Goal: Task Accomplishment & Management: Complete application form

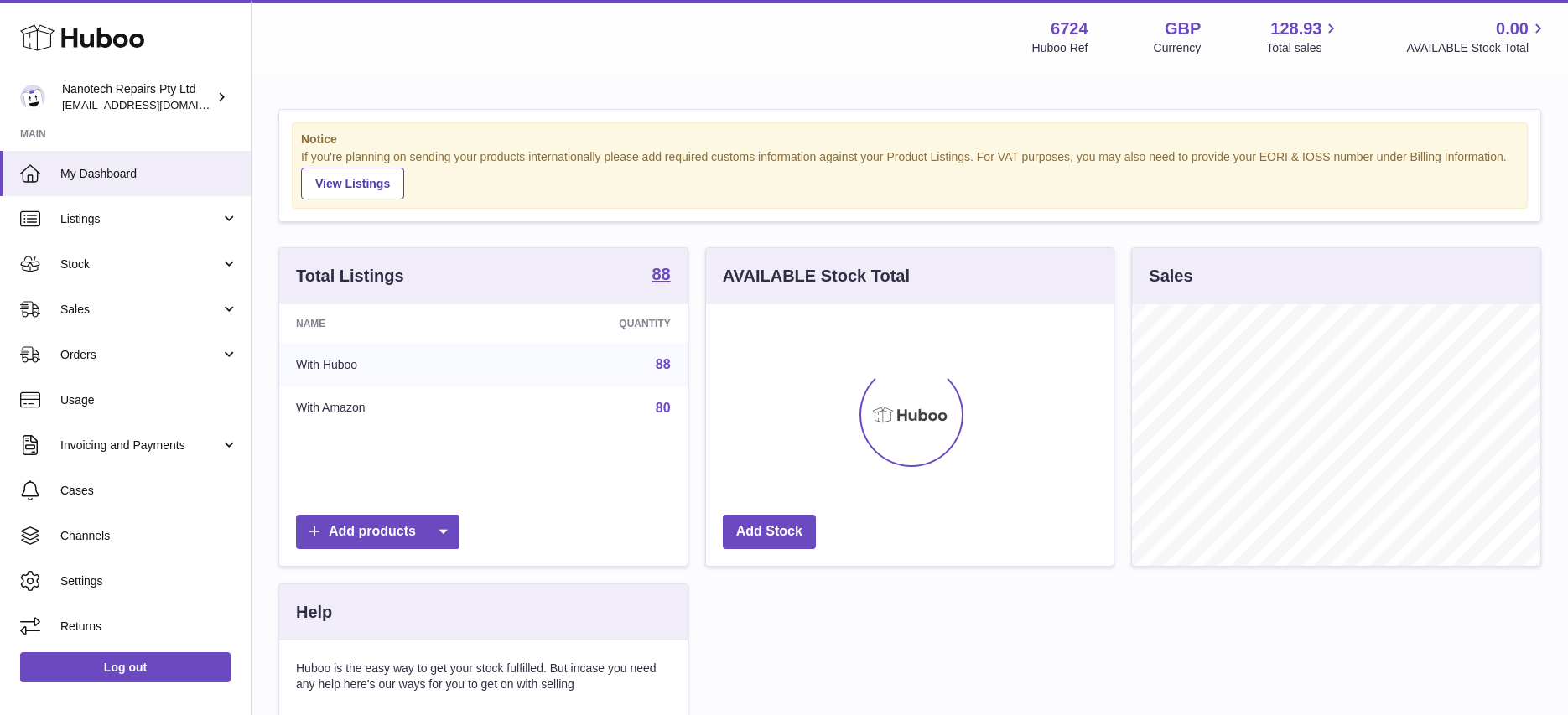
scroll to position [262, 408]
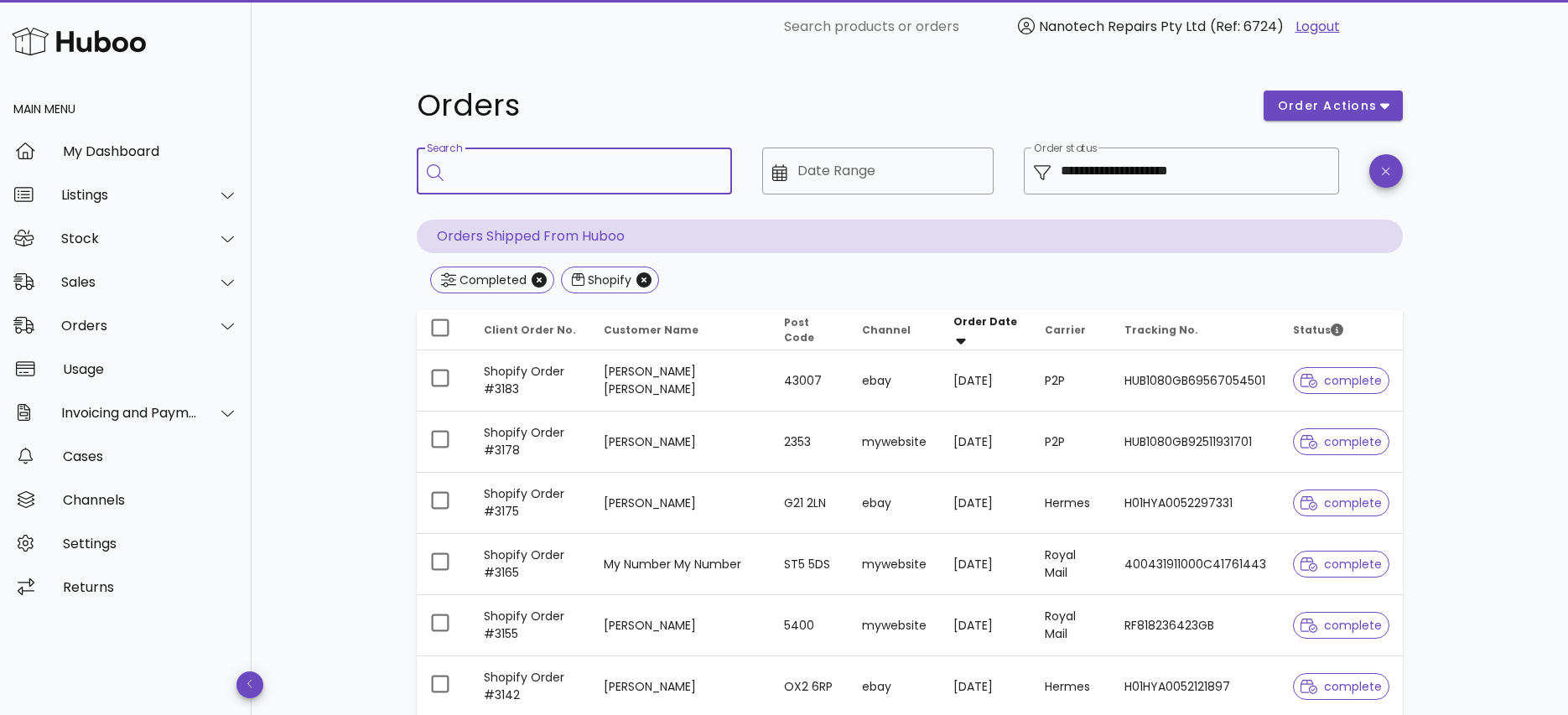
click at [79, 110] on div "Main Menu" at bounding box center [126, 109] width 252 height 41
click at [74, 106] on div "Main Menu" at bounding box center [126, 109] width 252 height 41
click at [74, 107] on div "Main Menu" at bounding box center [126, 109] width 252 height 41
click at [116, 333] on div "Orders" at bounding box center [126, 326] width 252 height 44
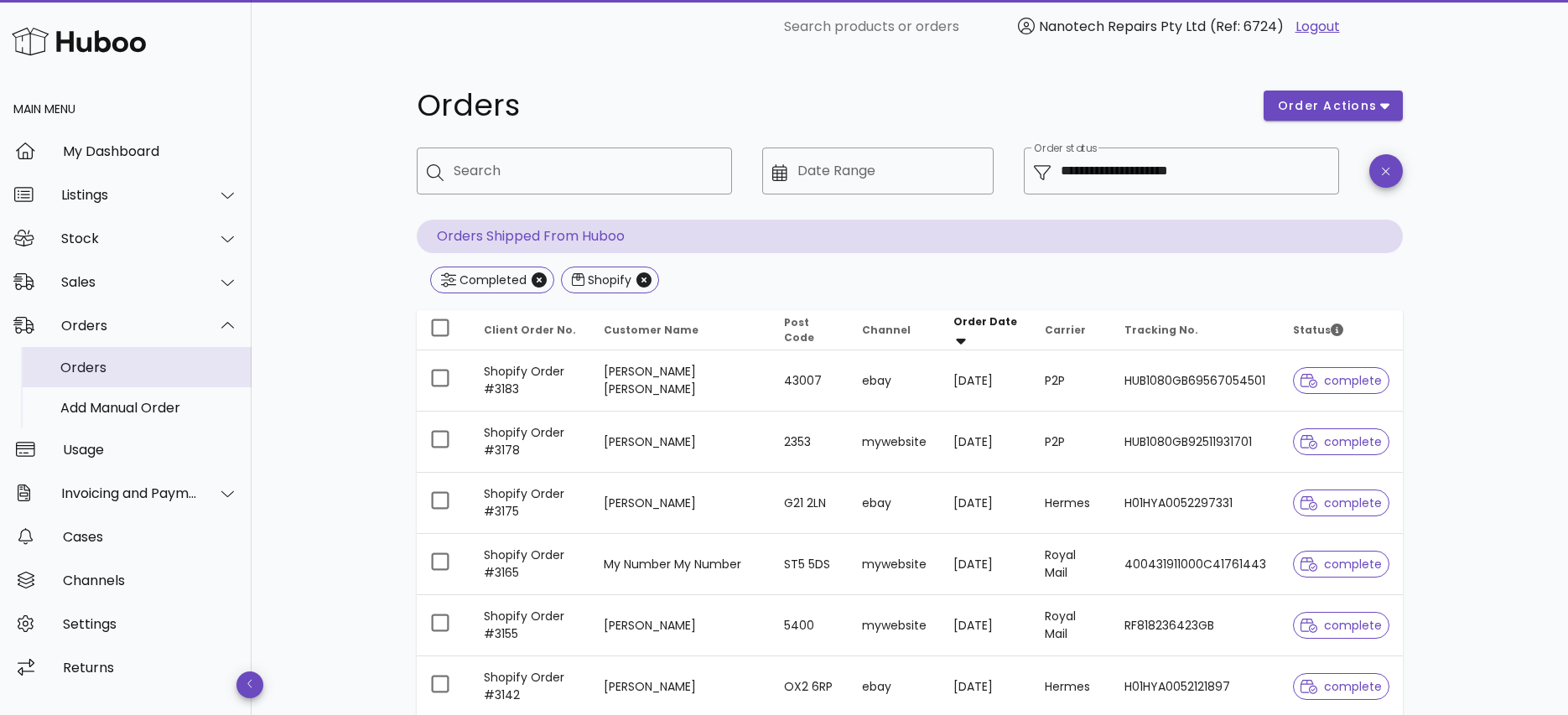
click at [111, 369] on div "Orders" at bounding box center [150, 367] width 178 height 16
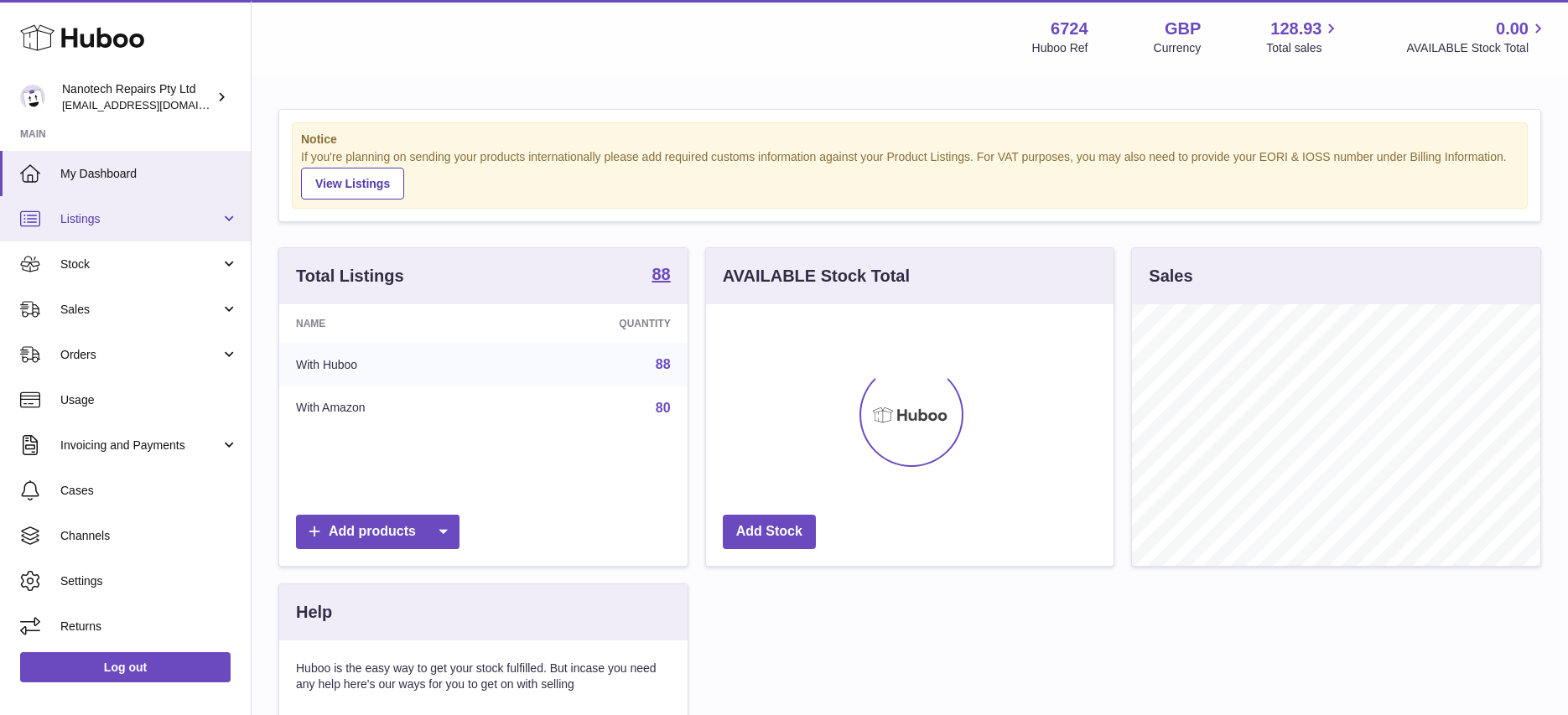
scroll to position [262, 408]
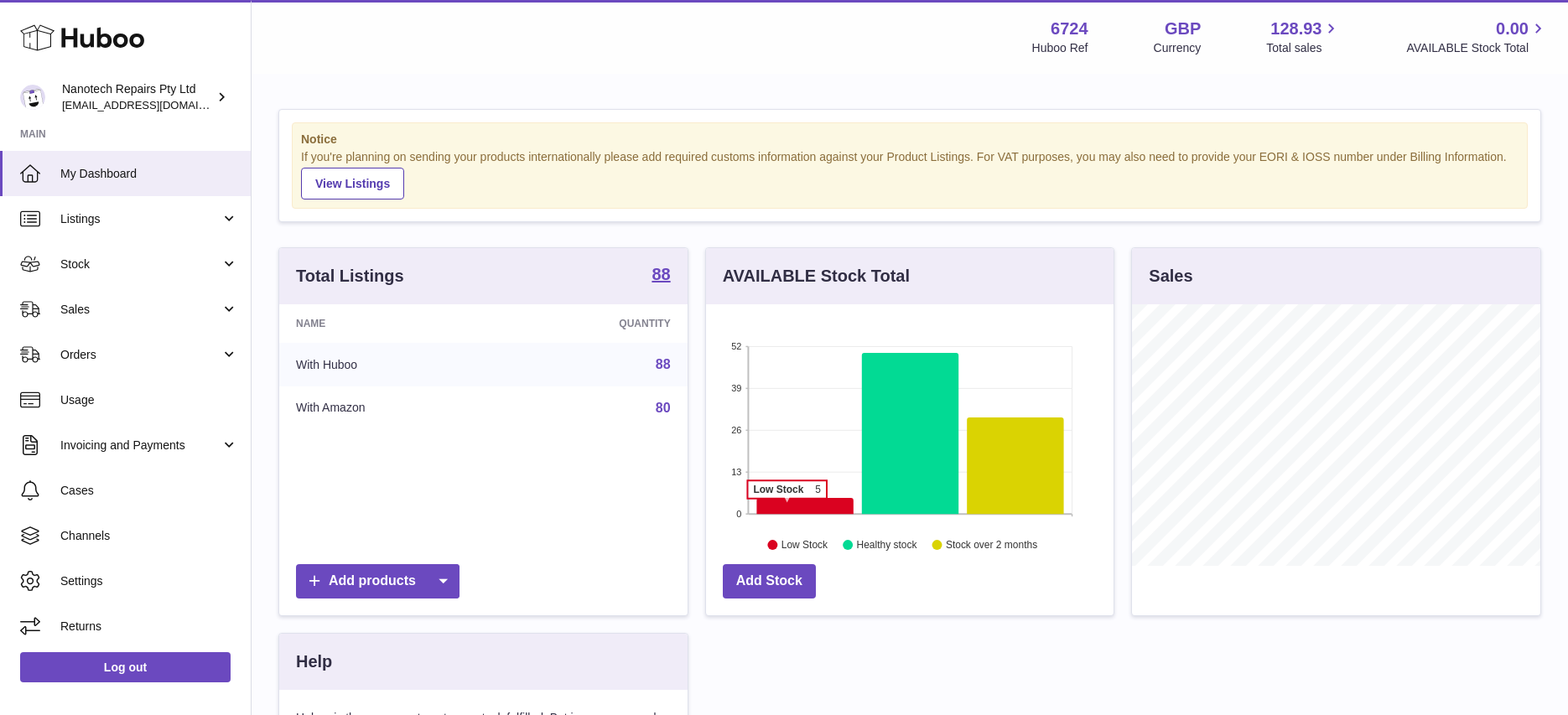
click at [787, 507] on icon at bounding box center [805, 505] width 97 height 16
click at [809, 501] on icon at bounding box center [805, 505] width 97 height 16
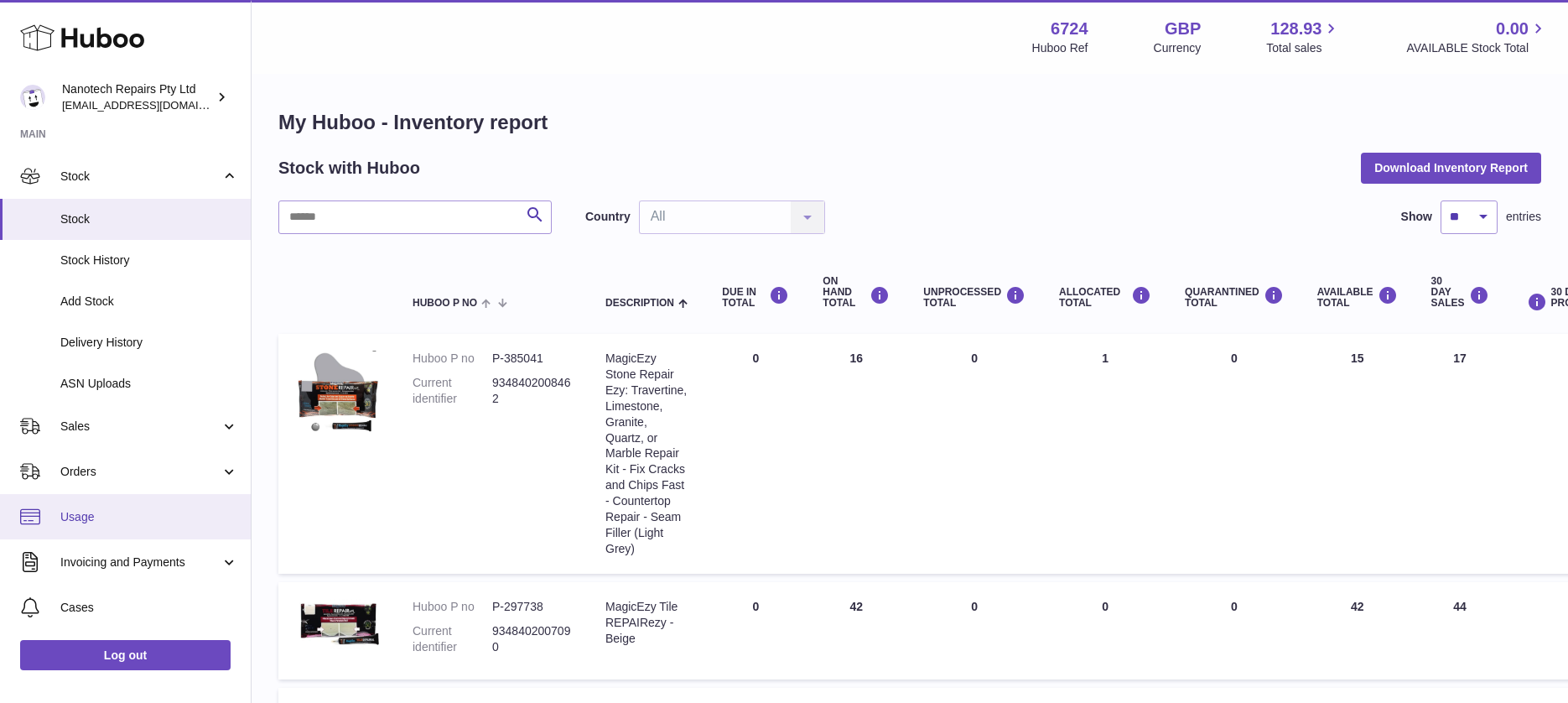
scroll to position [96, 0]
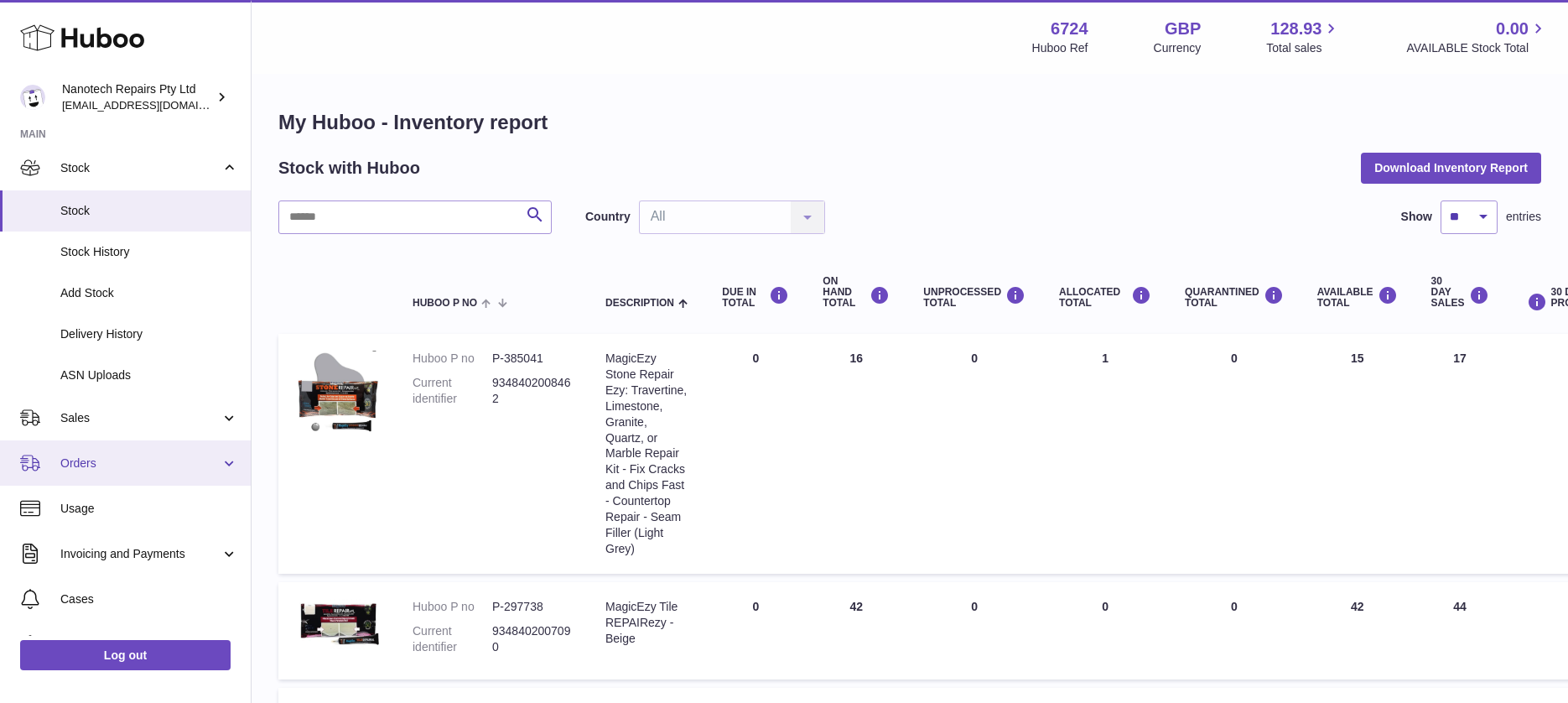
click at [162, 462] on span "Orders" at bounding box center [141, 463] width 160 height 16
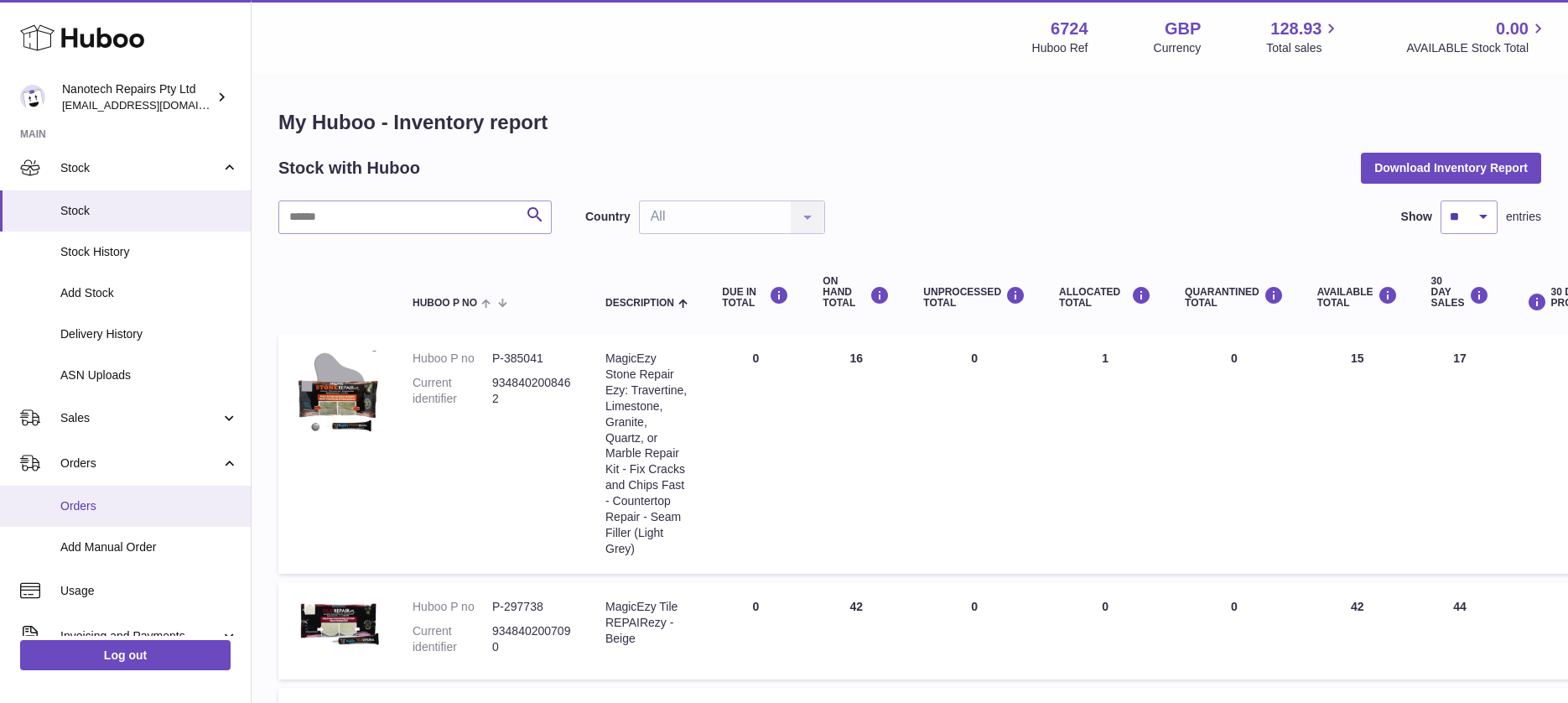
click at [129, 503] on span "Orders" at bounding box center [150, 506] width 178 height 16
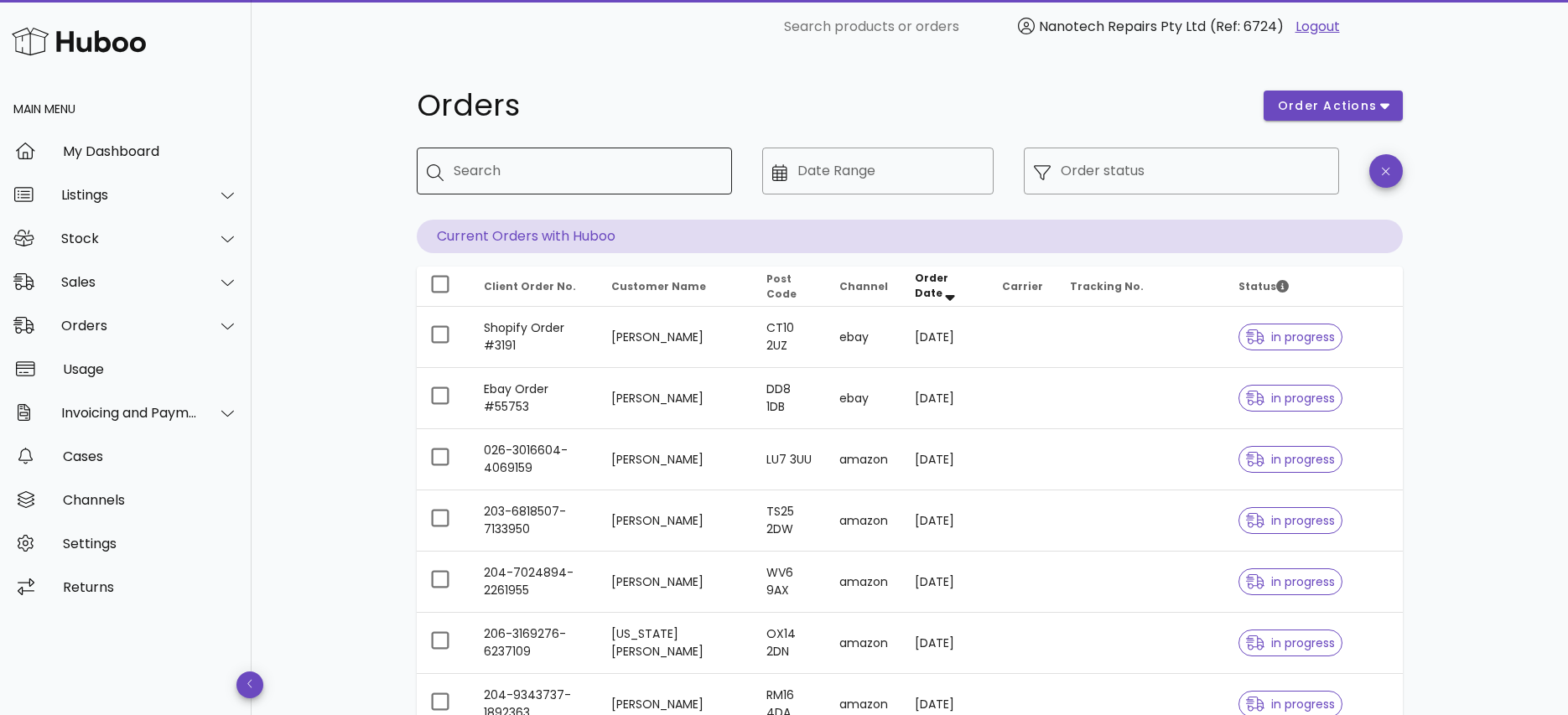
click at [544, 171] on input "Search" at bounding box center [586, 171] width 265 height 26
type input "****"
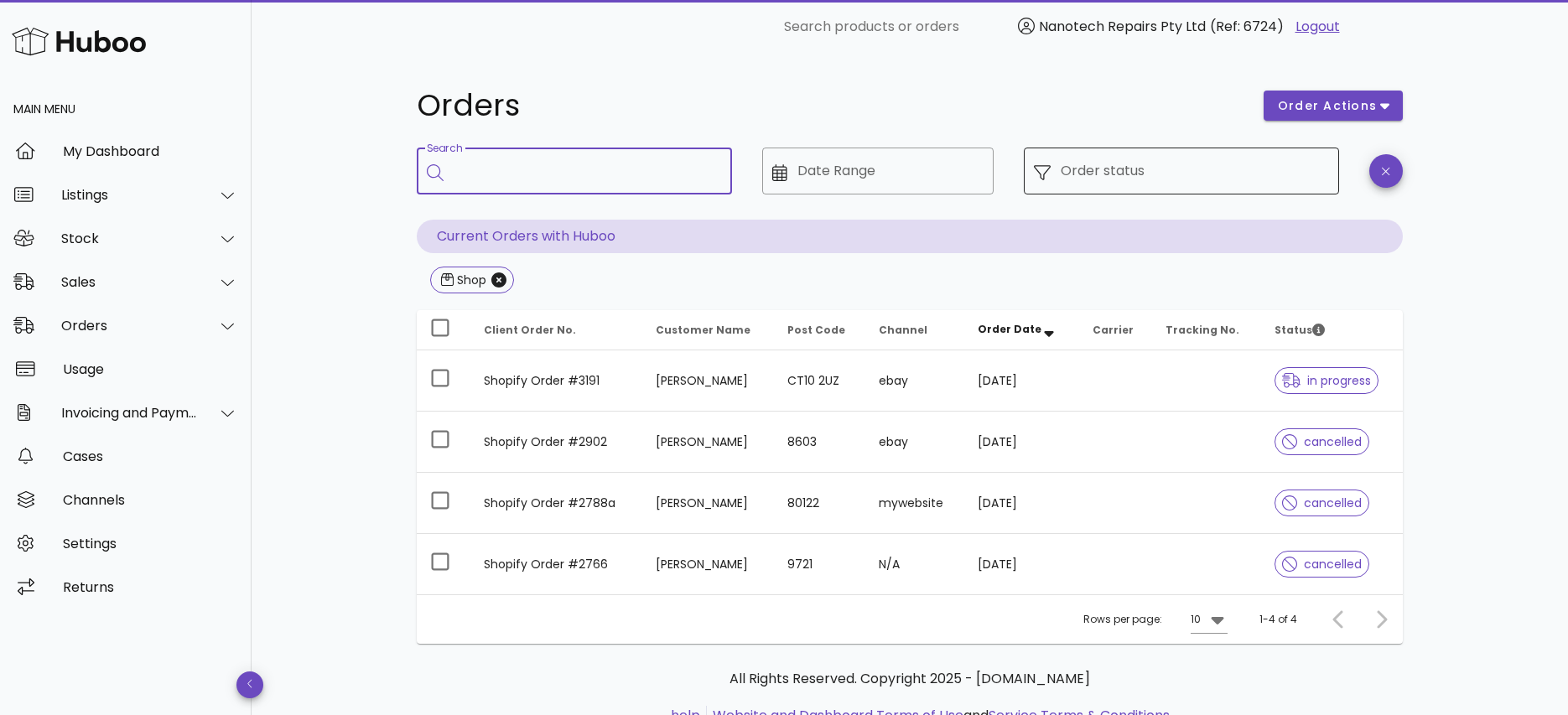
click at [1176, 173] on input "Order status" at bounding box center [1194, 171] width 269 height 26
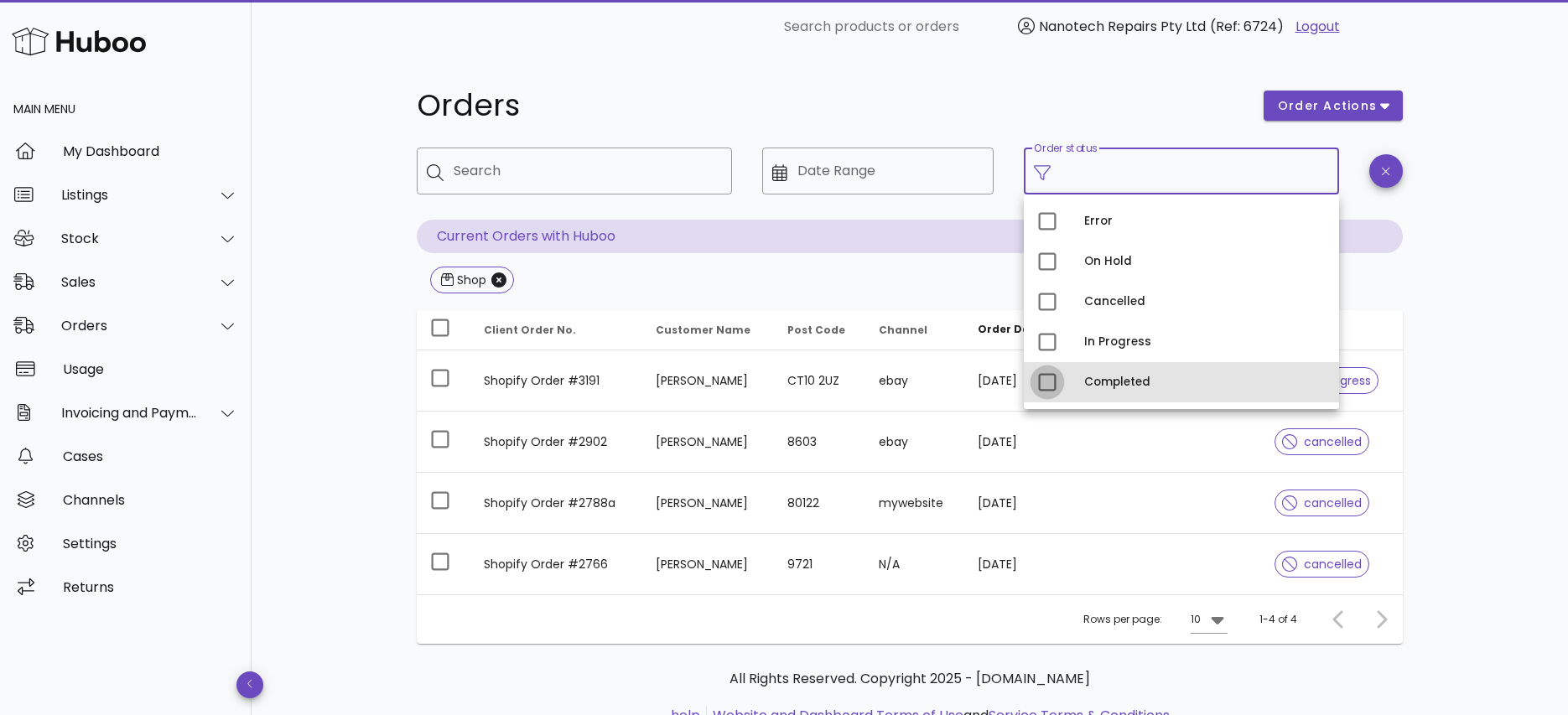
click at [1048, 384] on div at bounding box center [1047, 382] width 28 height 28
type input "**********"
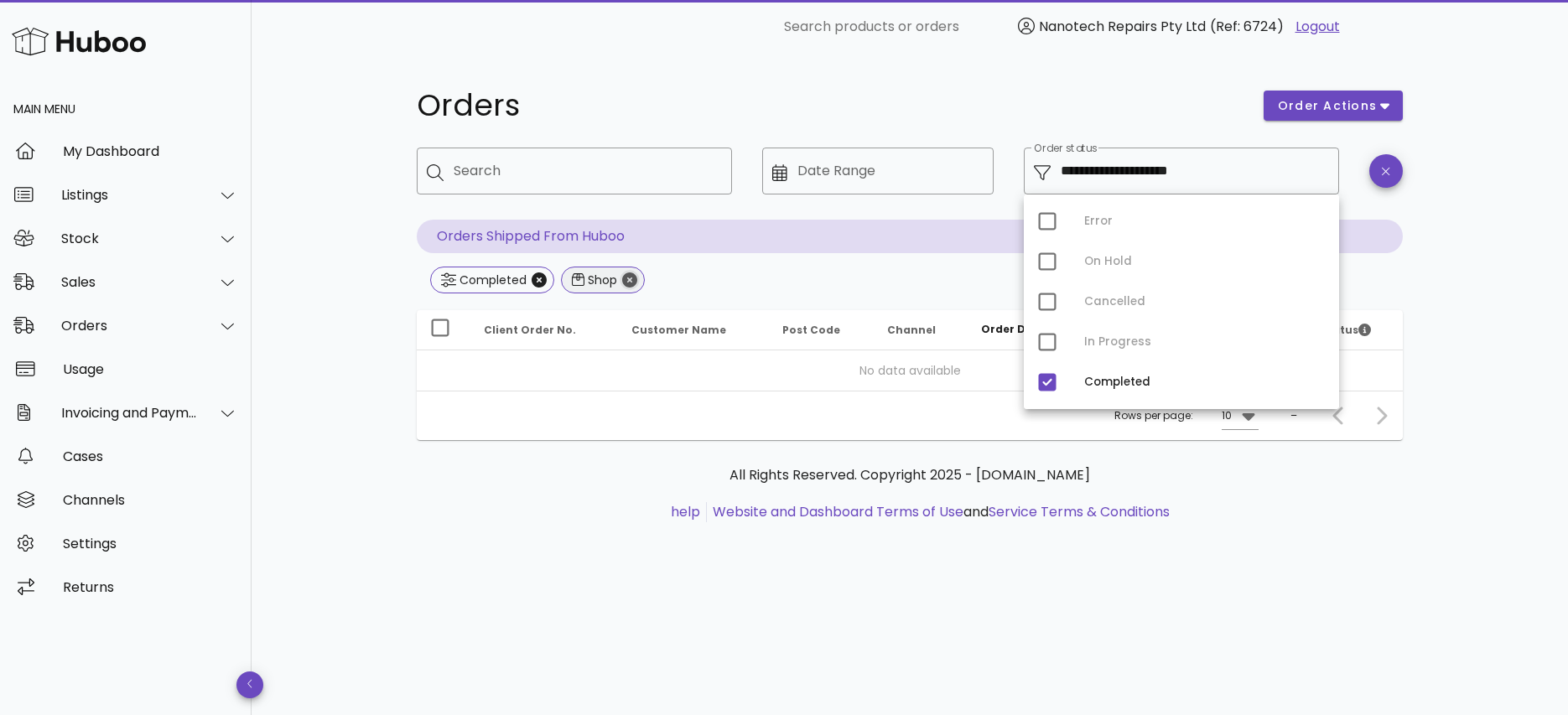
drag, startPoint x: 629, startPoint y: 279, endPoint x: 607, endPoint y: 269, distance: 24.2
click at [622, 282] on icon "Close" at bounding box center [629, 279] width 15 height 15
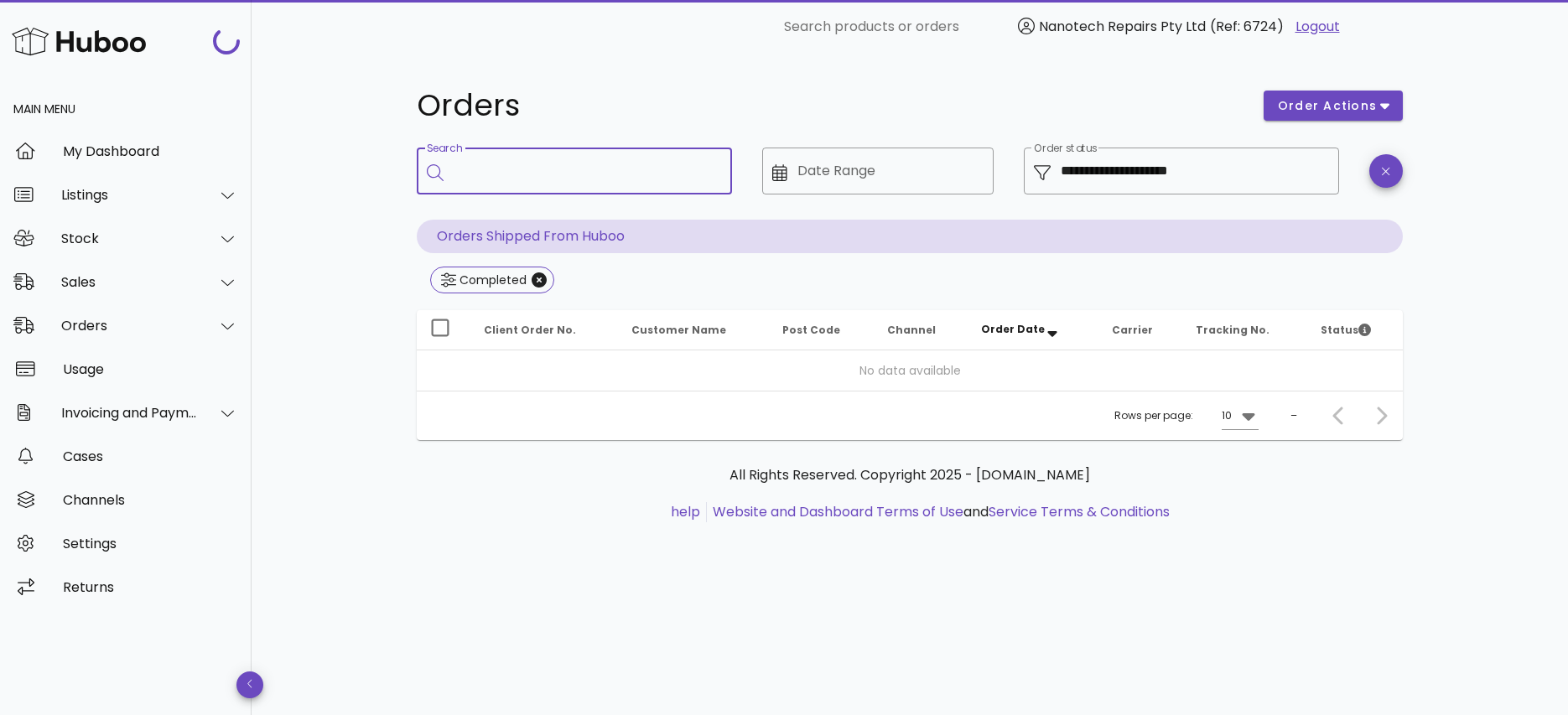
click at [544, 177] on input "Search" at bounding box center [586, 171] width 265 height 26
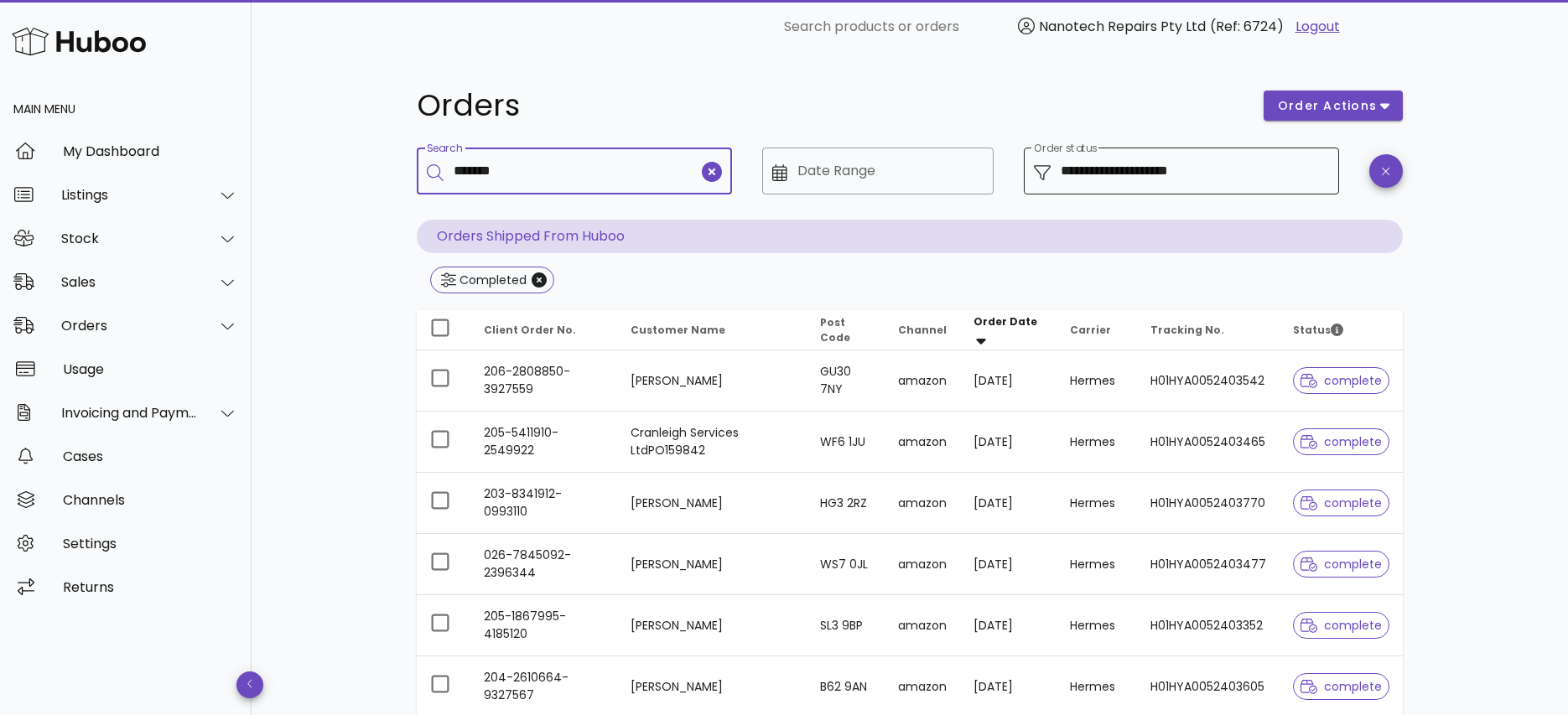
type input "*******"
click at [1255, 181] on div "**********" at bounding box center [1194, 171] width 269 height 47
click at [1250, 170] on input "**********" at bounding box center [1194, 171] width 269 height 26
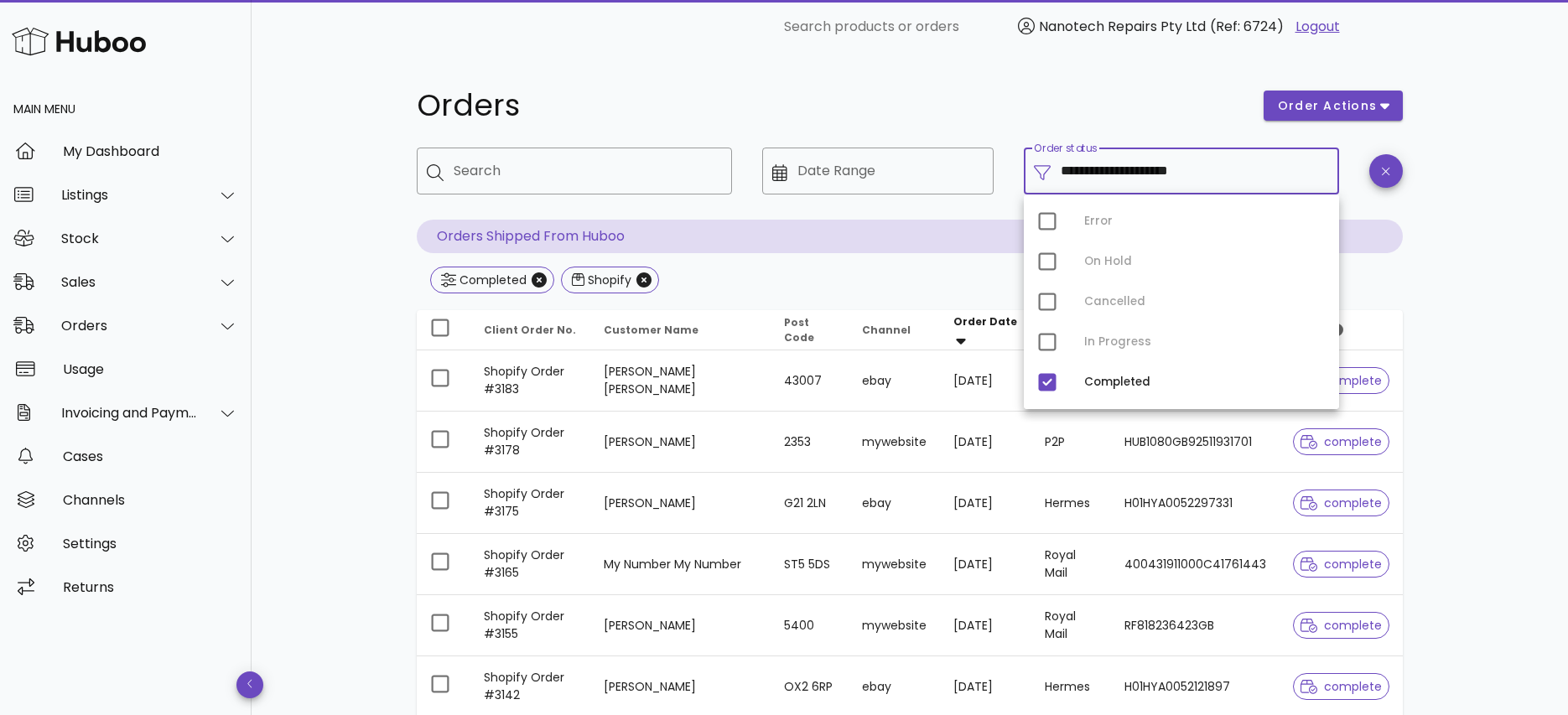
click at [328, 448] on div "**********" at bounding box center [910, 600] width 1317 height 1093
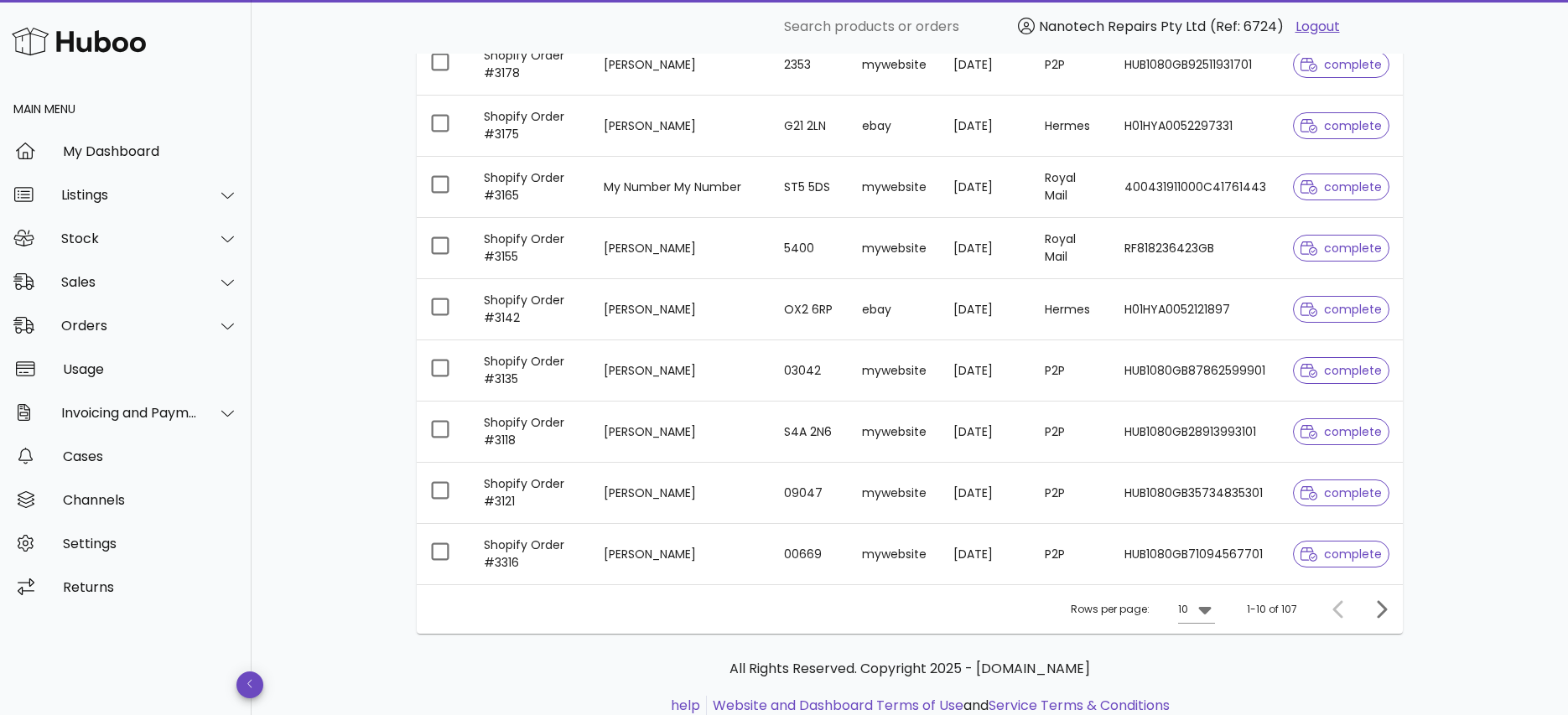
scroll to position [431, 0]
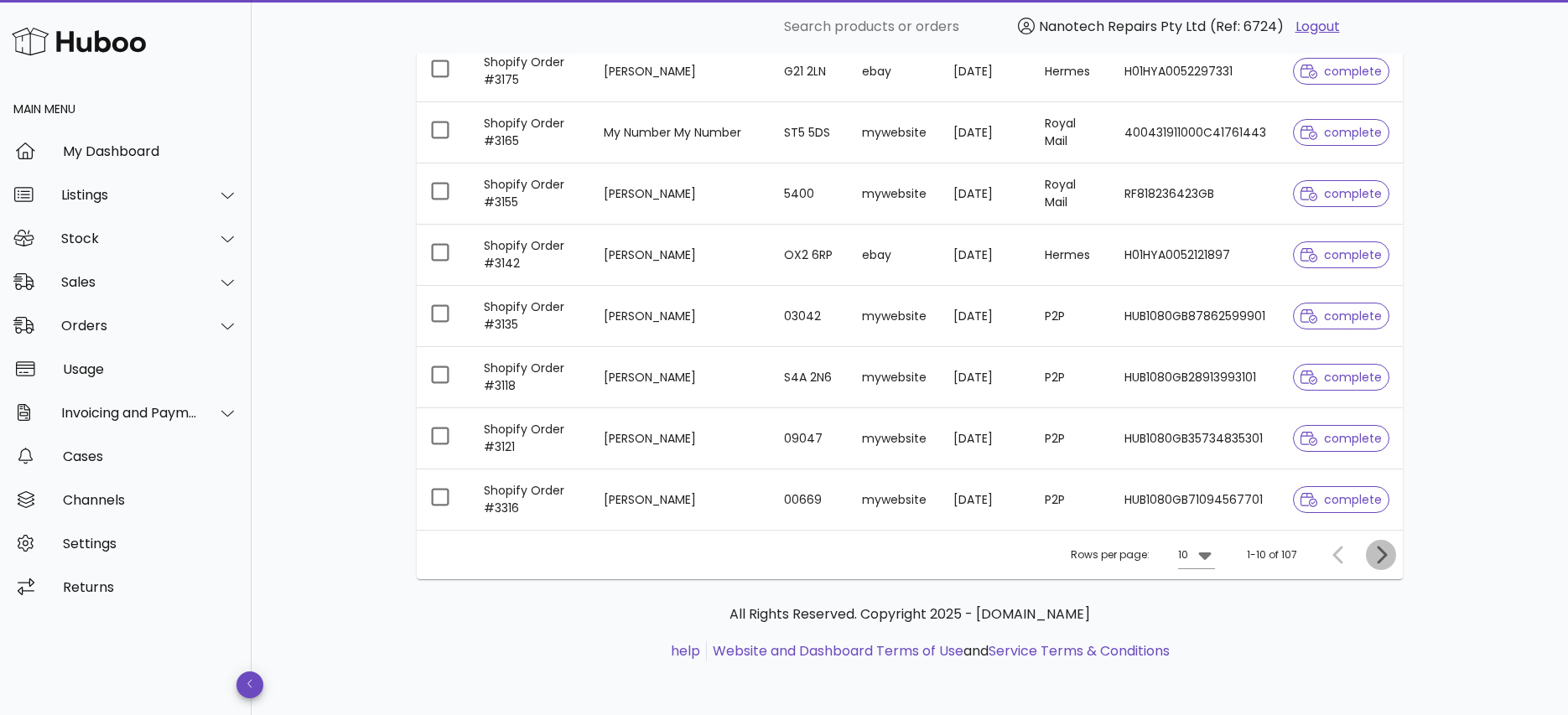
click at [1387, 553] on icon "Next page" at bounding box center [1380, 555] width 20 height 20
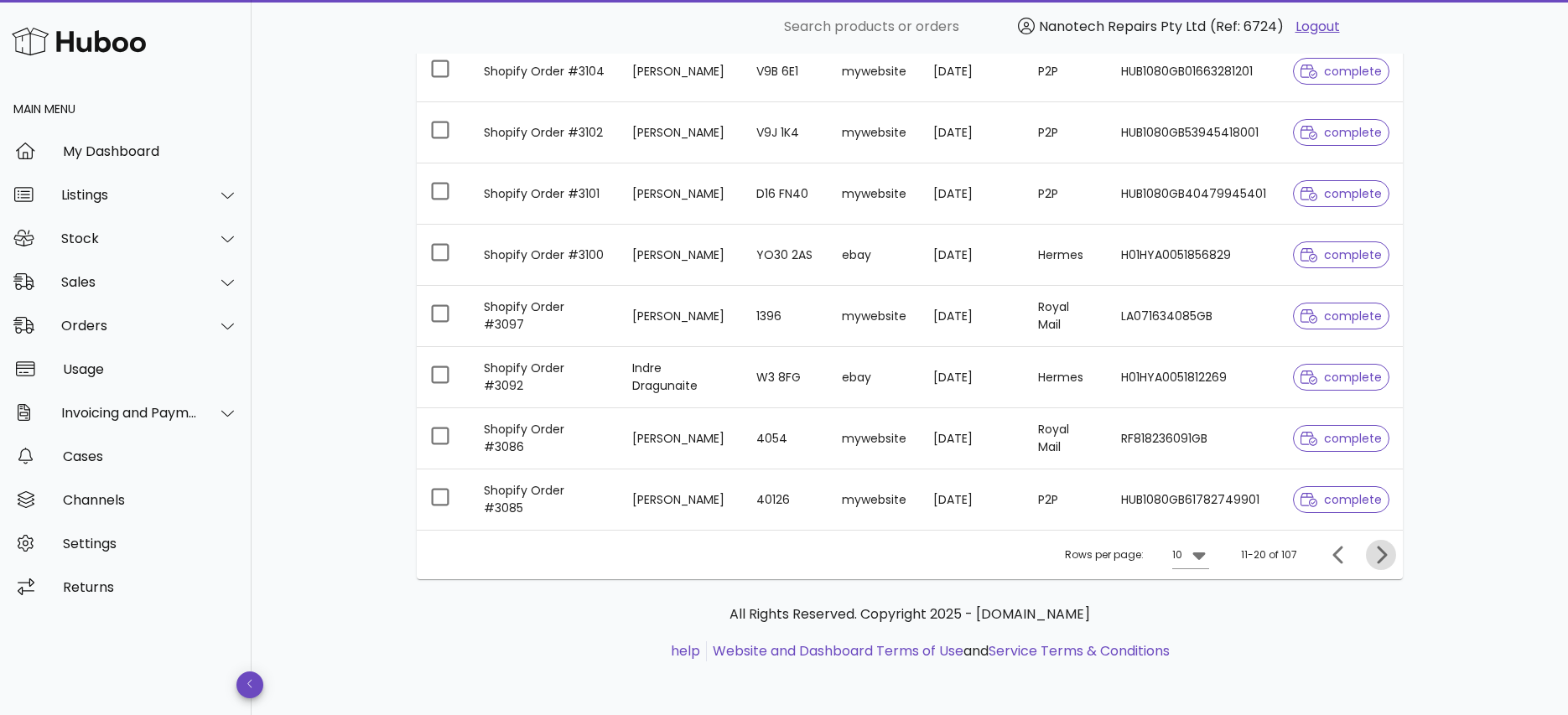
click at [1387, 553] on icon "Next page" at bounding box center [1380, 555] width 20 height 20
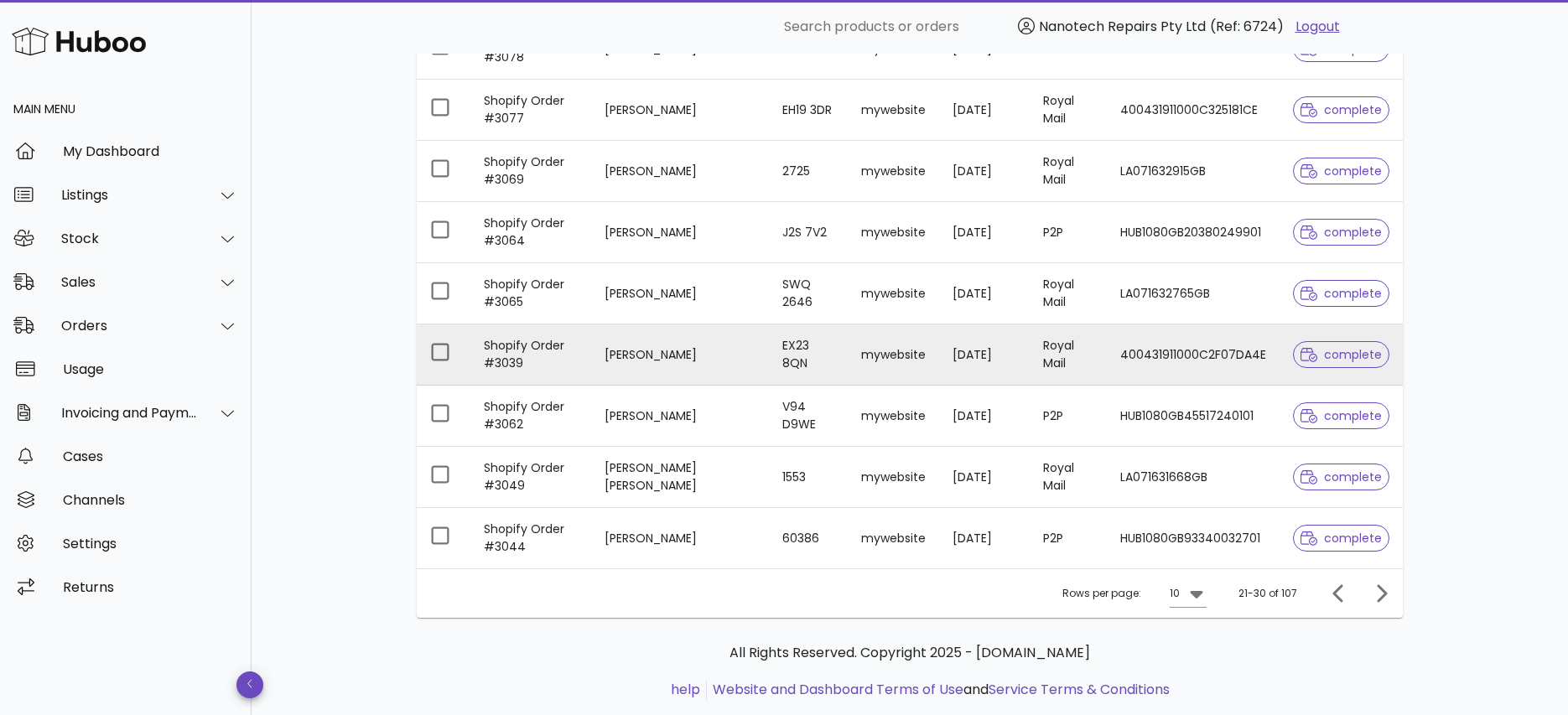
scroll to position [150, 0]
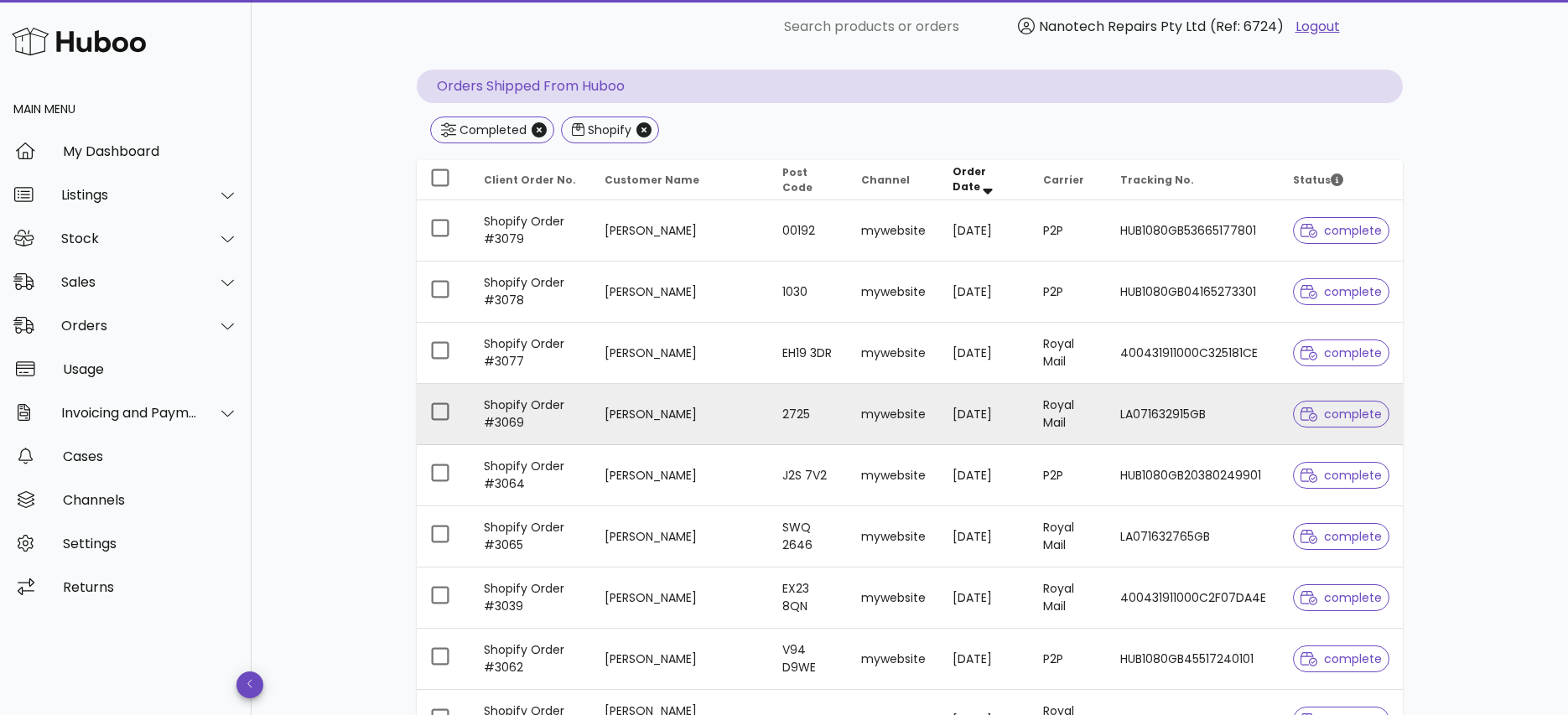
click at [505, 410] on td "Shopify Order #3069" at bounding box center [530, 414] width 121 height 61
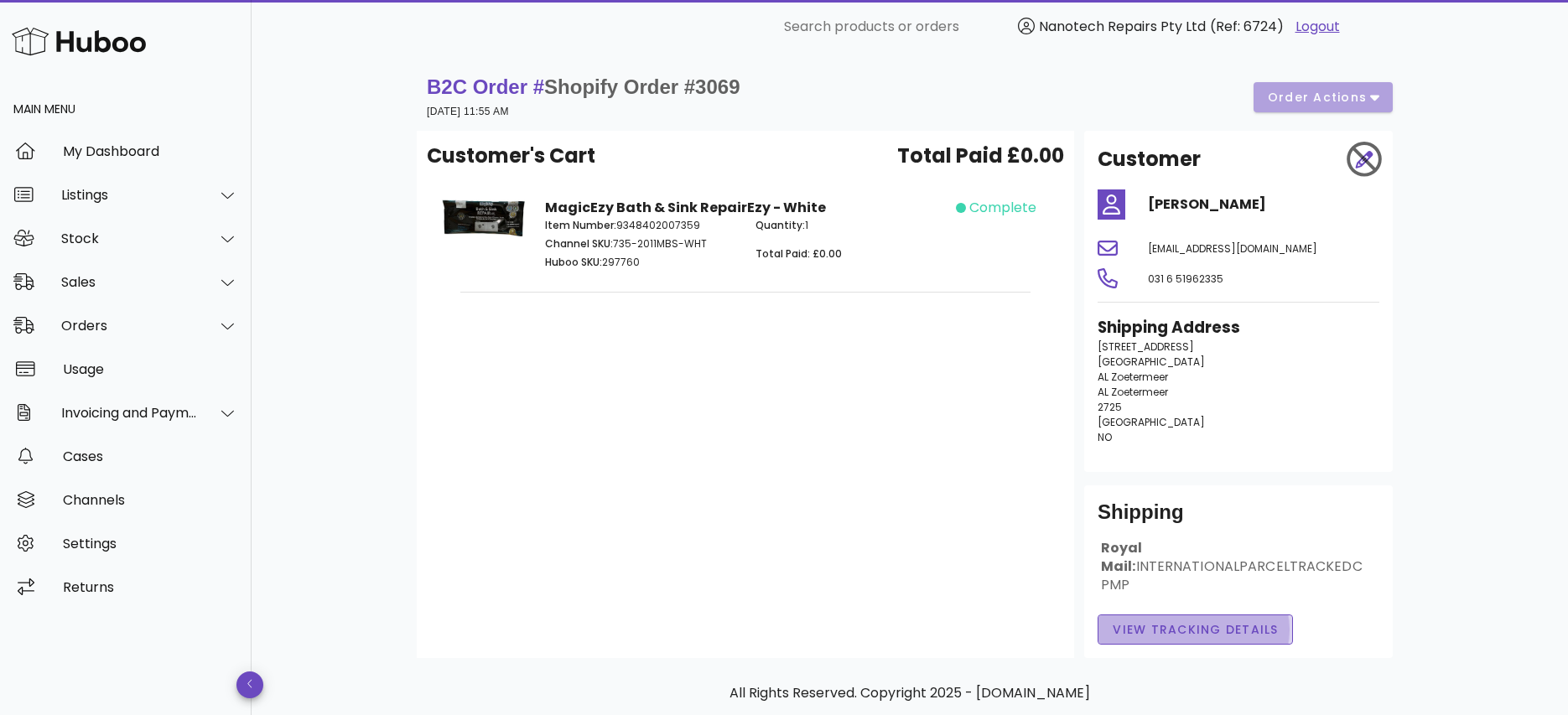
click at [1205, 621] on span "View Tracking details" at bounding box center [1194, 630] width 166 height 18
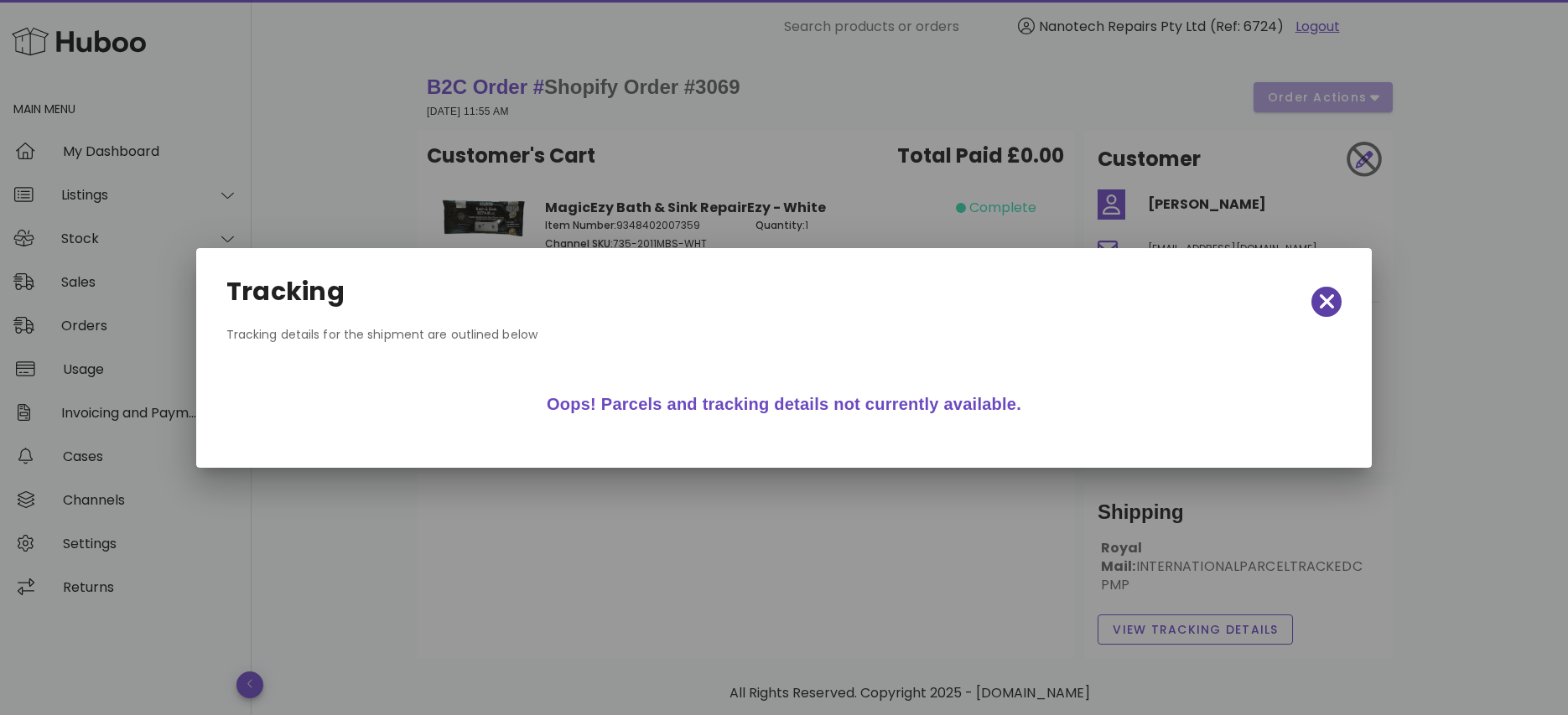
click at [1334, 299] on icon "button" at bounding box center [1327, 301] width 15 height 24
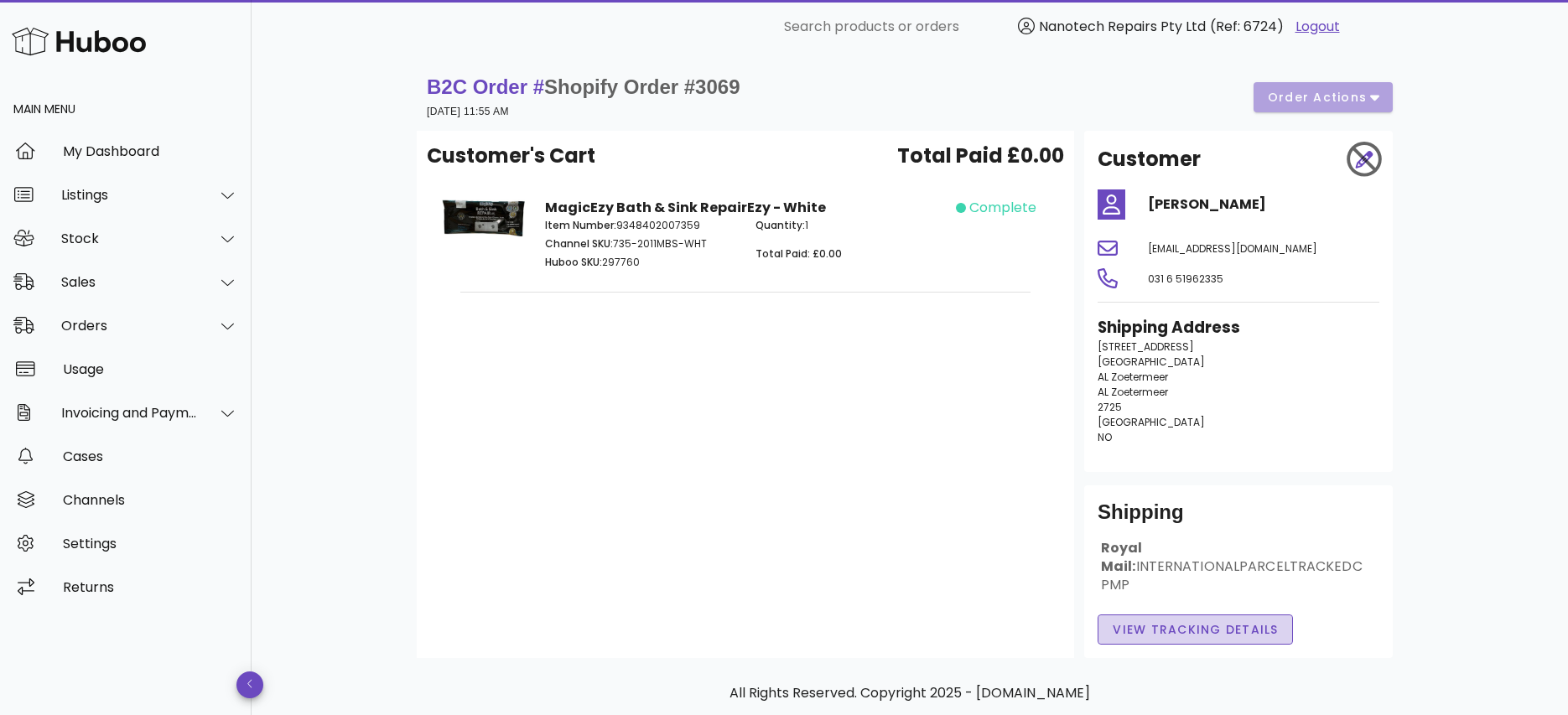
click at [1175, 621] on span "View Tracking details" at bounding box center [1194, 630] width 166 height 18
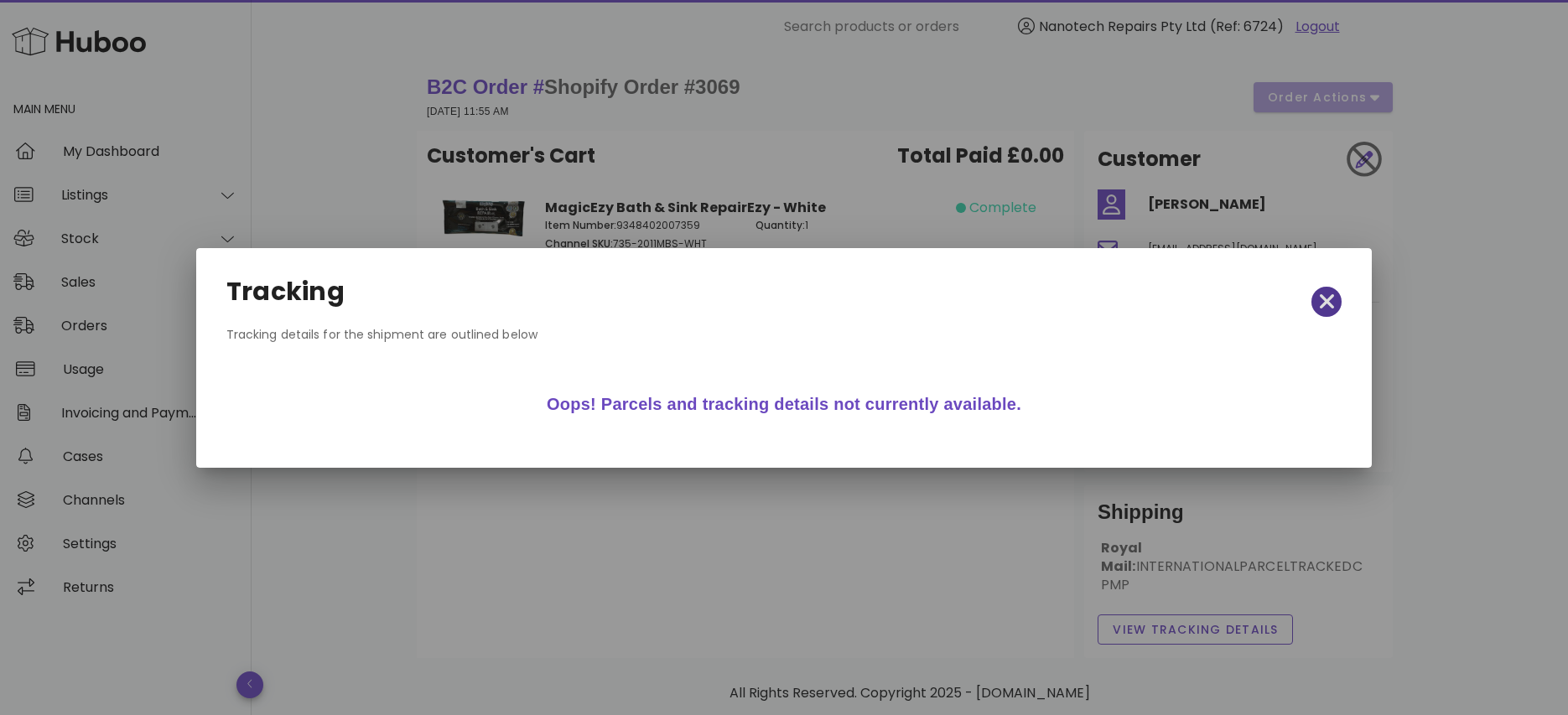
click at [1338, 301] on span "button" at bounding box center [1327, 301] width 30 height 24
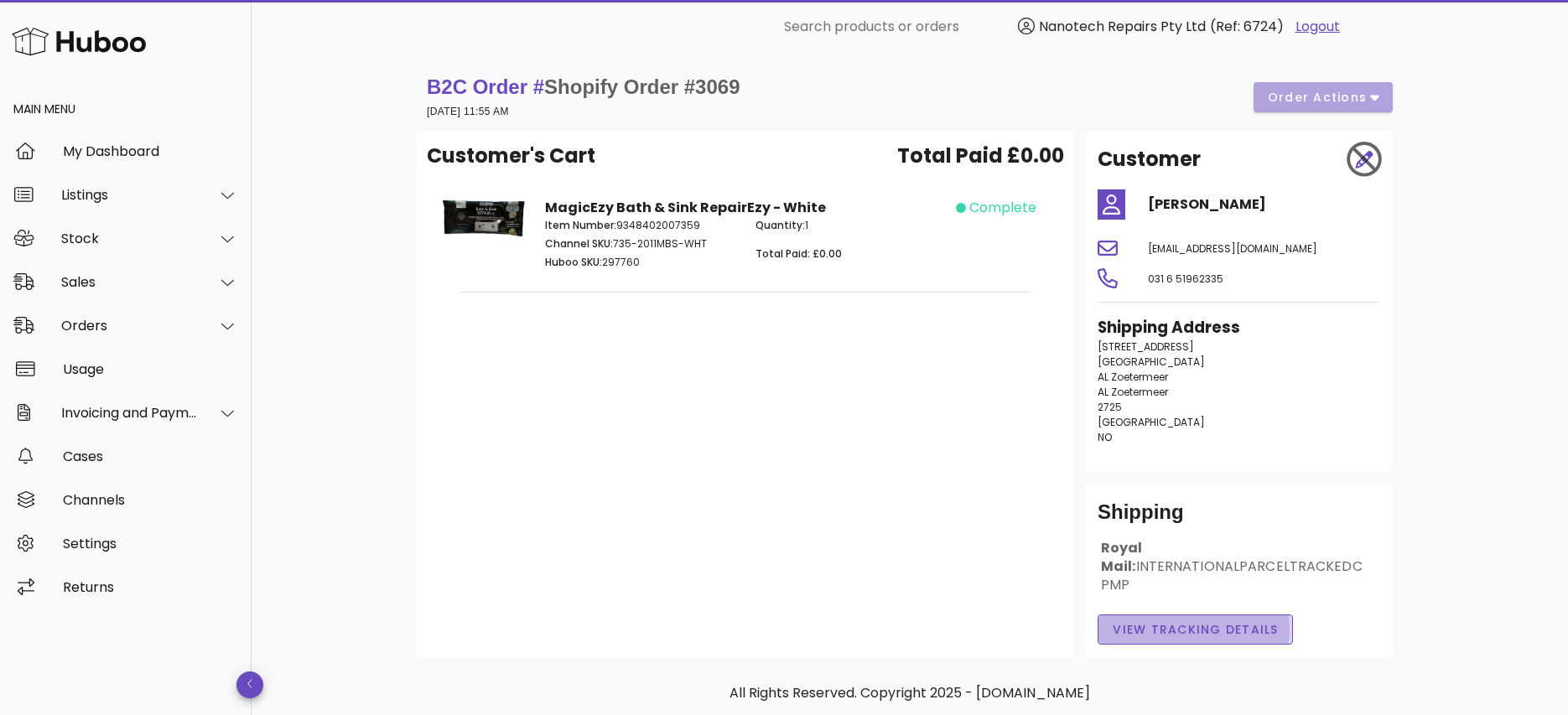
click at [1165, 621] on span "View Tracking details" at bounding box center [1194, 630] width 166 height 18
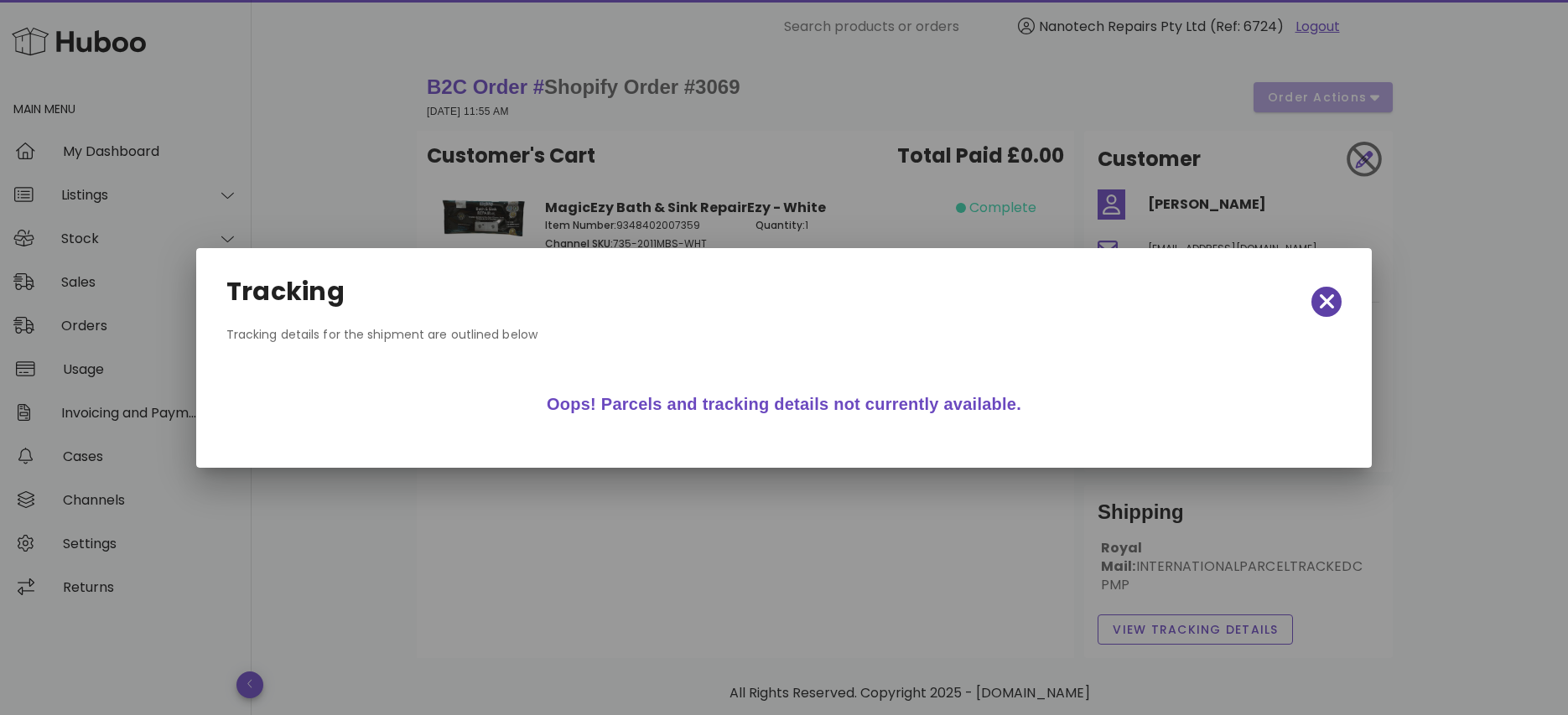
click at [1312, 293] on span "button" at bounding box center [1327, 301] width 30 height 24
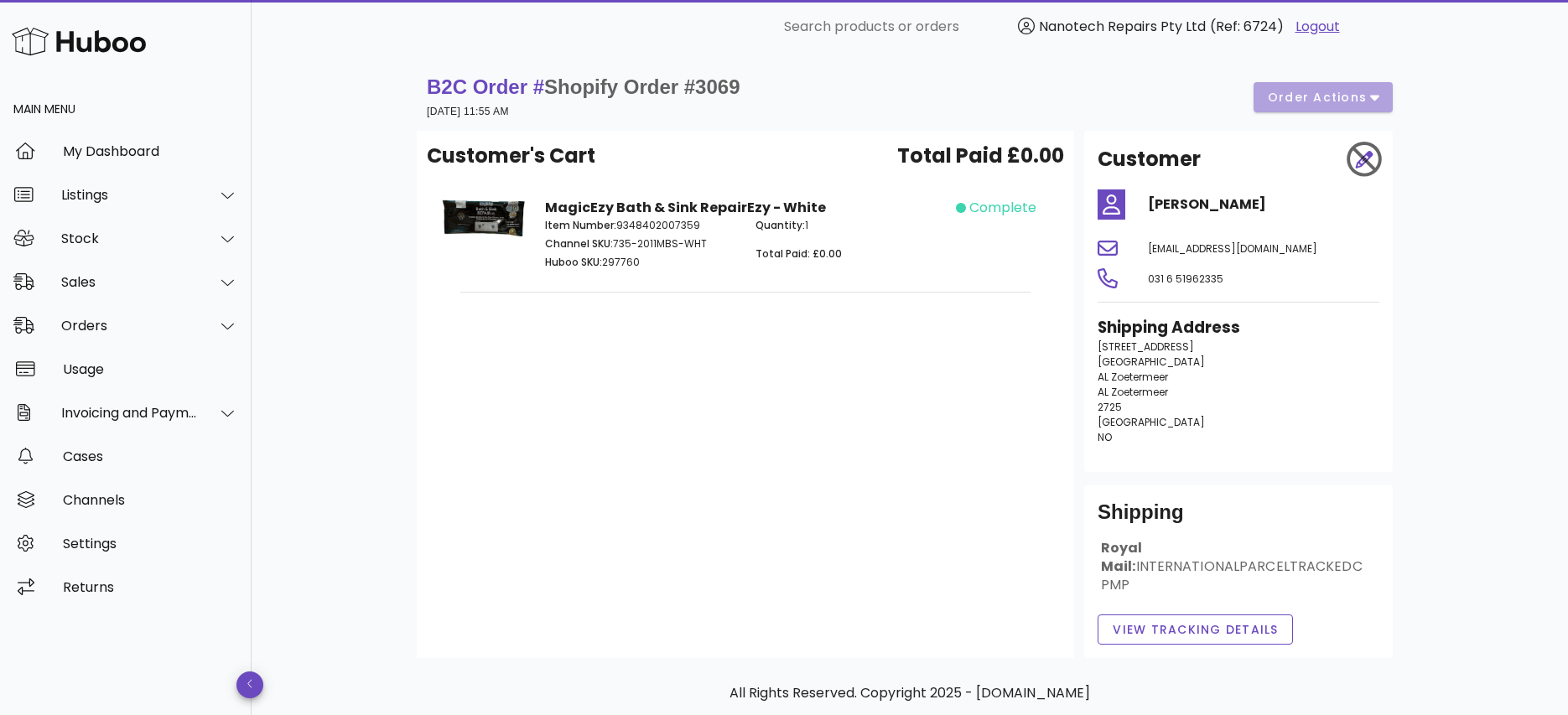
drag, startPoint x: 564, startPoint y: 547, endPoint x: 539, endPoint y: 512, distance: 43.0
click at [558, 536] on div "Customer's Cart Total Paid £0.00 MagicEzy Bath & Sink RepairEzy - White Item Nu…" at bounding box center [745, 394] width 657 height 527
click at [539, 512] on div "Customer's Cart Total Paid £0.00 MagicEzy Bath & Sink RepairEzy - White Item Nu…" at bounding box center [745, 394] width 657 height 527
click at [1176, 621] on span "View Tracking details" at bounding box center [1194, 630] width 166 height 18
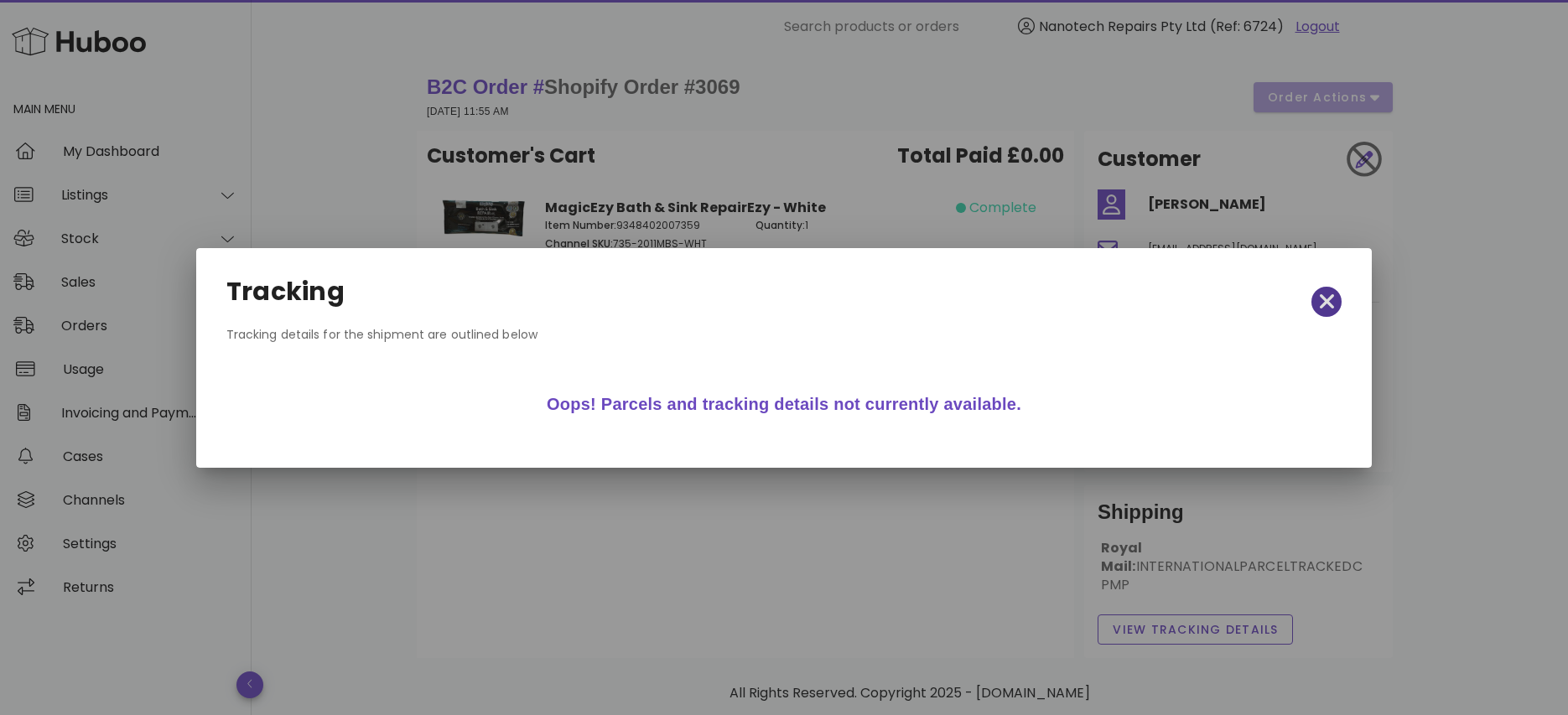
click at [1327, 300] on icon "button" at bounding box center [1326, 301] width 15 height 15
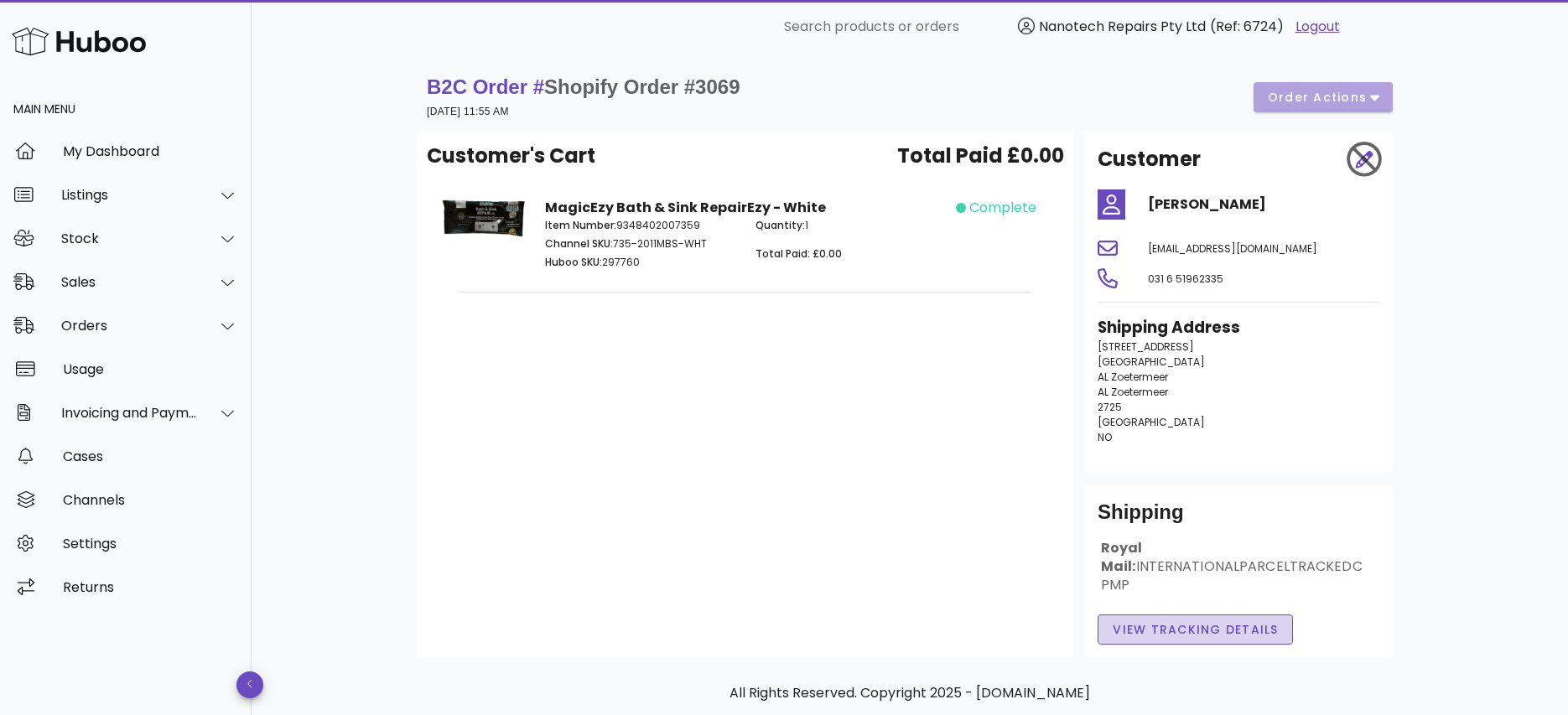
click at [1155, 621] on span "View Tracking details" at bounding box center [1194, 630] width 166 height 18
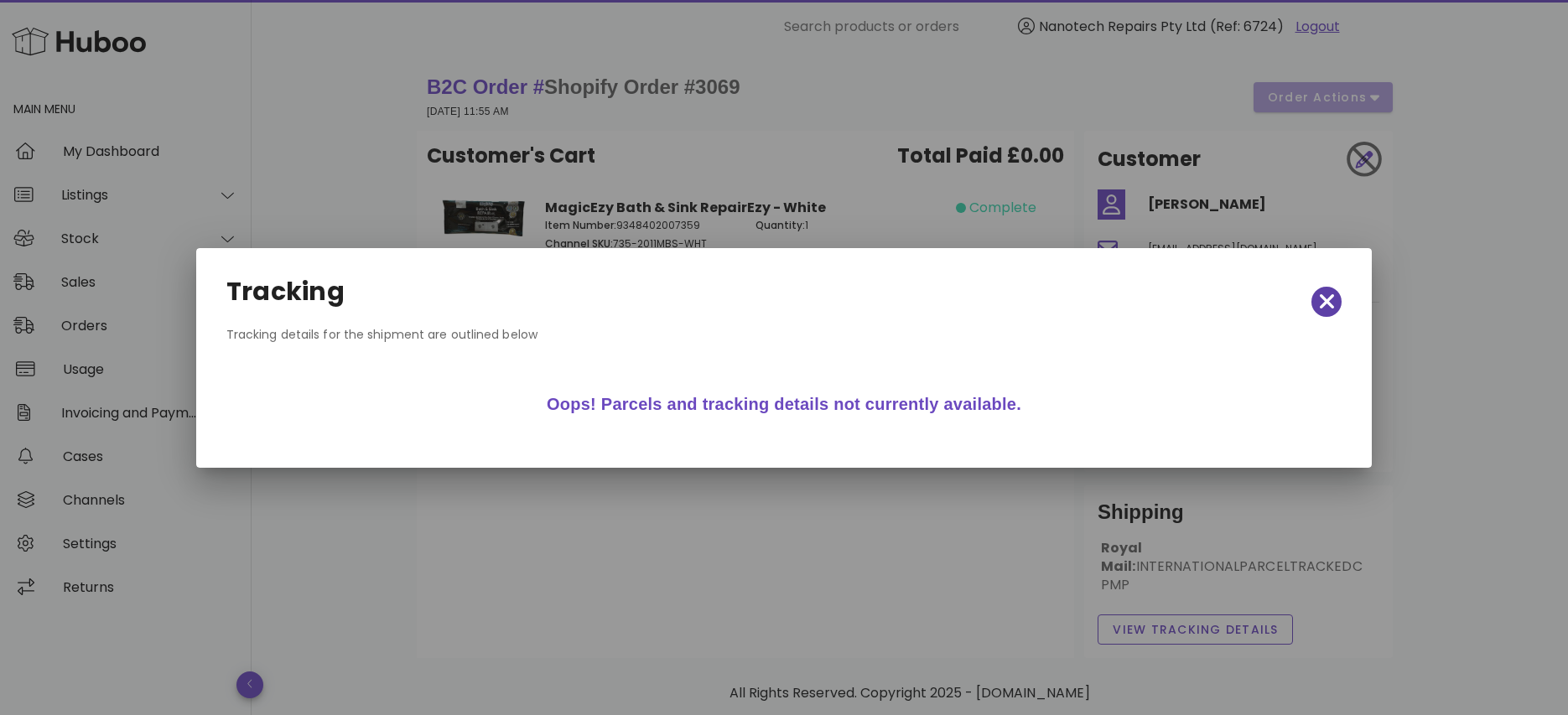
click at [1318, 301] on span "button" at bounding box center [1327, 301] width 30 height 24
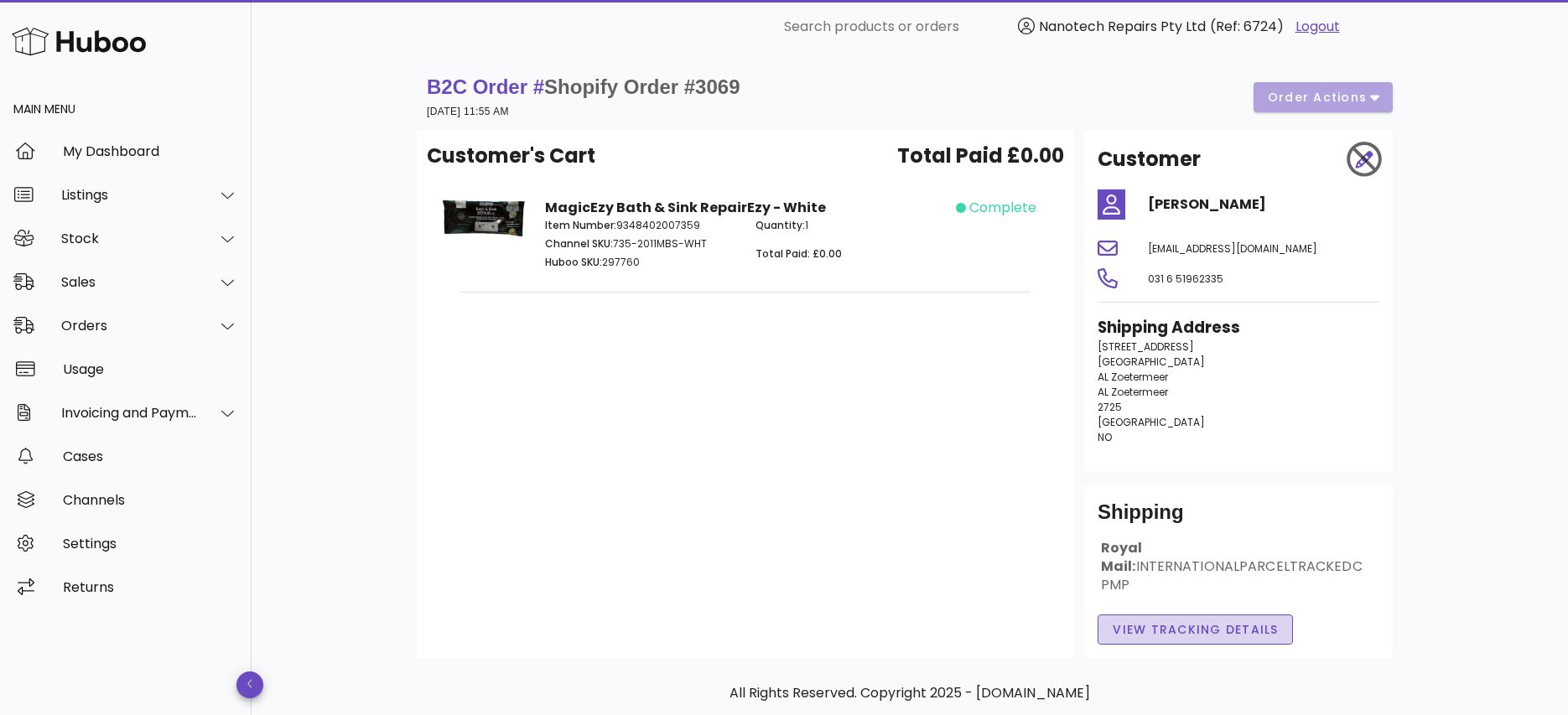
click at [1129, 621] on span "View Tracking details" at bounding box center [1194, 630] width 166 height 18
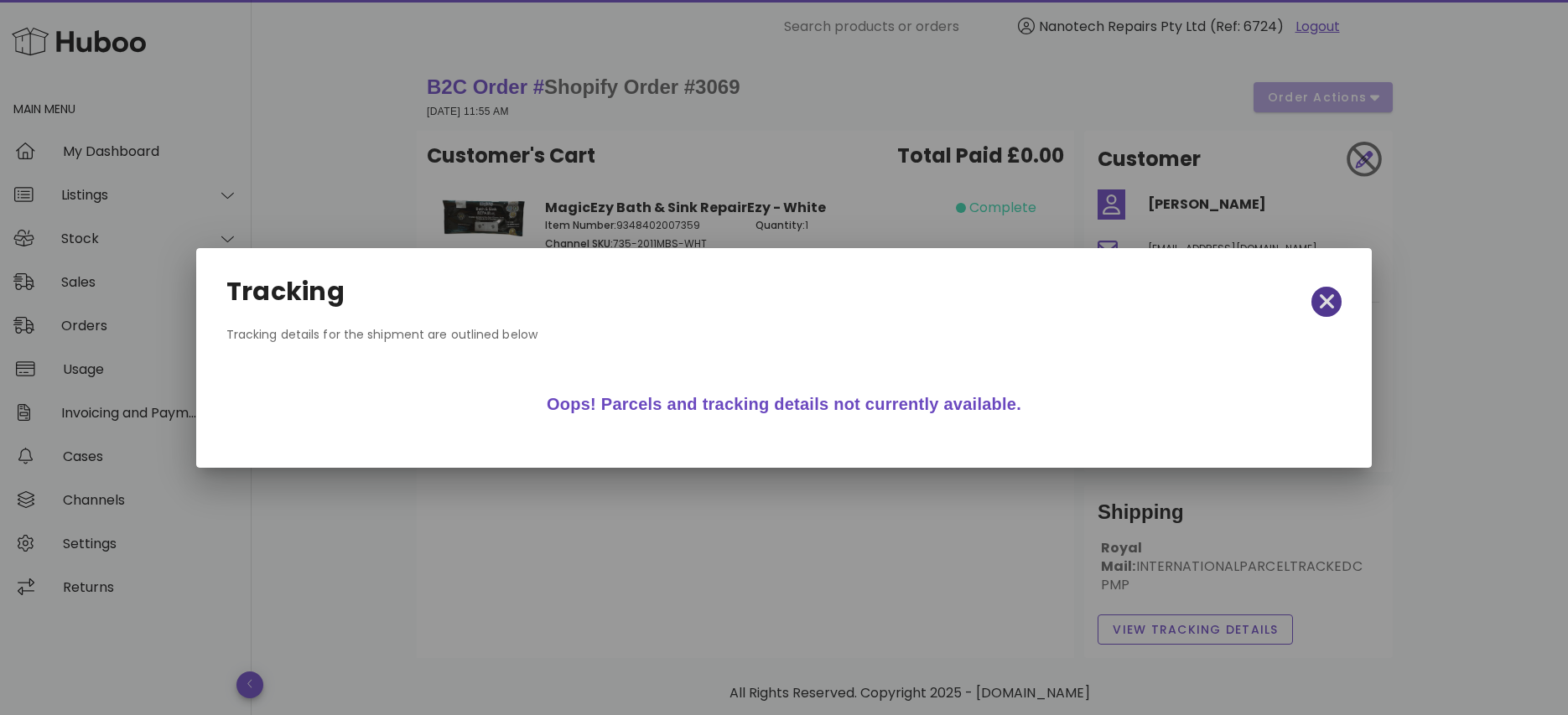
click at [1329, 302] on icon "button" at bounding box center [1326, 301] width 15 height 15
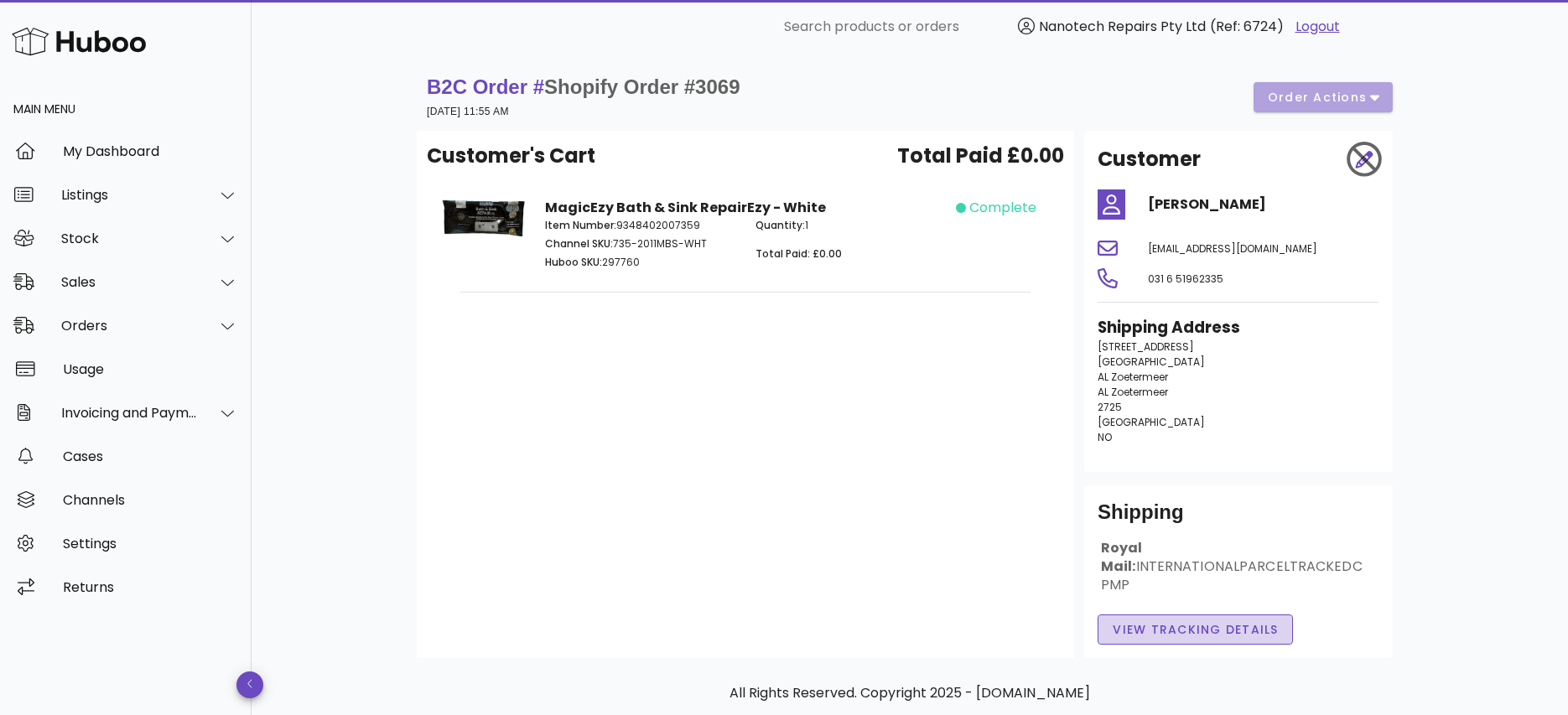
click at [1194, 621] on span "View Tracking details" at bounding box center [1194, 630] width 166 height 18
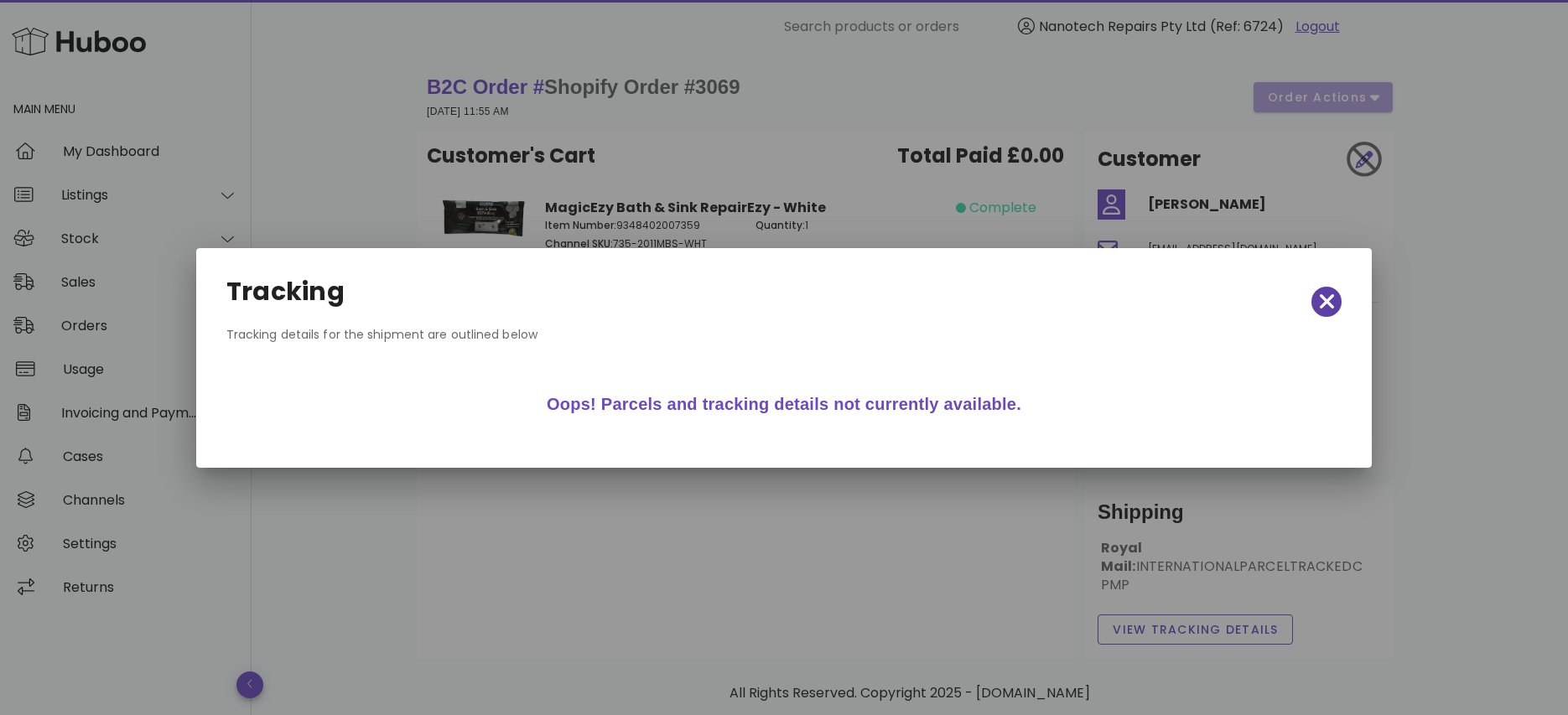
click at [1328, 300] on icon "button" at bounding box center [1326, 301] width 15 height 15
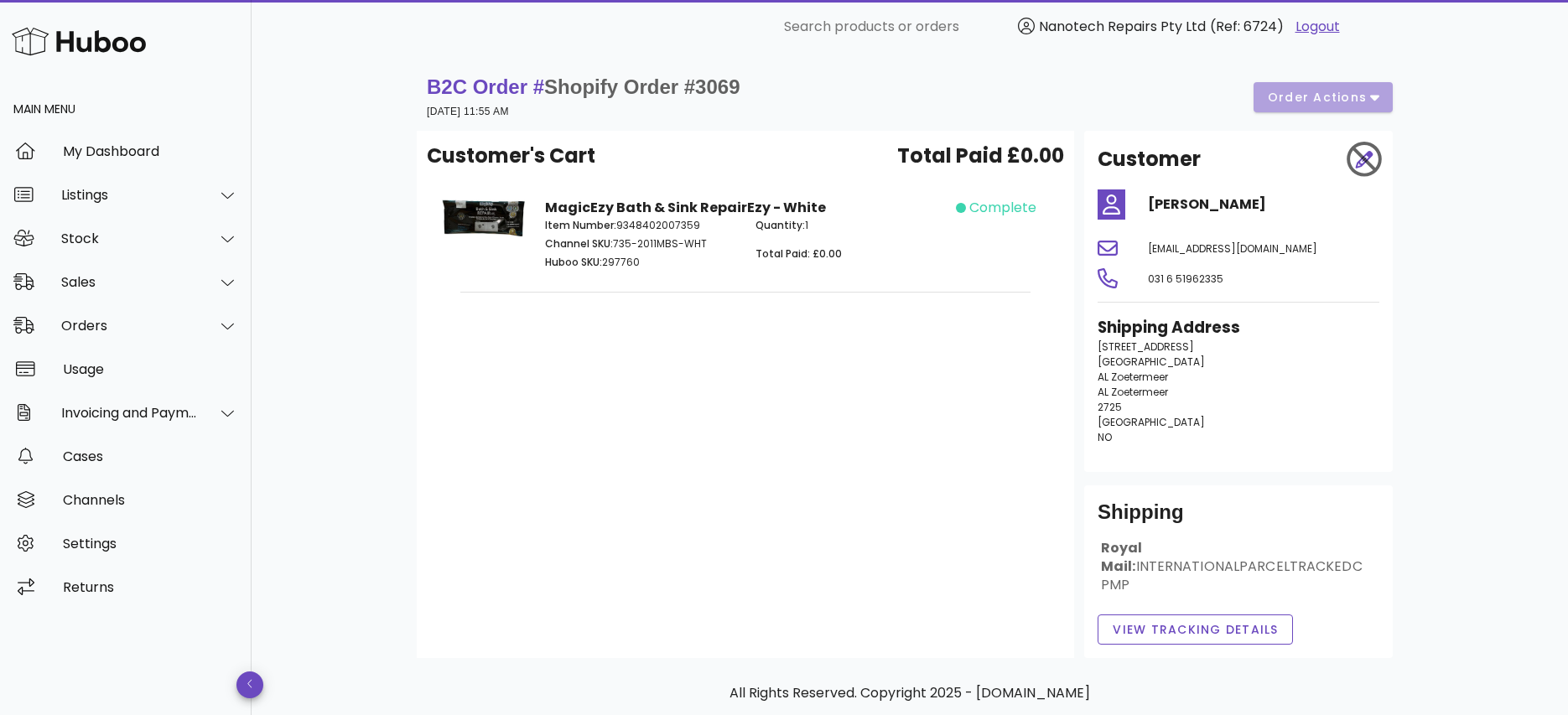
click at [580, 528] on div "Customer's Cart Total Paid £0.00 MagicEzy Bath & Sink RepairEzy - White Item Nu…" at bounding box center [745, 394] width 657 height 527
click at [1172, 620] on button "View Tracking details" at bounding box center [1195, 630] width 196 height 30
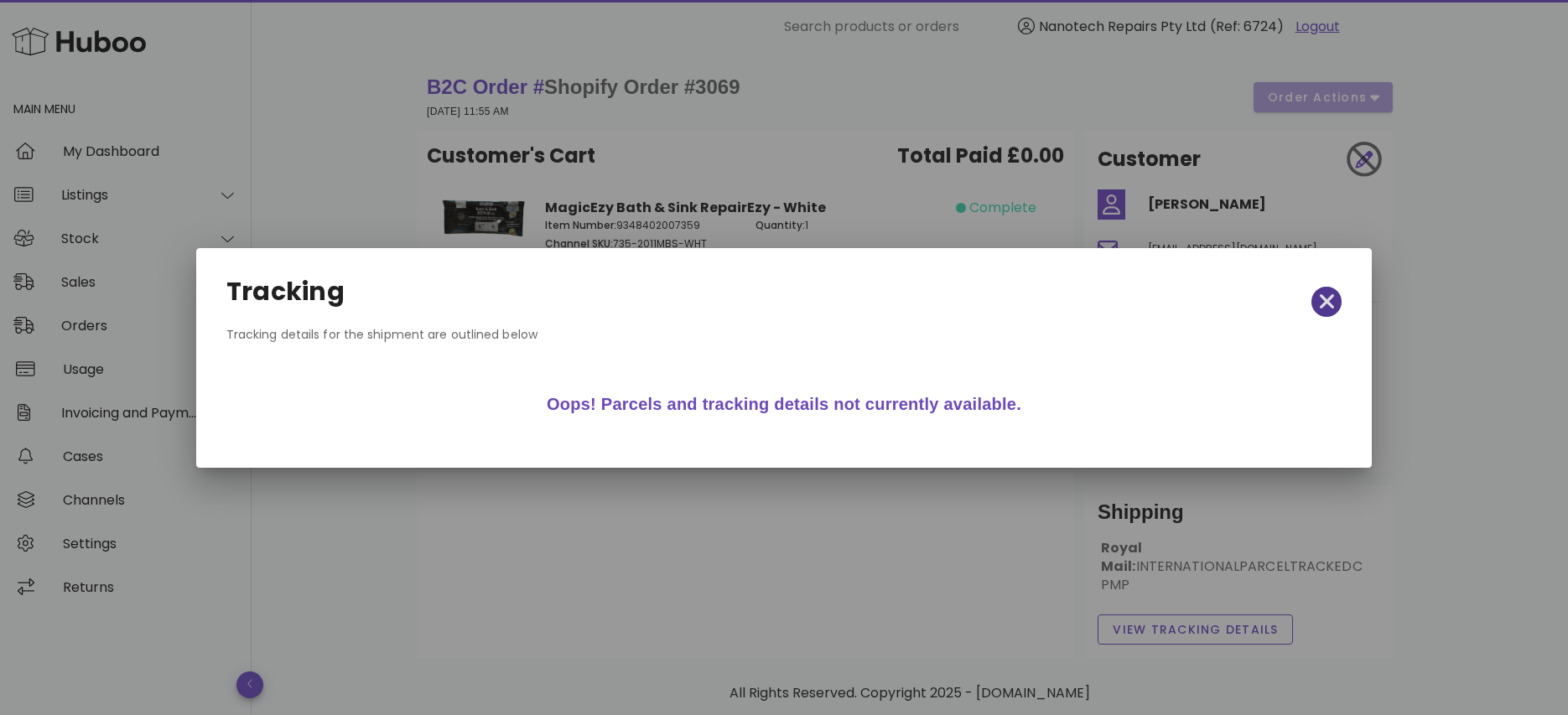
click at [1327, 291] on icon "button" at bounding box center [1327, 301] width 15 height 24
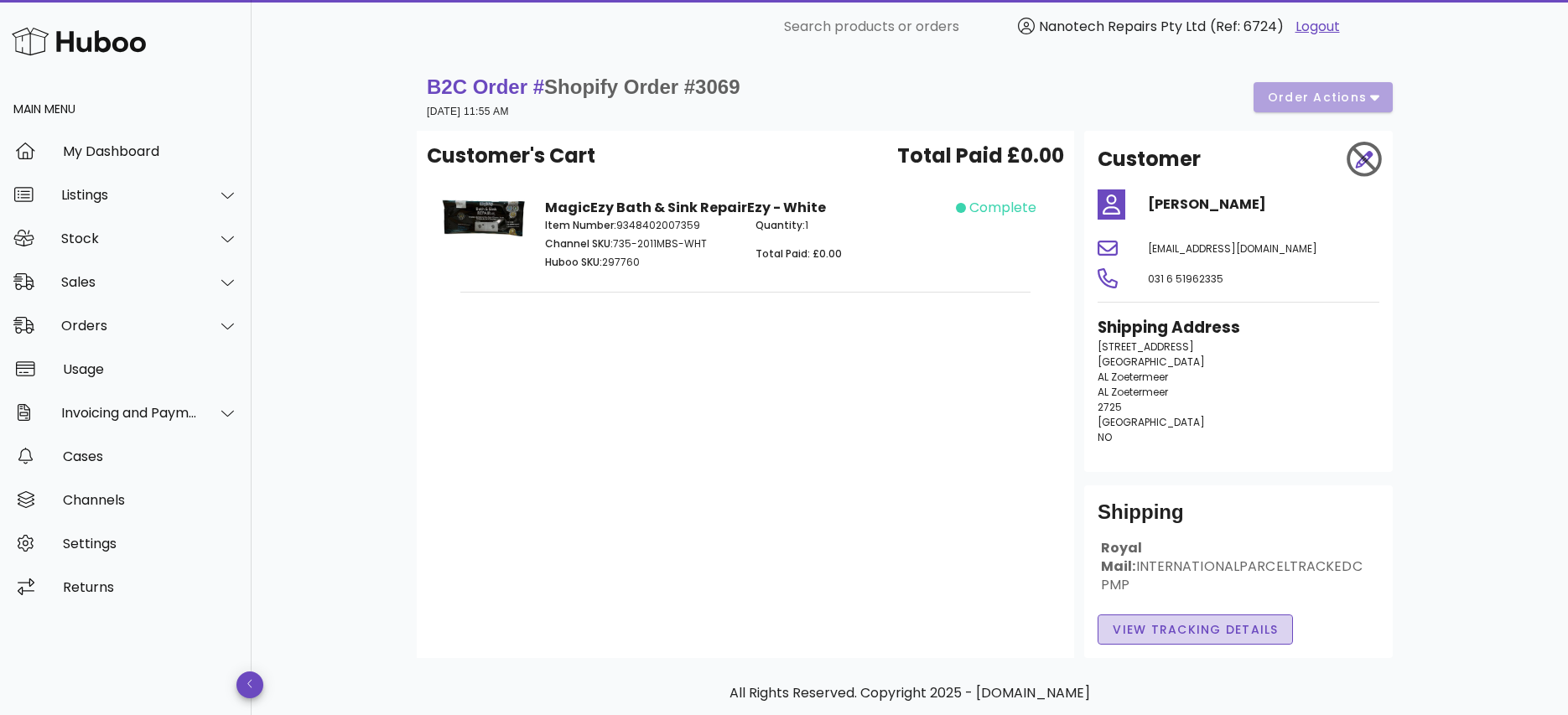
click at [1120, 621] on span "View Tracking details" at bounding box center [1194, 630] width 166 height 18
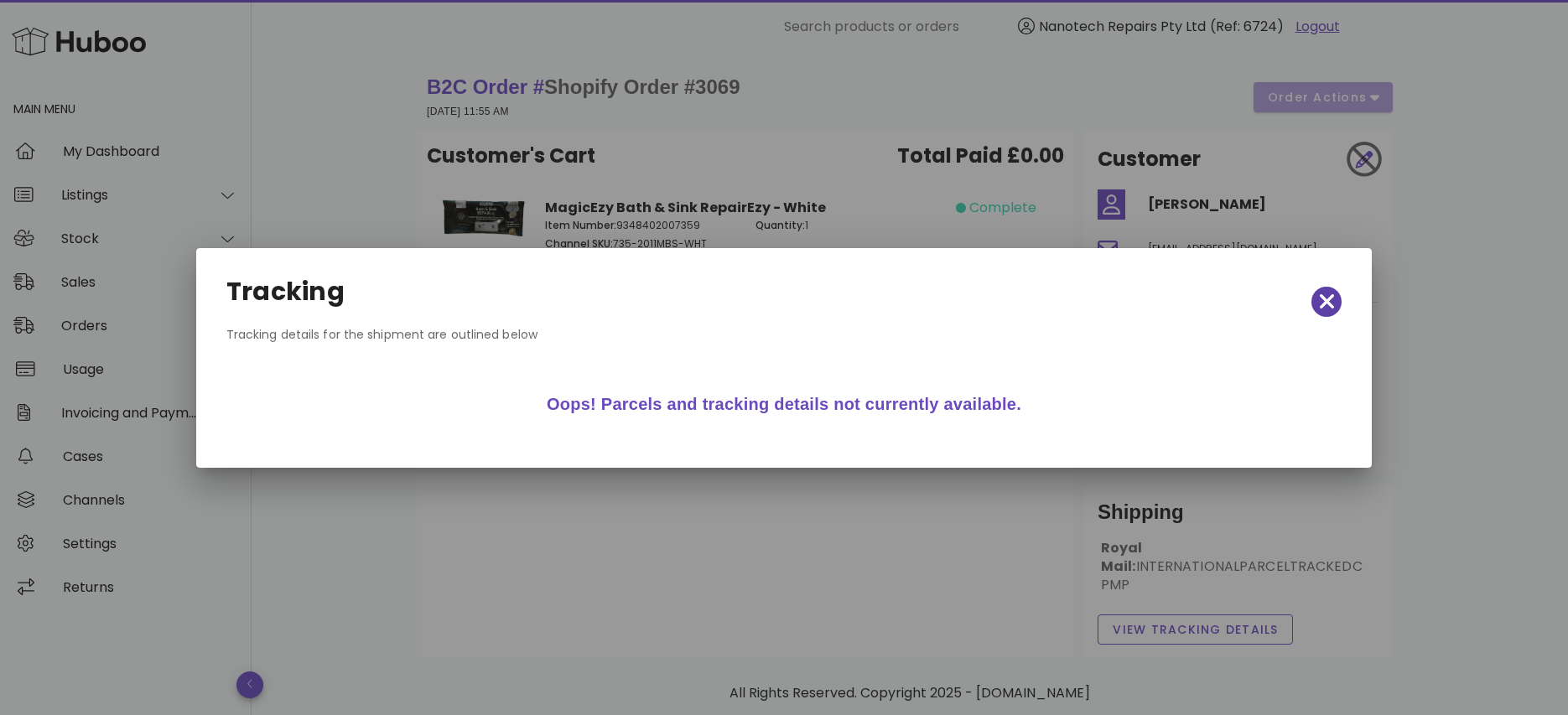
click at [1324, 300] on icon "button" at bounding box center [1326, 301] width 15 height 15
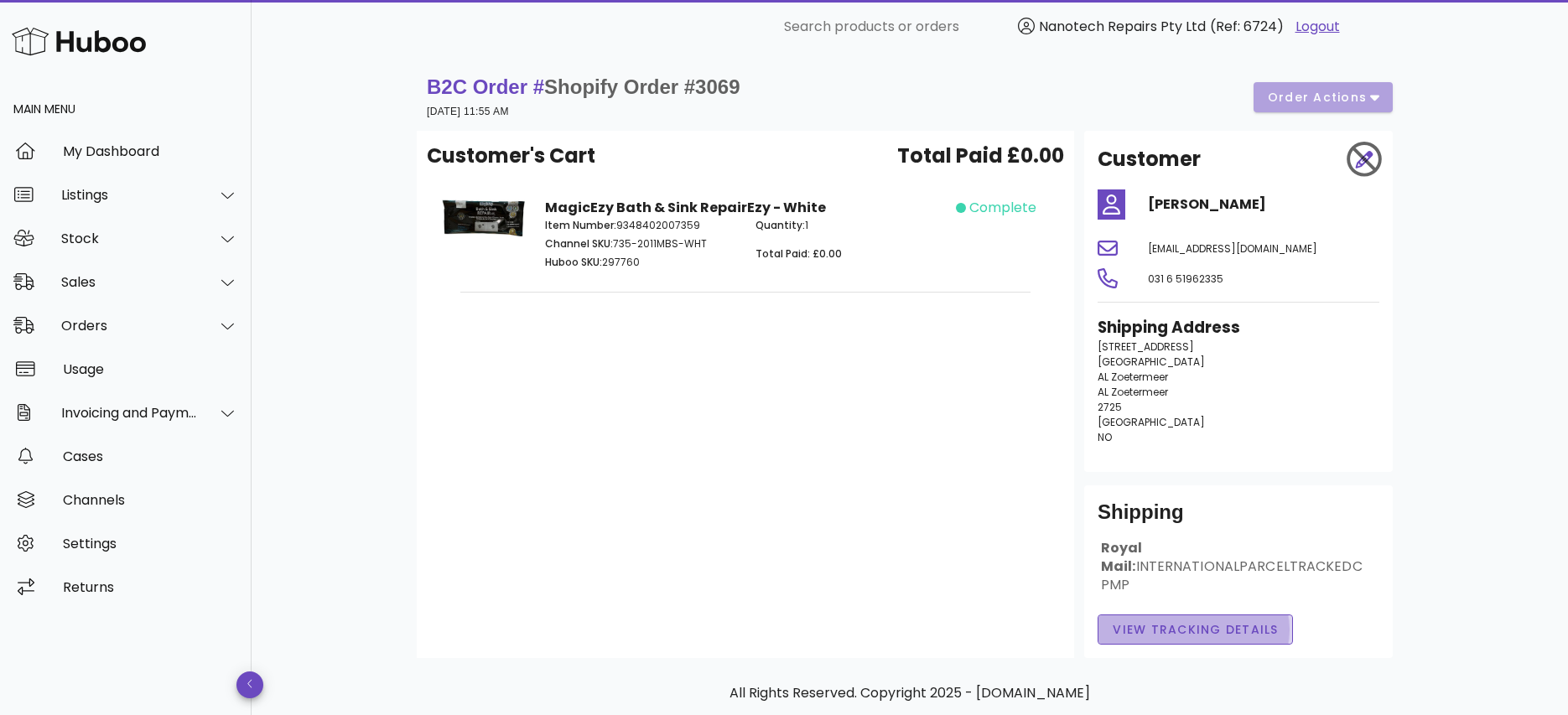
click at [1247, 621] on span "View Tracking details" at bounding box center [1194, 630] width 166 height 18
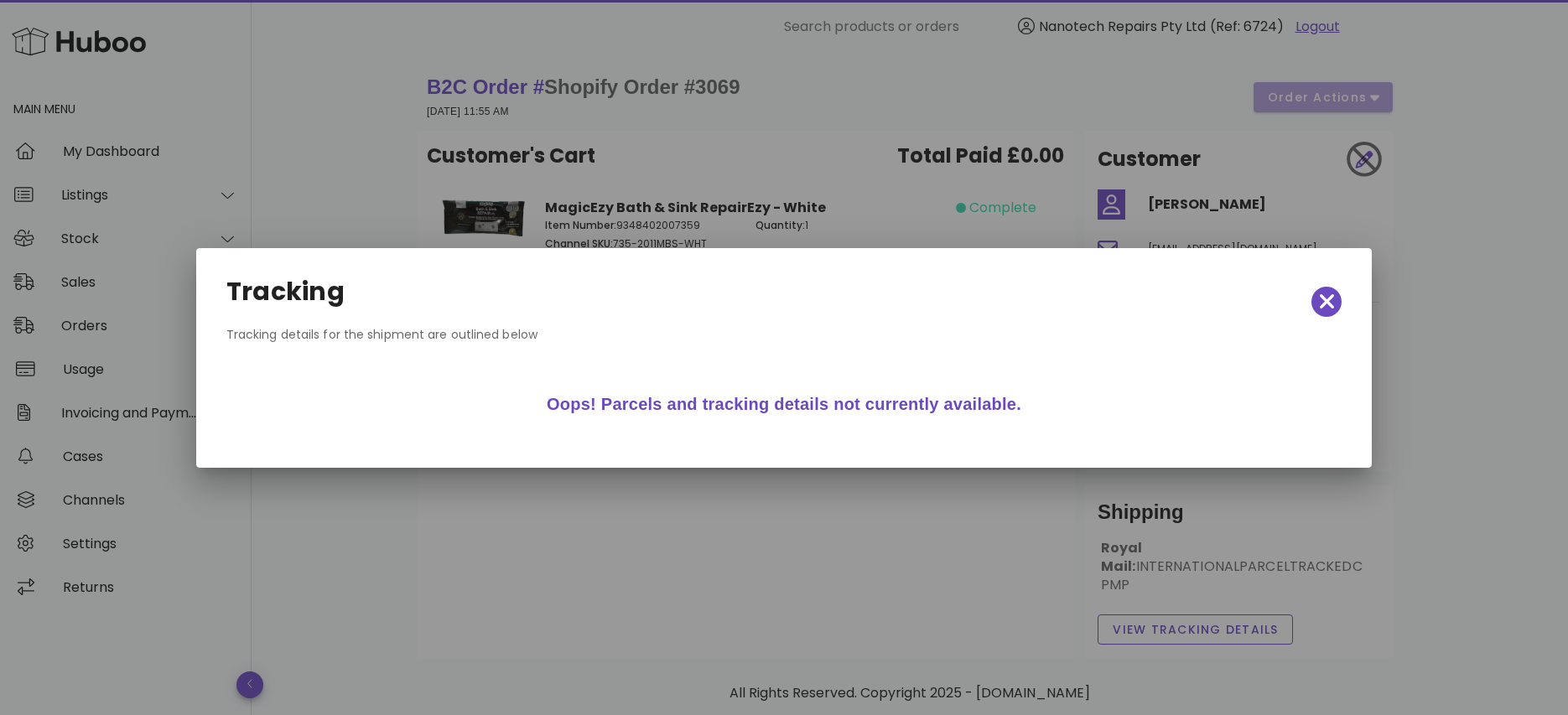
click at [1377, 286] on div at bounding box center [784, 358] width 1568 height 715
click at [1357, 285] on div "Tracking Tracking details for the shipment are outlined below Oops! Parcels and…" at bounding box center [785, 358] width 1177 height 219
click at [1324, 294] on icon "button" at bounding box center [1327, 301] width 15 height 24
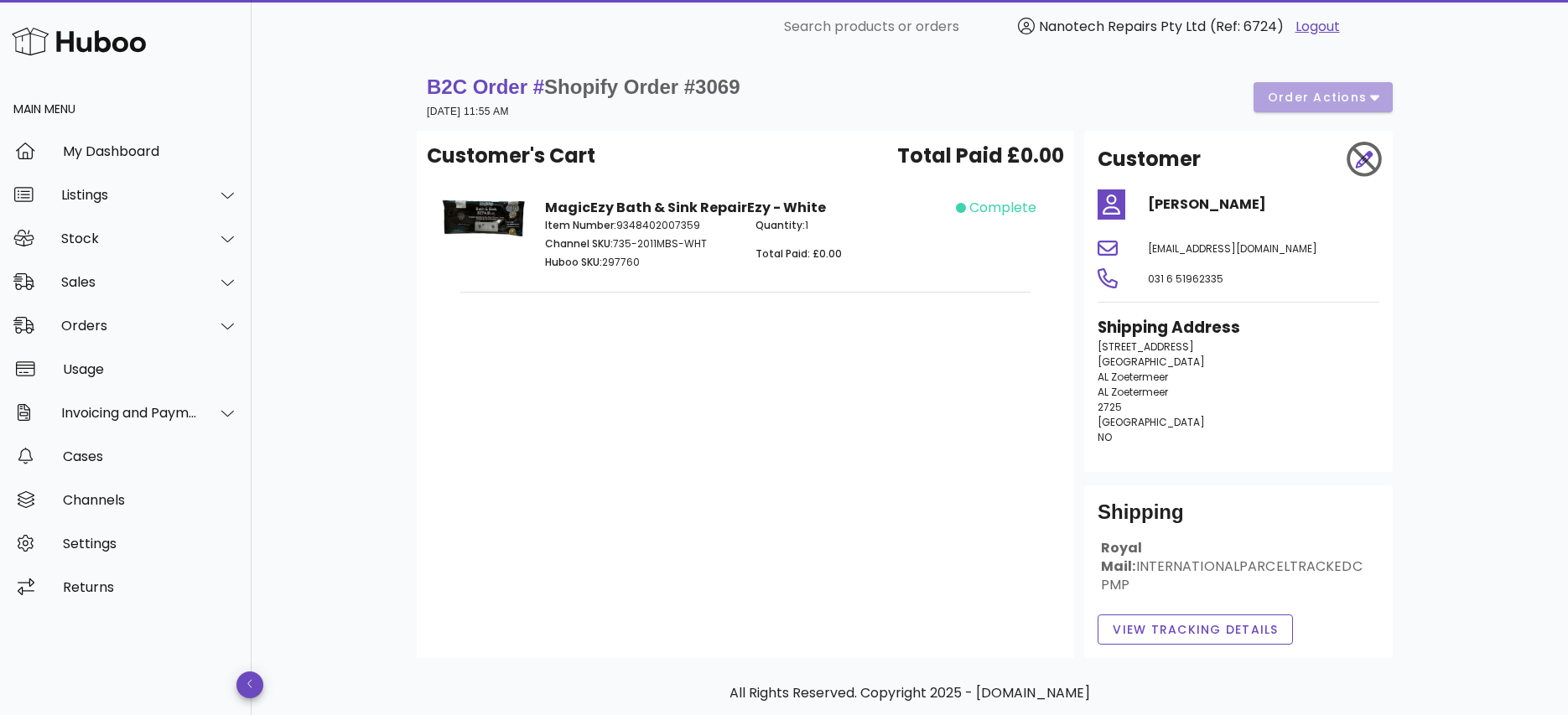
click at [1172, 553] on div "Royal Mail: INTERNATIONALPARCELTRACKEDCPMP" at bounding box center [1239, 573] width 282 height 69
click at [1170, 582] on div "Royal Mail: INTERNATIONALPARCELTRACKEDCPMP" at bounding box center [1239, 573] width 282 height 69
click at [1168, 621] on button "View Tracking details" at bounding box center [1195, 630] width 196 height 30
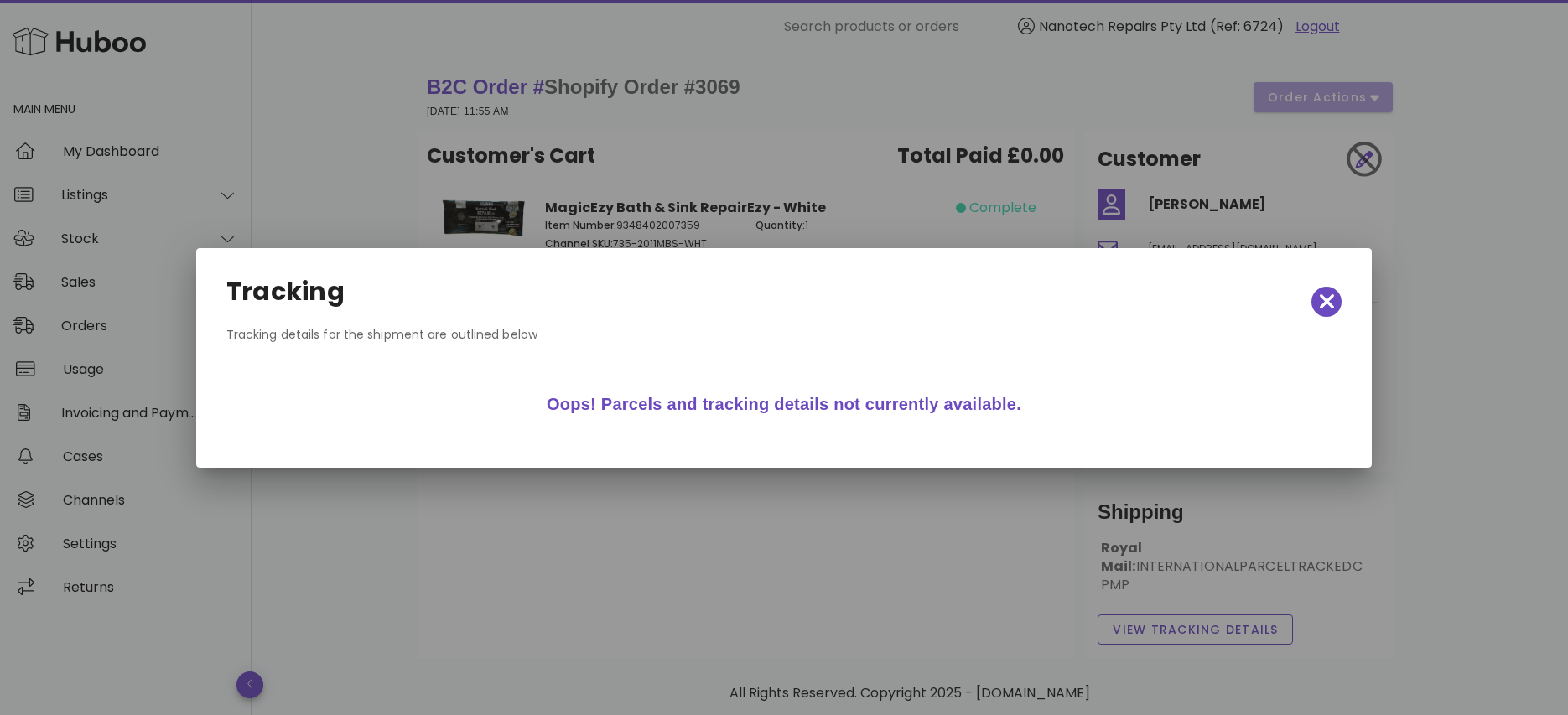
click at [1175, 610] on div at bounding box center [784, 358] width 1568 height 715
click at [1335, 302] on span "button" at bounding box center [1327, 301] width 30 height 24
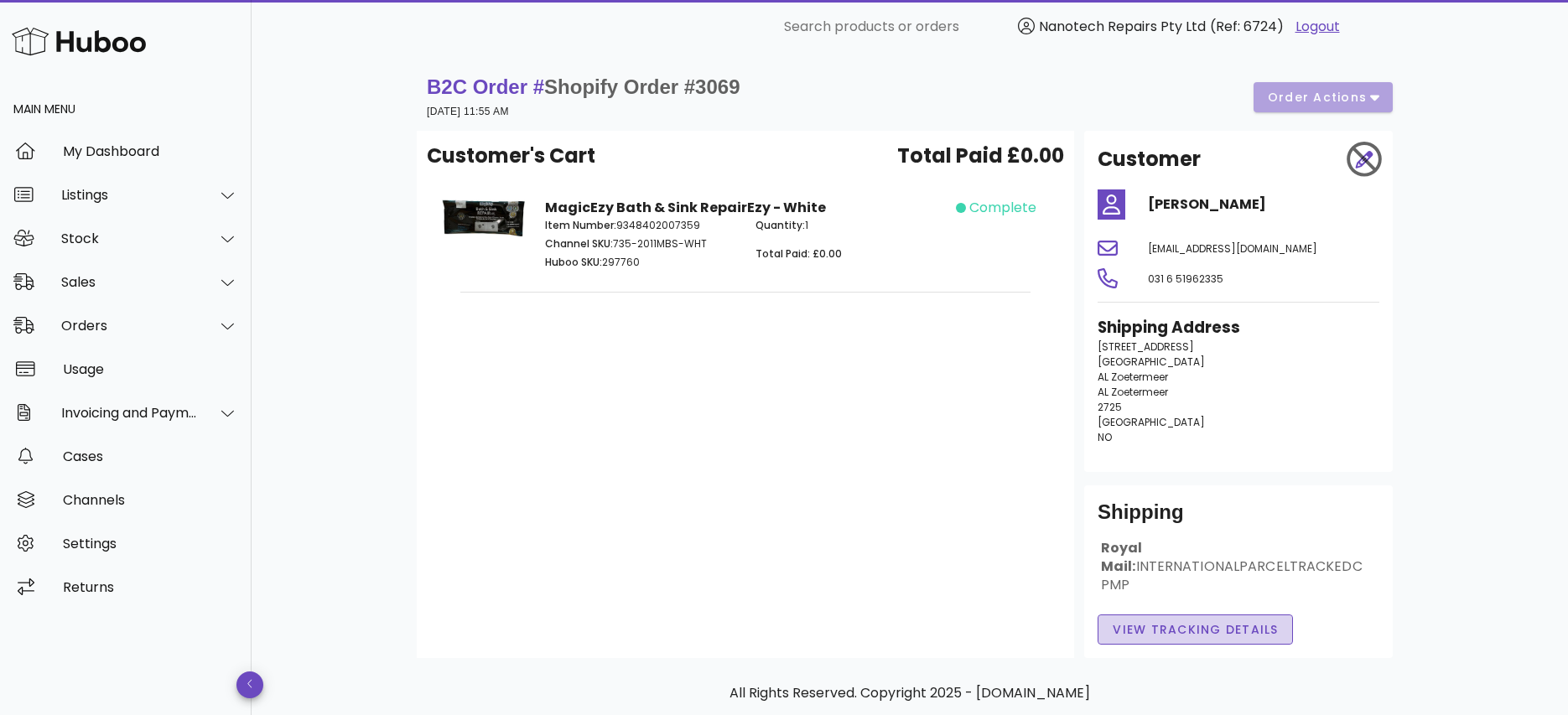
click at [1161, 621] on span "View Tracking details" at bounding box center [1194, 630] width 166 height 18
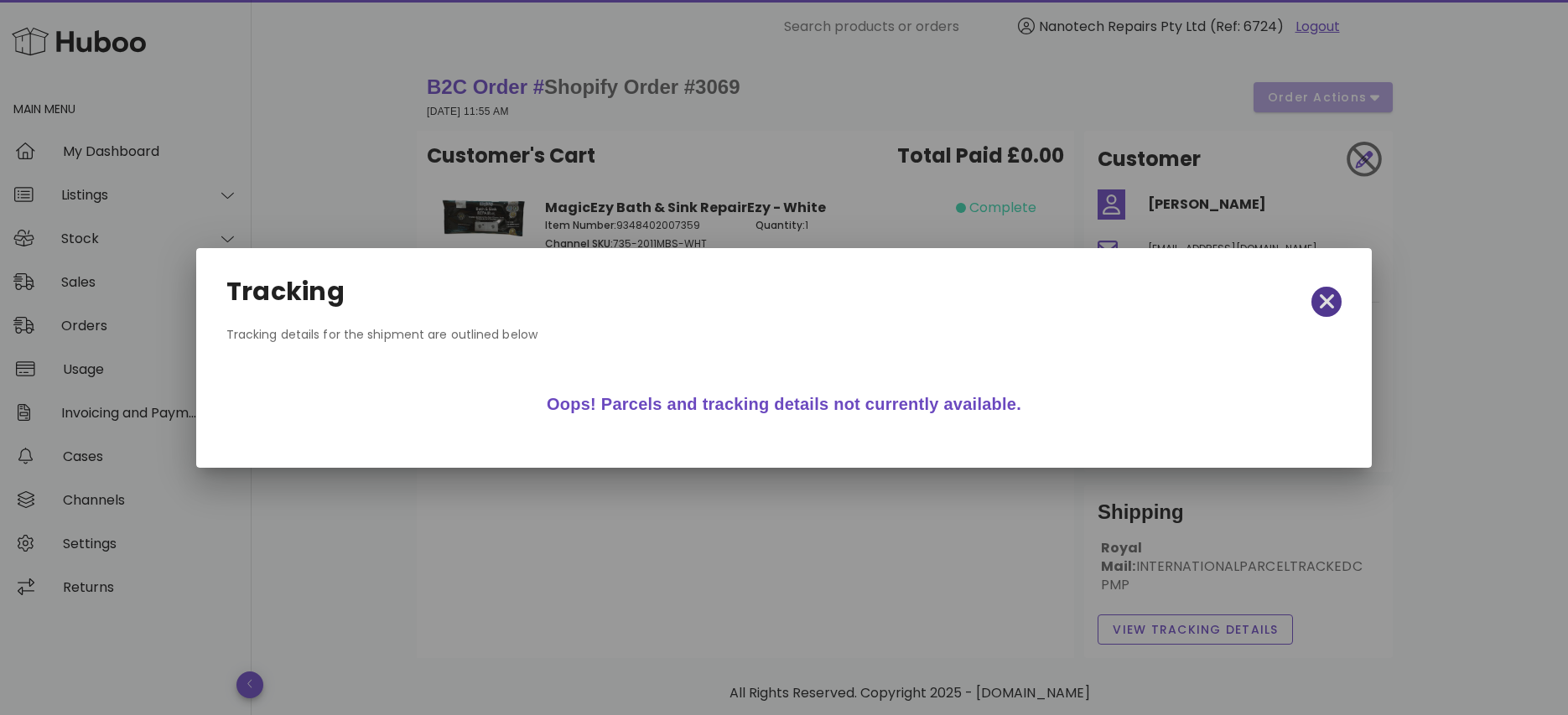
click at [1320, 298] on icon "button" at bounding box center [1327, 301] width 15 height 24
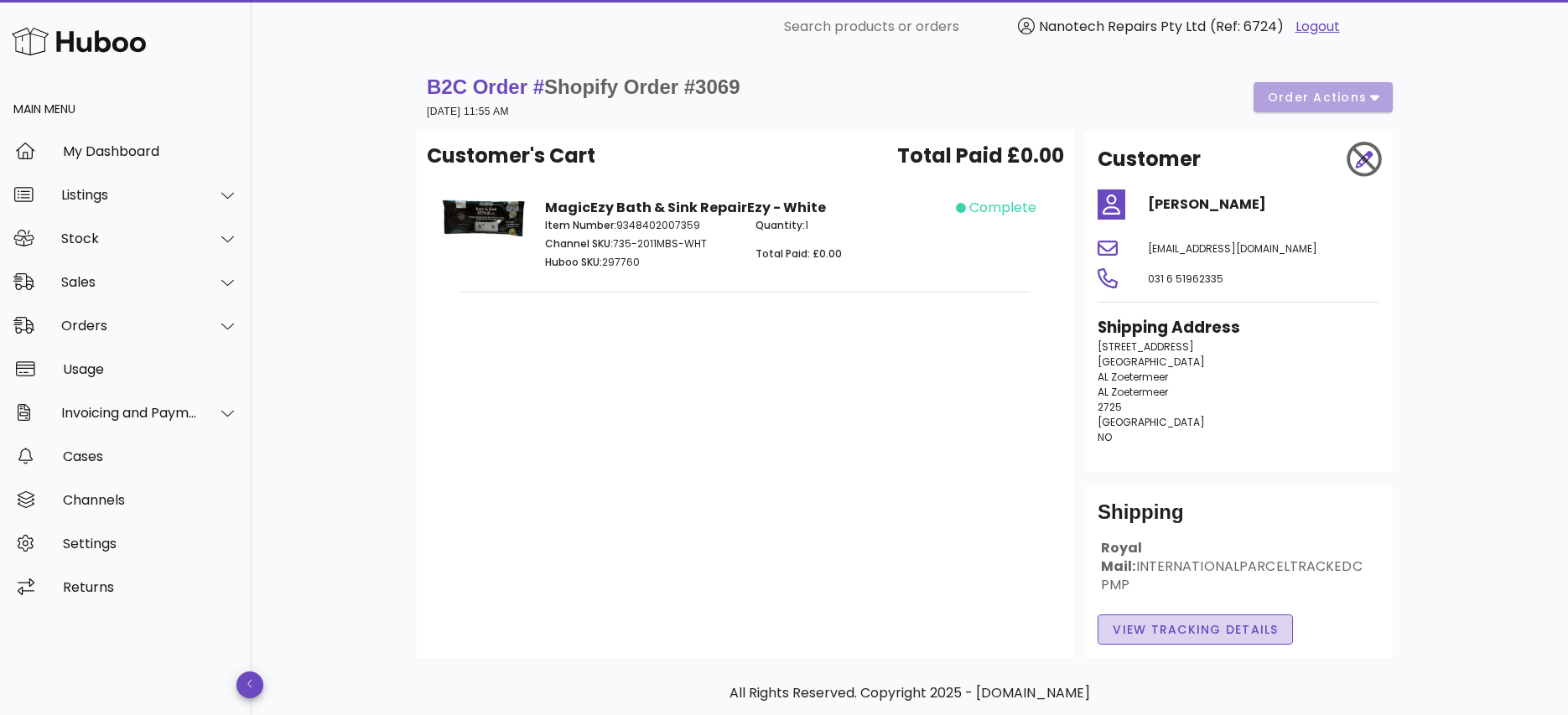
click at [1200, 621] on span "View Tracking details" at bounding box center [1194, 630] width 166 height 18
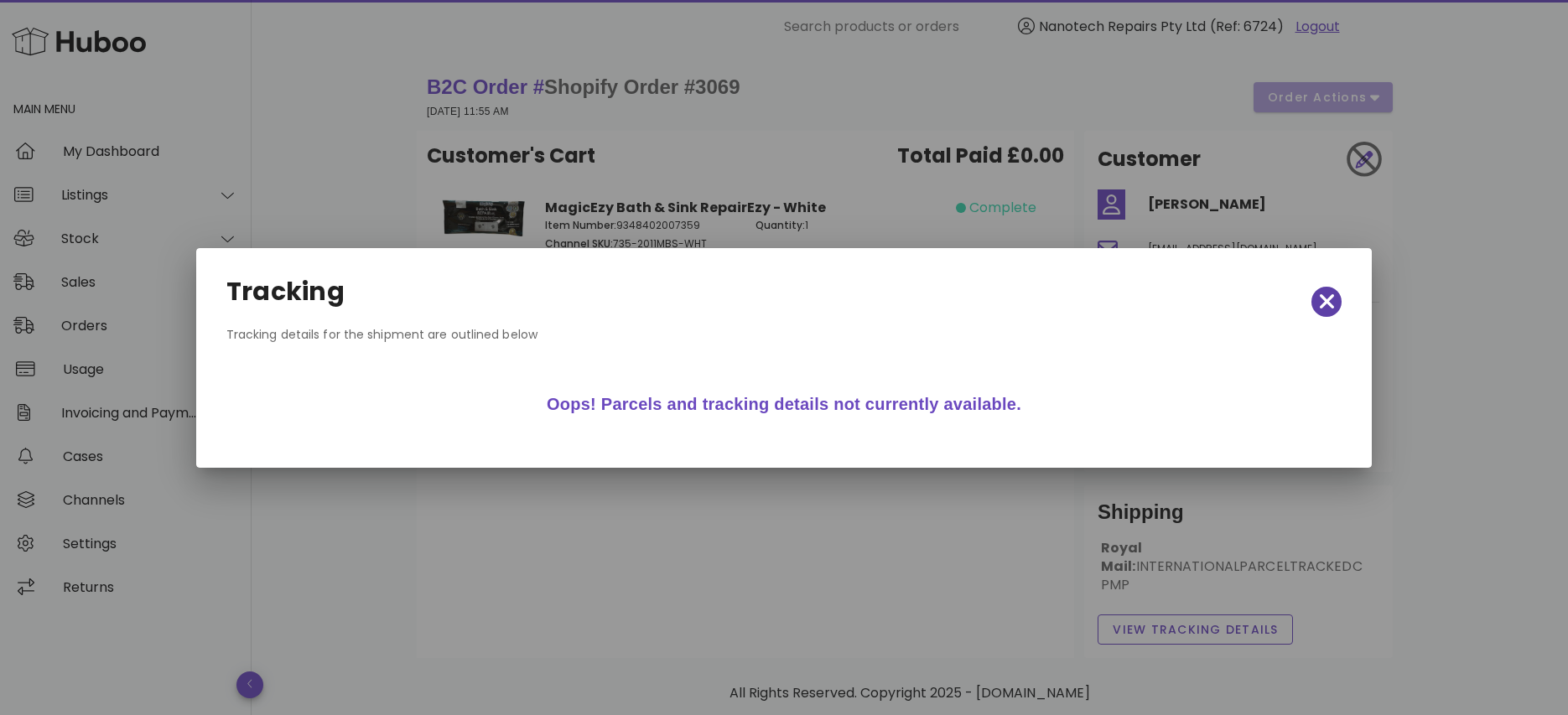
click at [1324, 300] on icon "button" at bounding box center [1326, 301] width 15 height 15
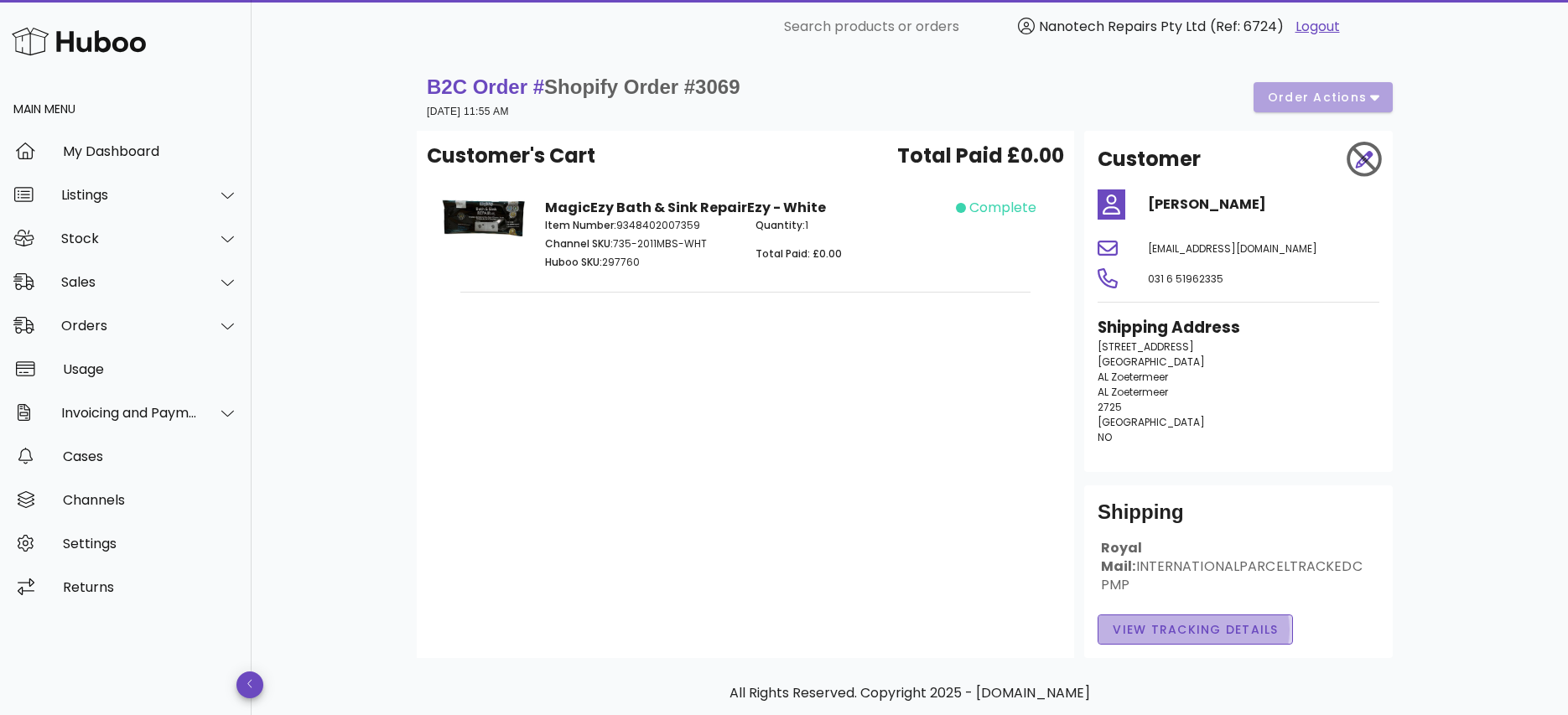
click at [1145, 621] on span "View Tracking details" at bounding box center [1194, 630] width 166 height 18
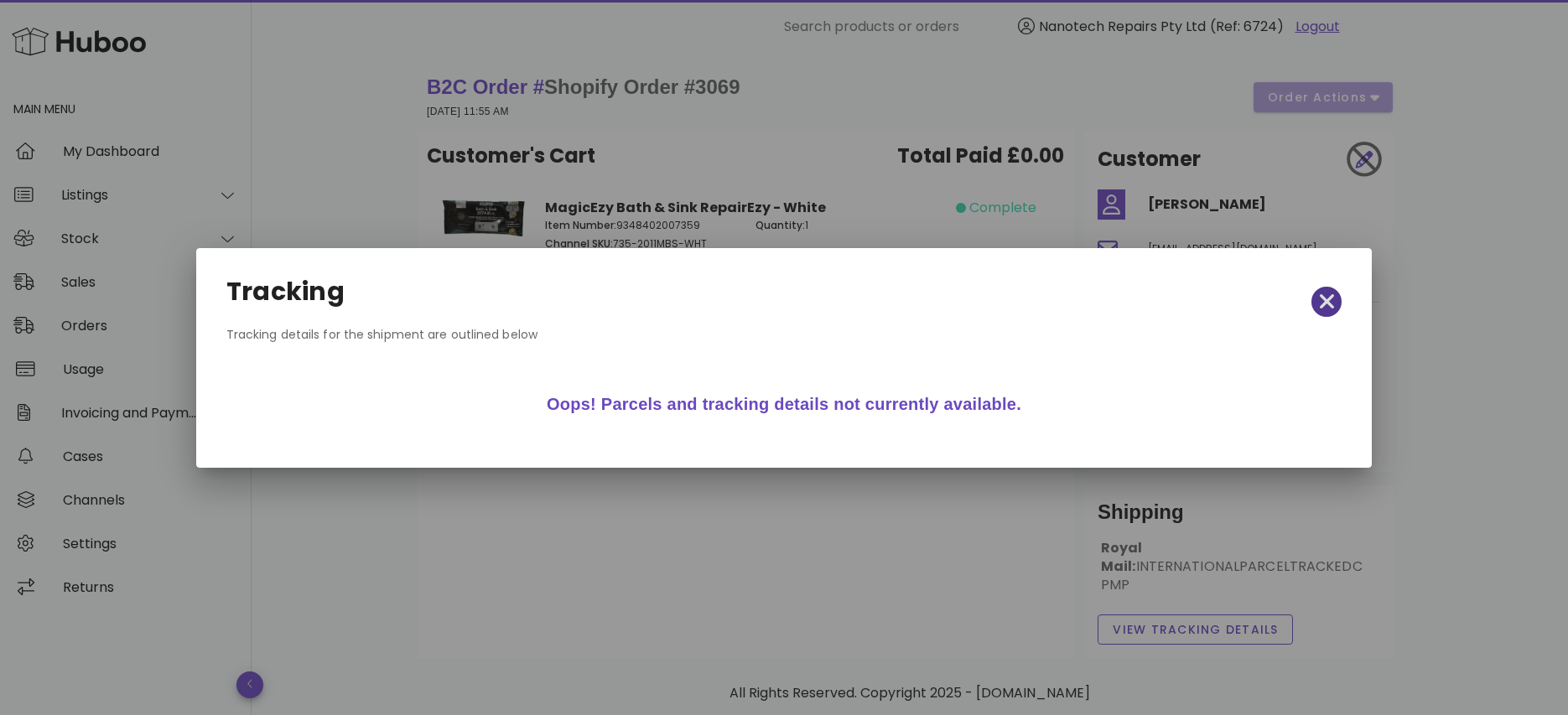
click at [1325, 299] on icon "button" at bounding box center [1326, 301] width 15 height 15
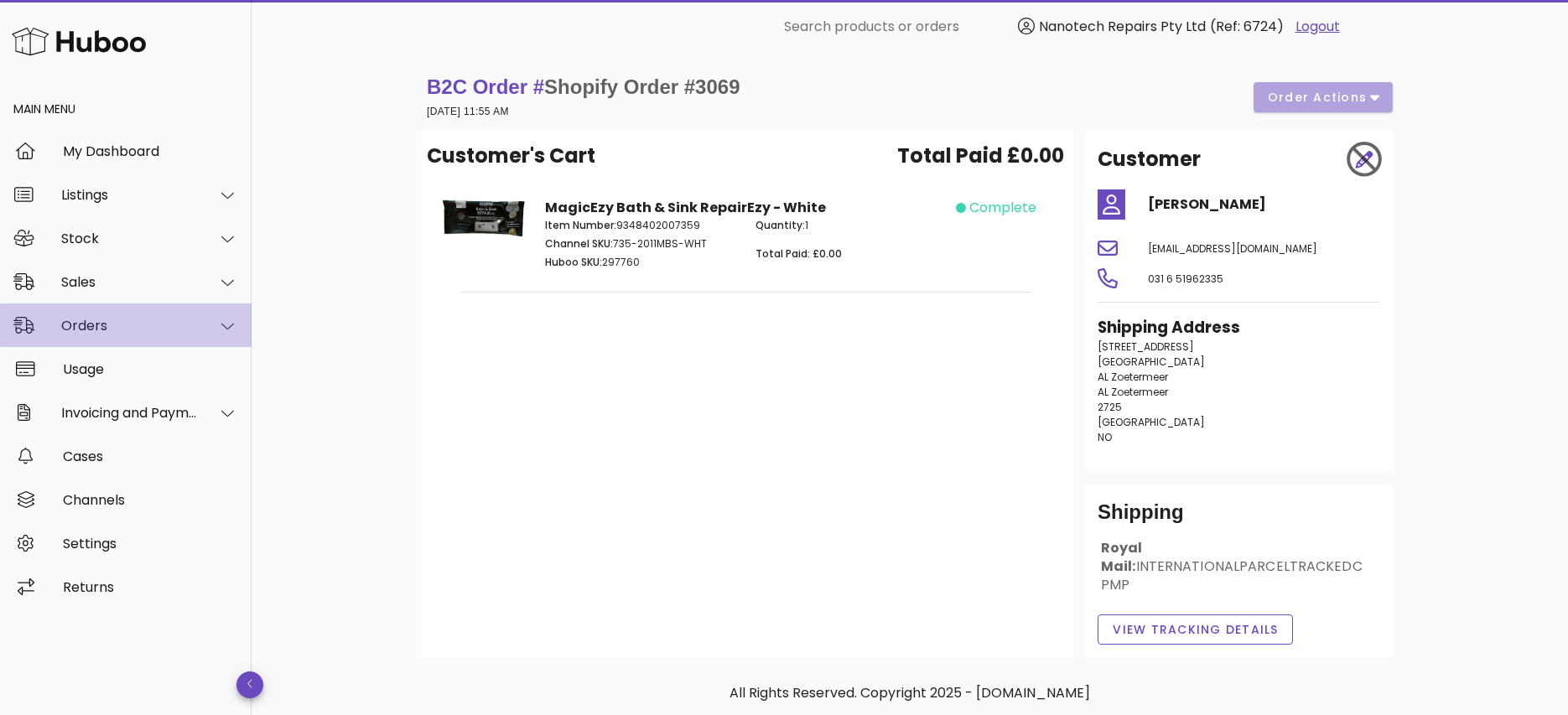
click at [144, 324] on div "Orders" at bounding box center [129, 326] width 137 height 16
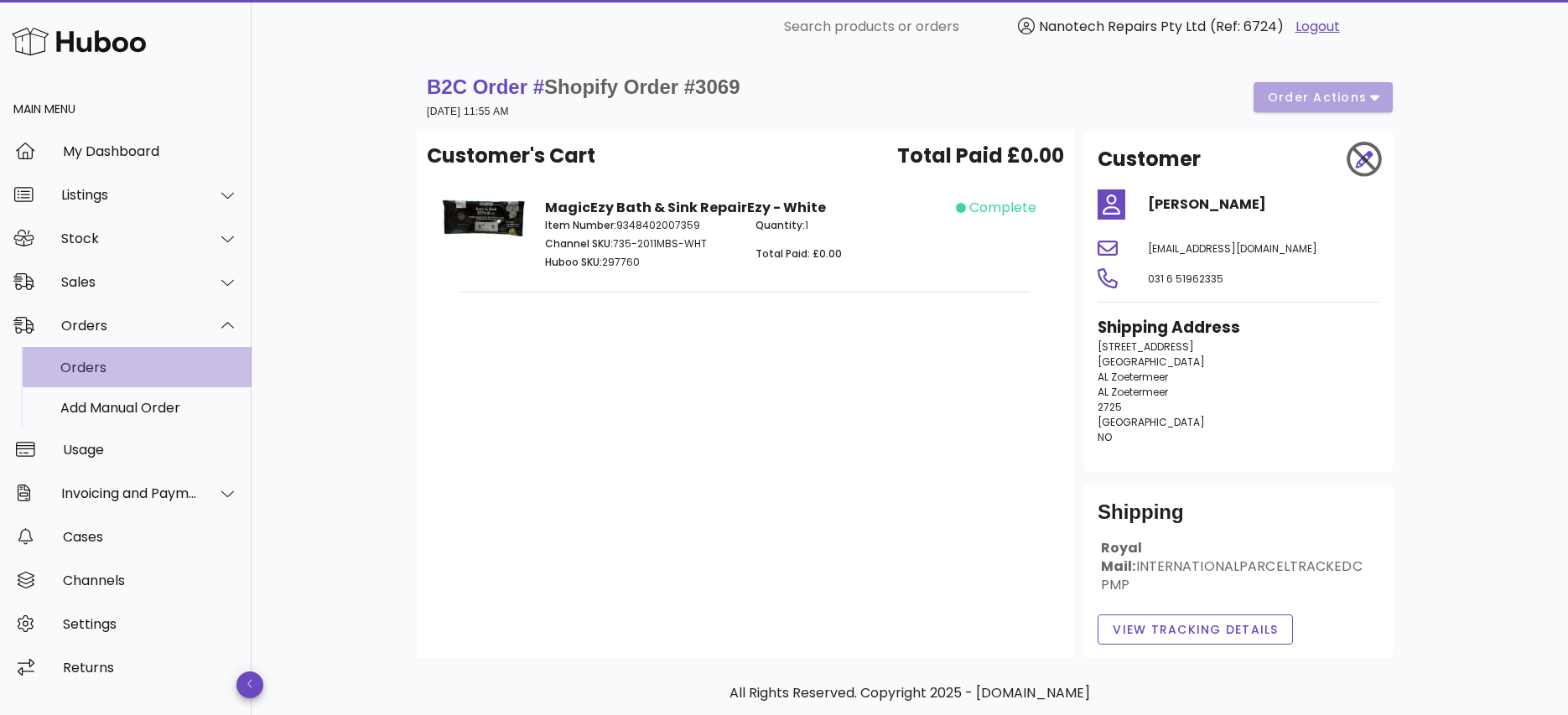
click at [173, 363] on div "Orders" at bounding box center [150, 367] width 178 height 16
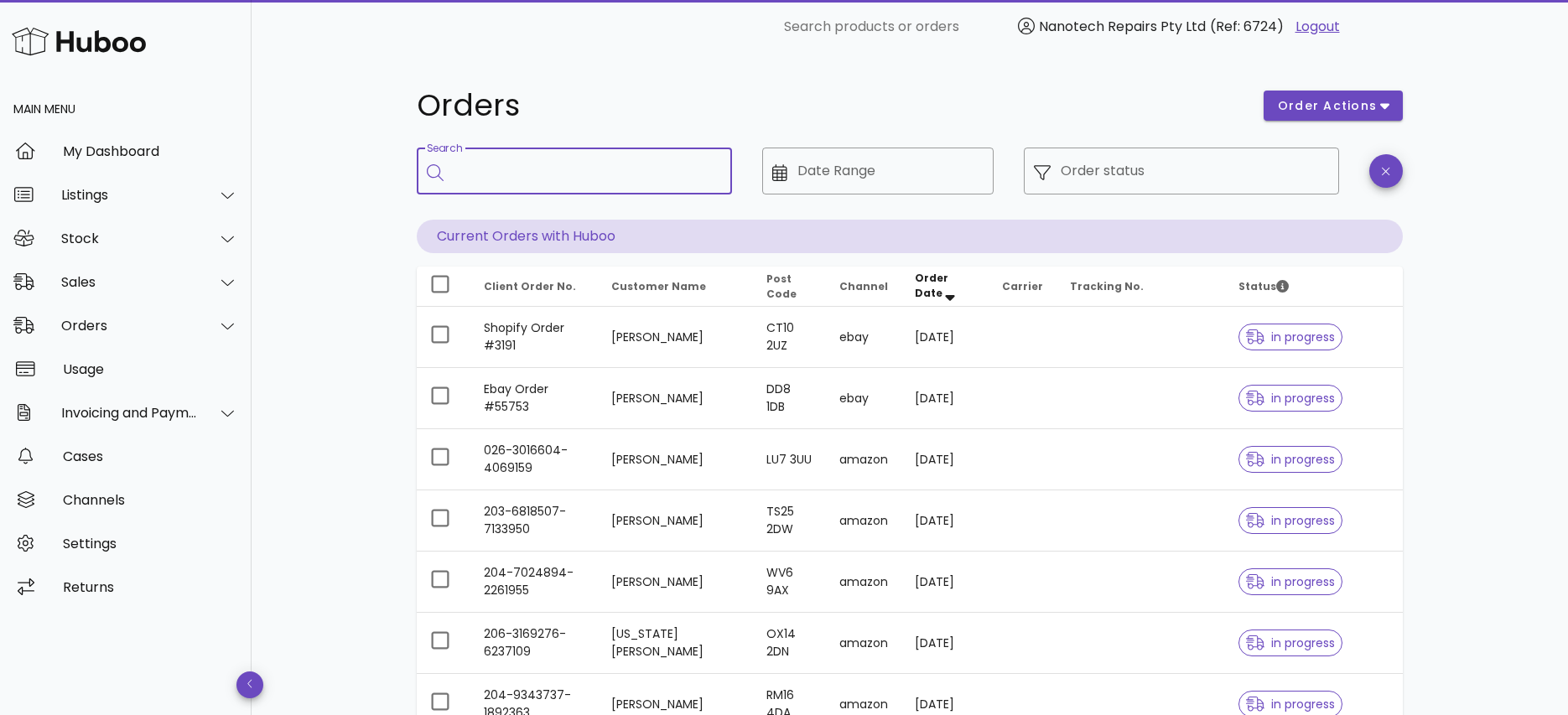
click at [532, 169] on input "Search" at bounding box center [586, 171] width 265 height 26
type input "****"
click at [1177, 185] on div "Order status" at bounding box center [1194, 171] width 269 height 47
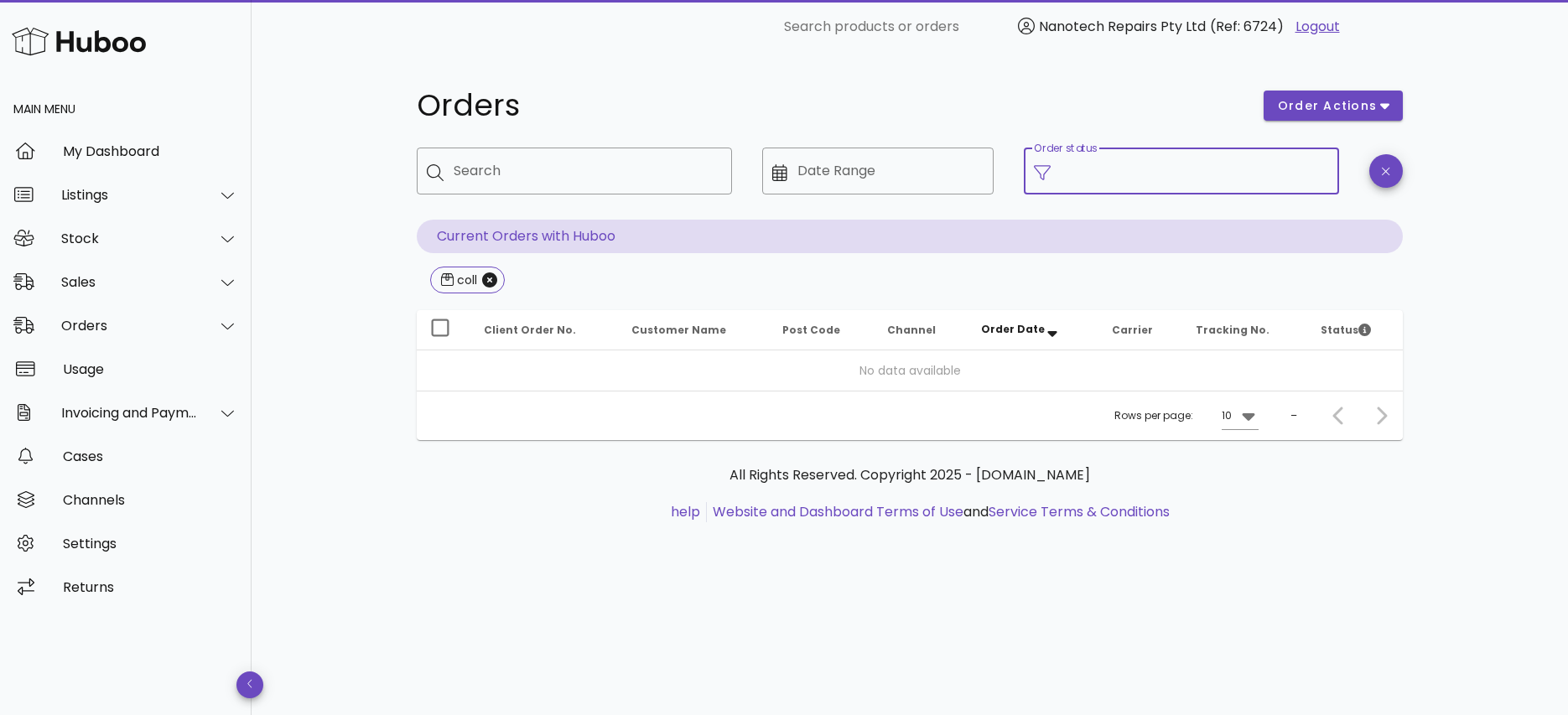
click at [1169, 175] on input "Order status" at bounding box center [1194, 171] width 269 height 26
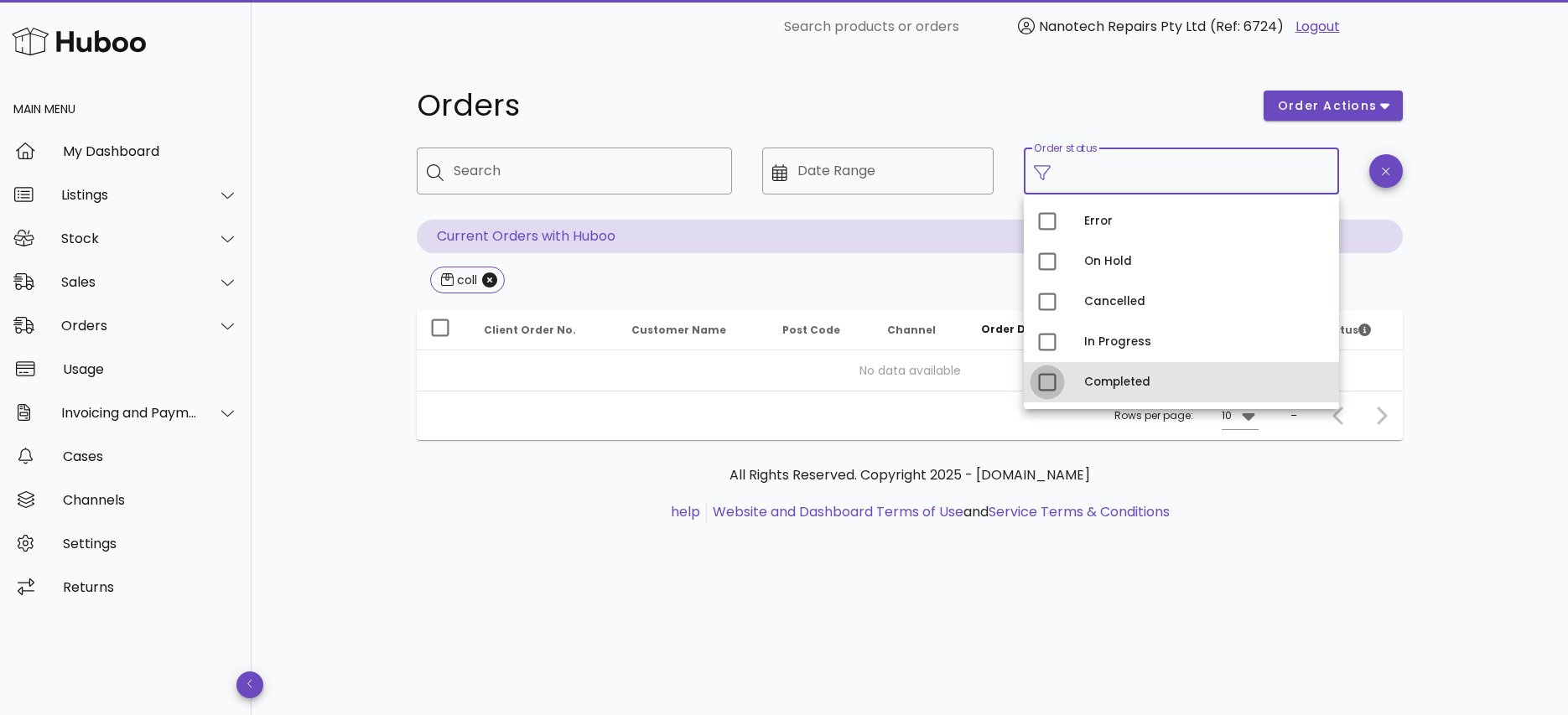
click at [1043, 381] on div at bounding box center [1047, 382] width 28 height 28
type input "**********"
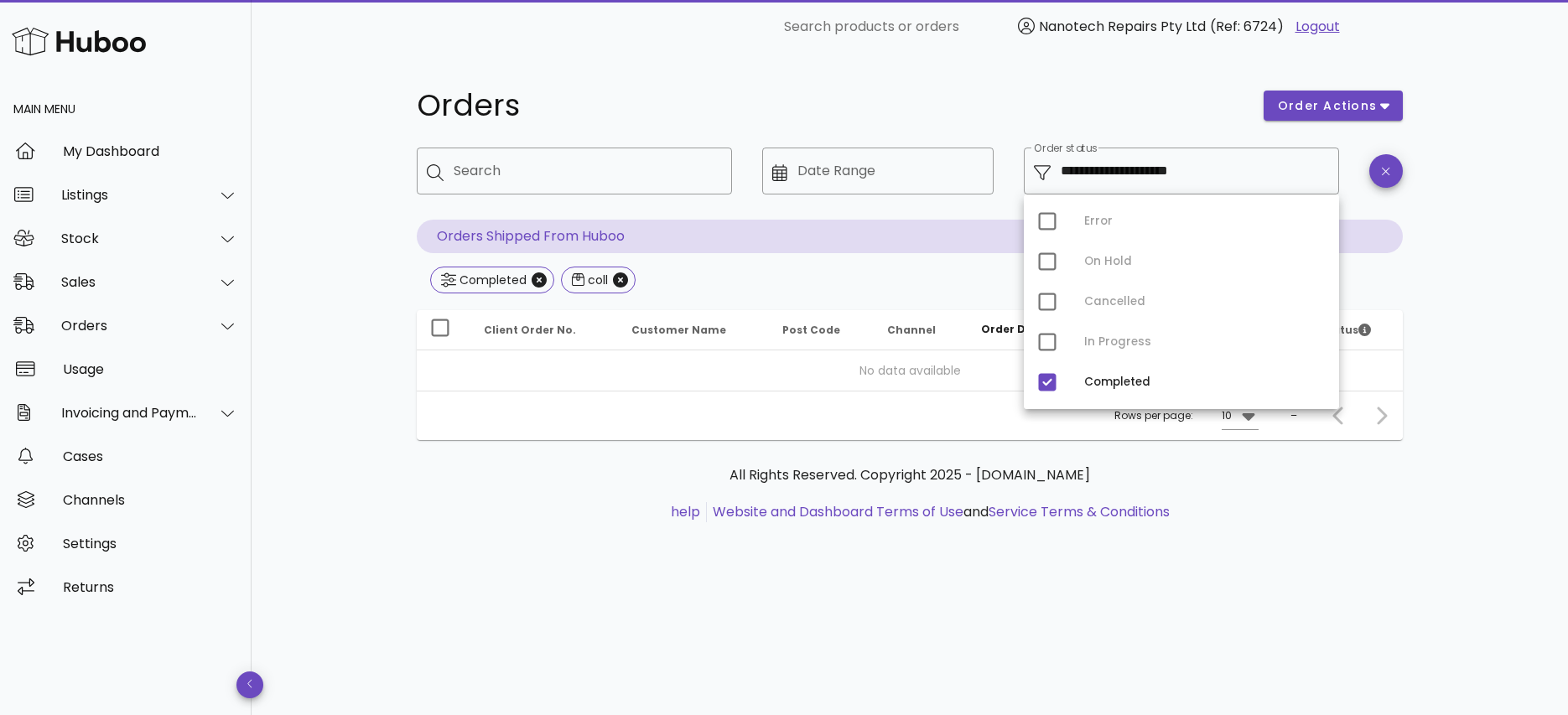
click at [309, 339] on div "**********" at bounding box center [910, 384] width 1317 height 661
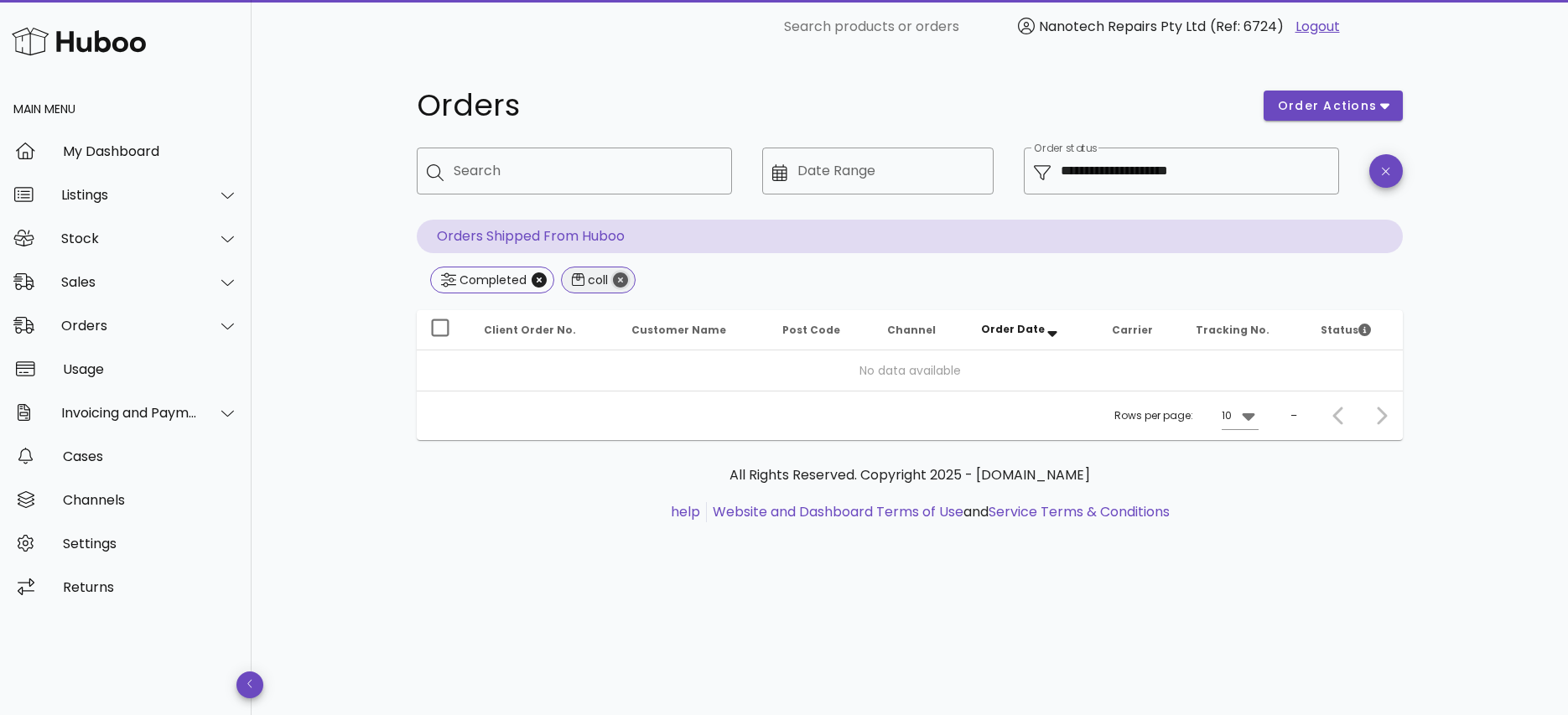
click at [614, 281] on icon "Close" at bounding box center [620, 279] width 15 height 15
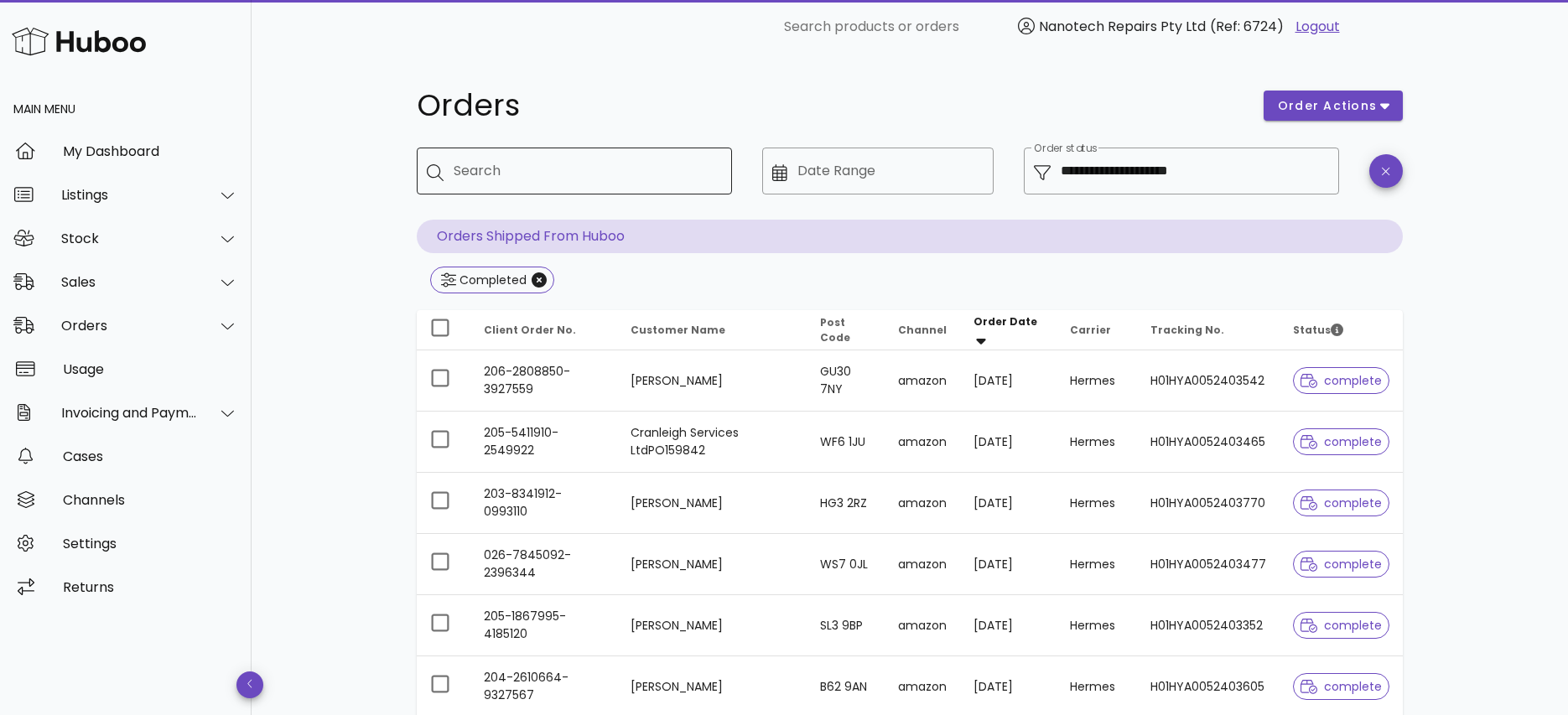
click at [541, 173] on input "Search" at bounding box center [586, 171] width 265 height 26
type input "***"
click at [1226, 176] on input "**********" at bounding box center [1194, 171] width 269 height 26
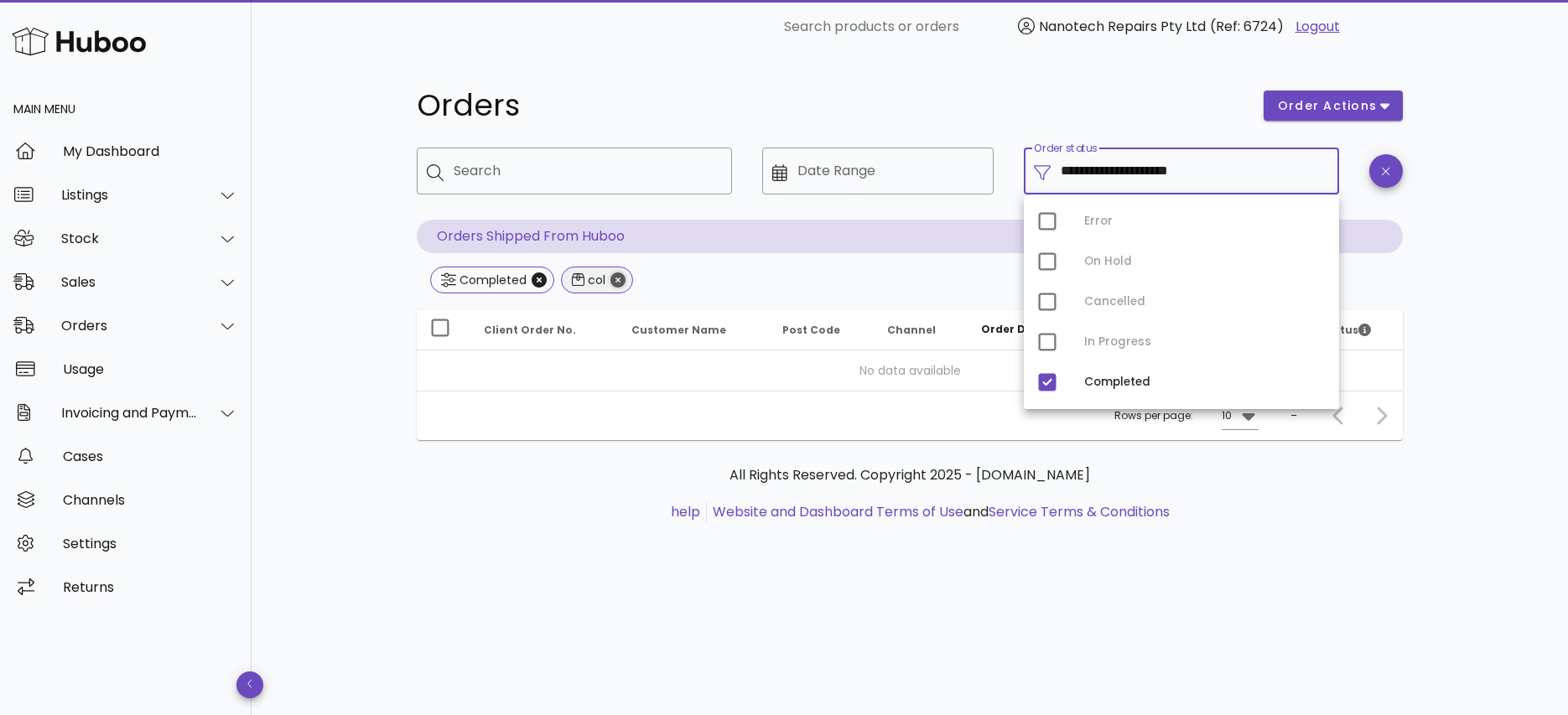
click at [619, 280] on icon "Close" at bounding box center [618, 279] width 15 height 15
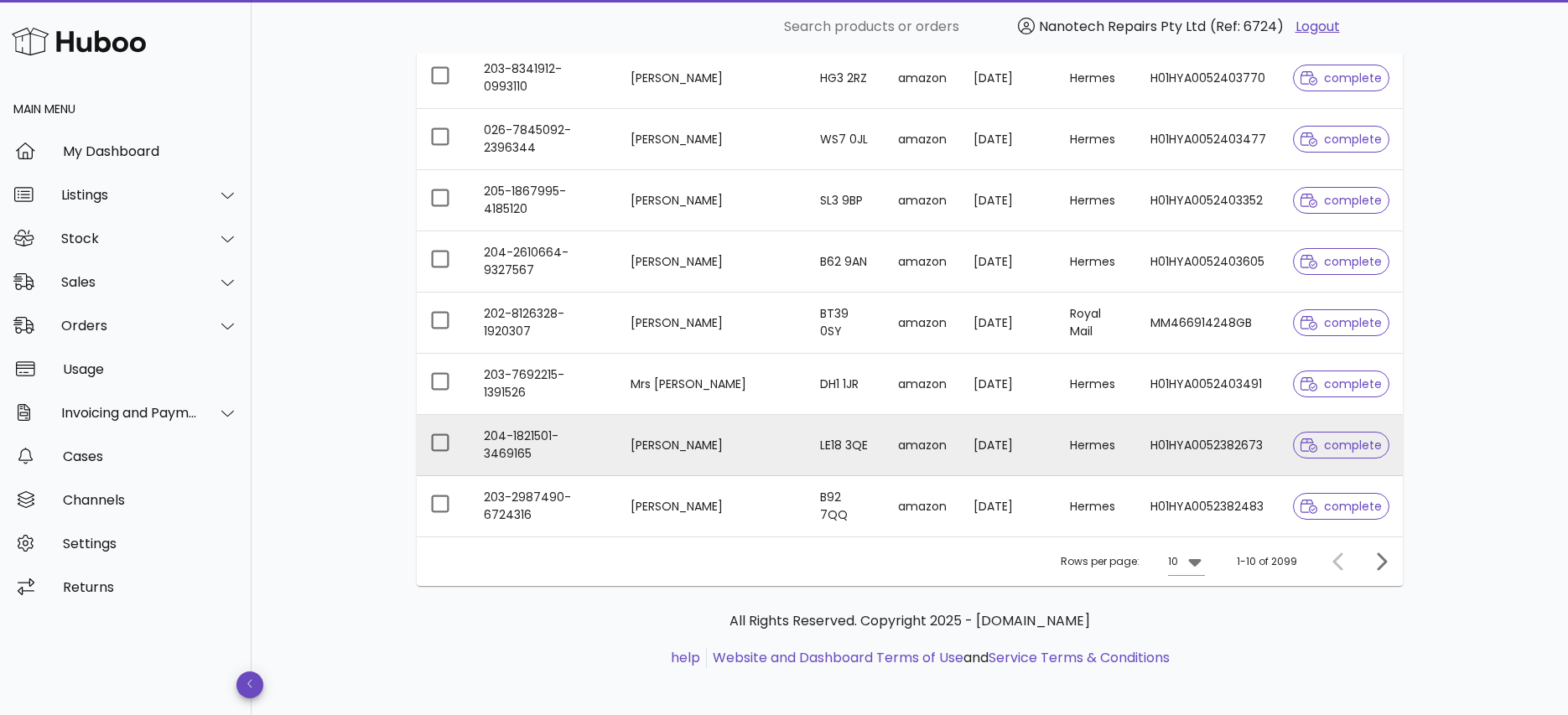
scroll to position [431, 0]
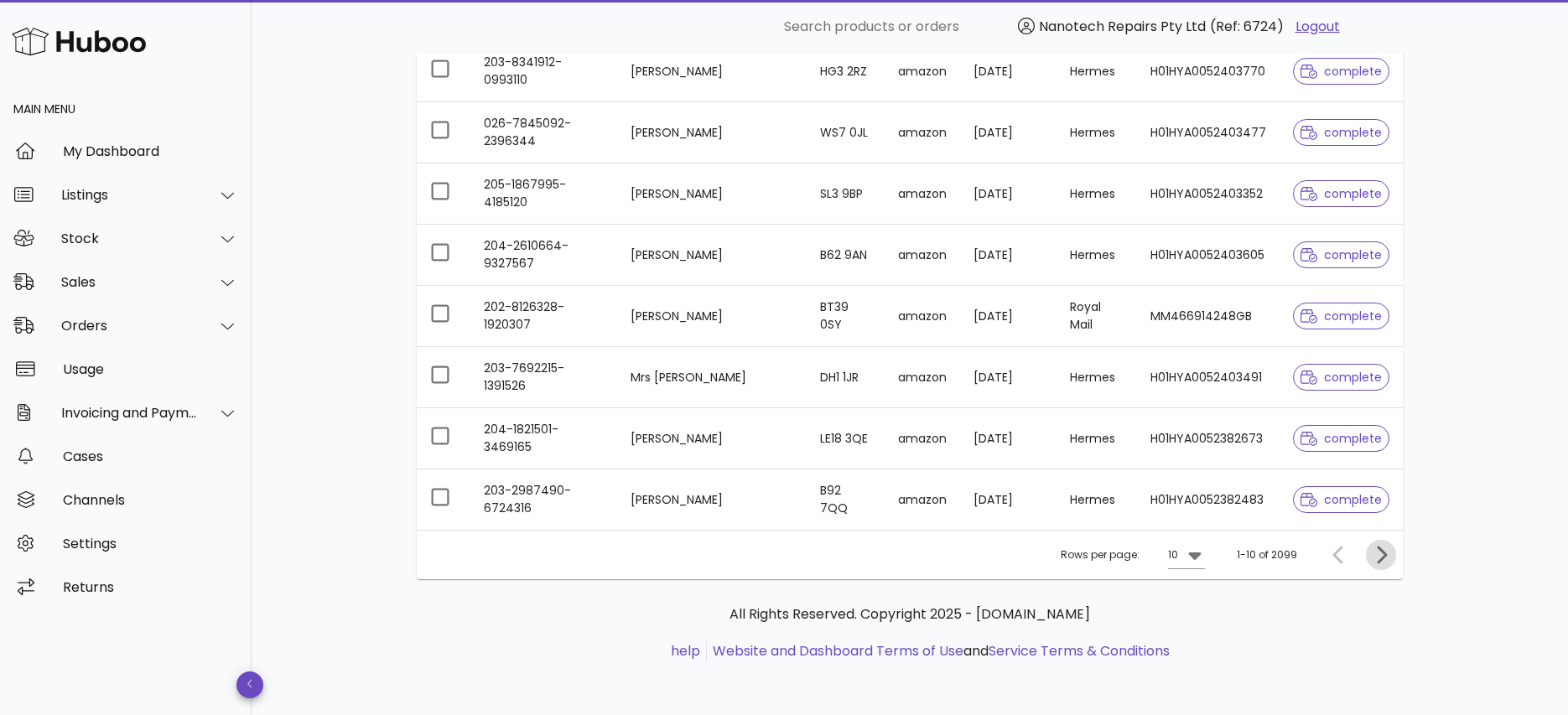
click at [1383, 551] on icon "Next page" at bounding box center [1381, 555] width 10 height 18
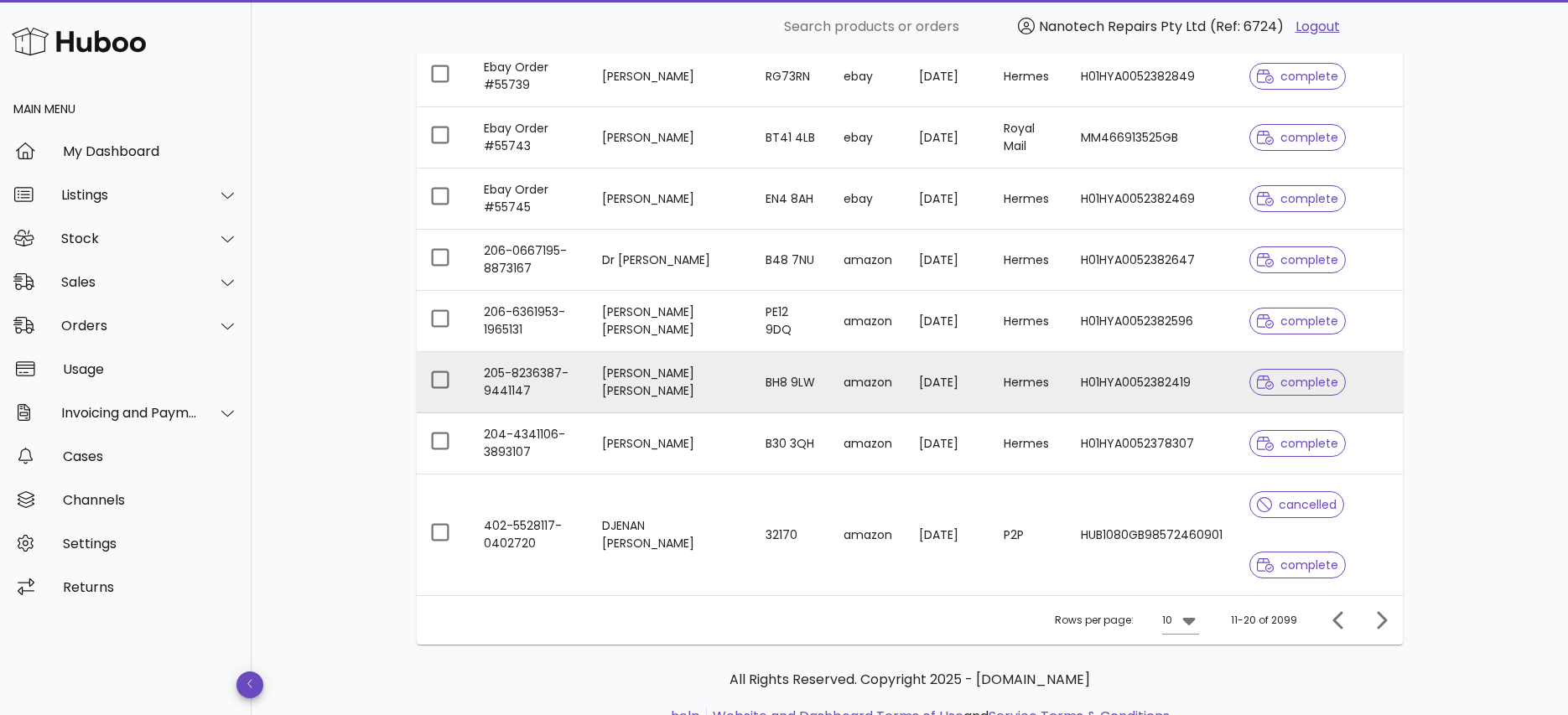
scroll to position [462, 0]
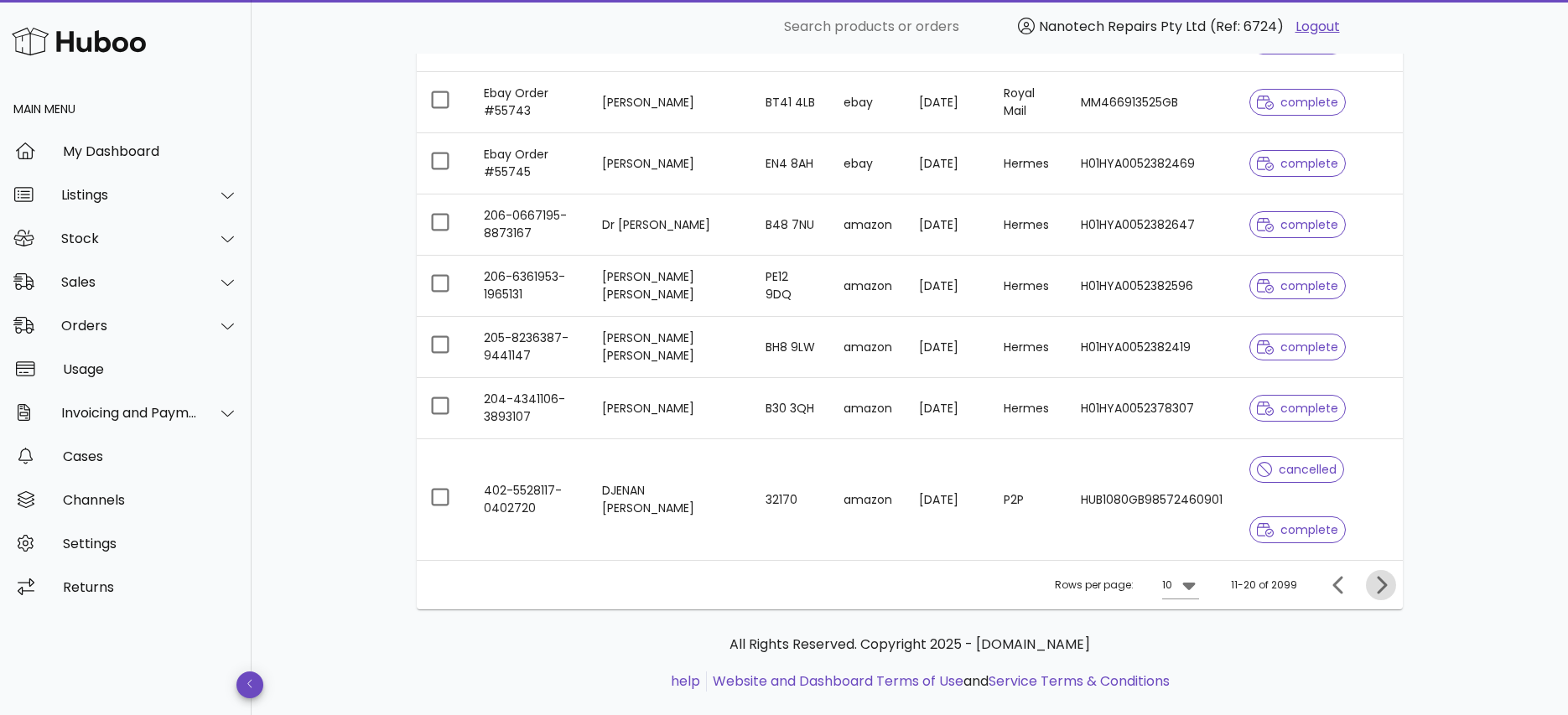
click at [1387, 585] on icon "Next page" at bounding box center [1381, 585] width 10 height 18
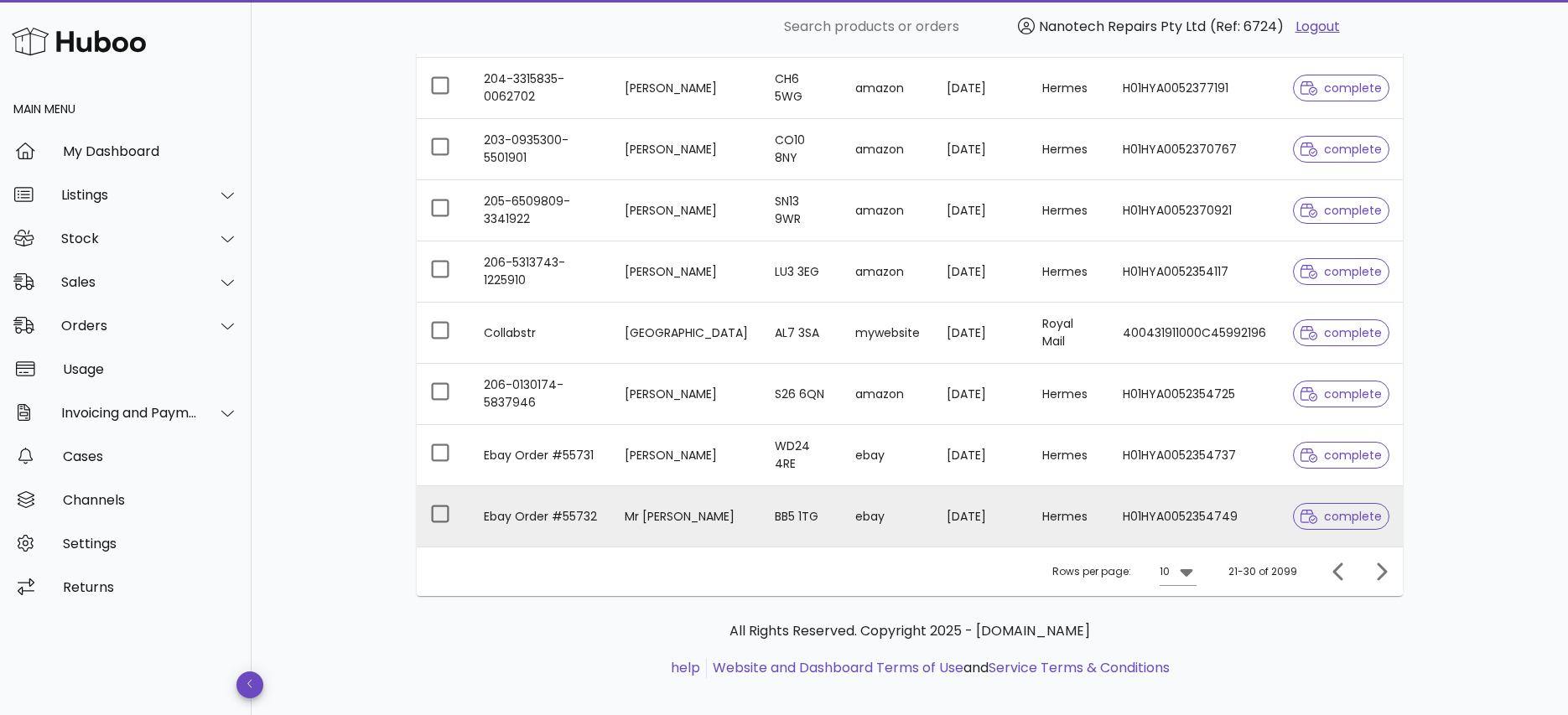
scroll to position [424, 0]
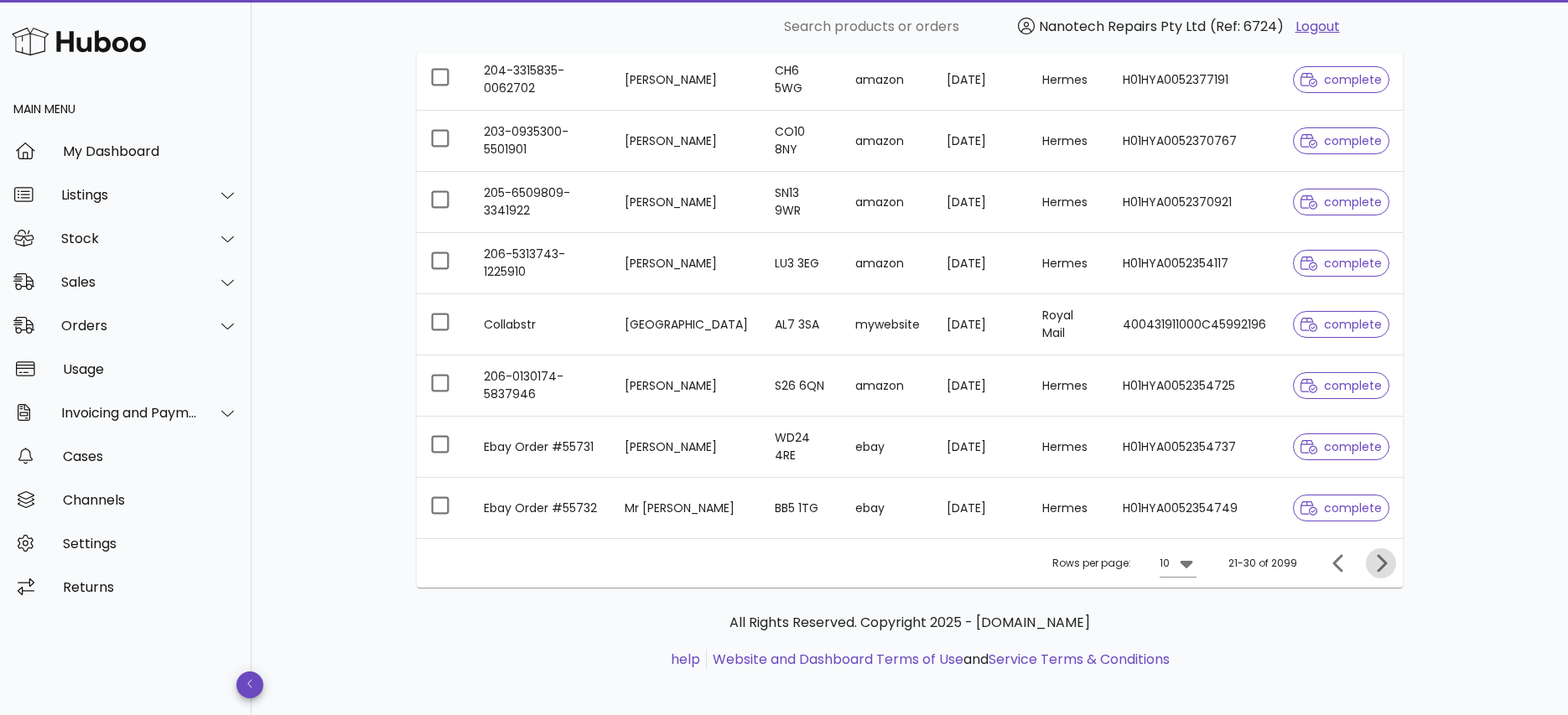
click at [1381, 562] on icon "Next page" at bounding box center [1380, 563] width 20 height 20
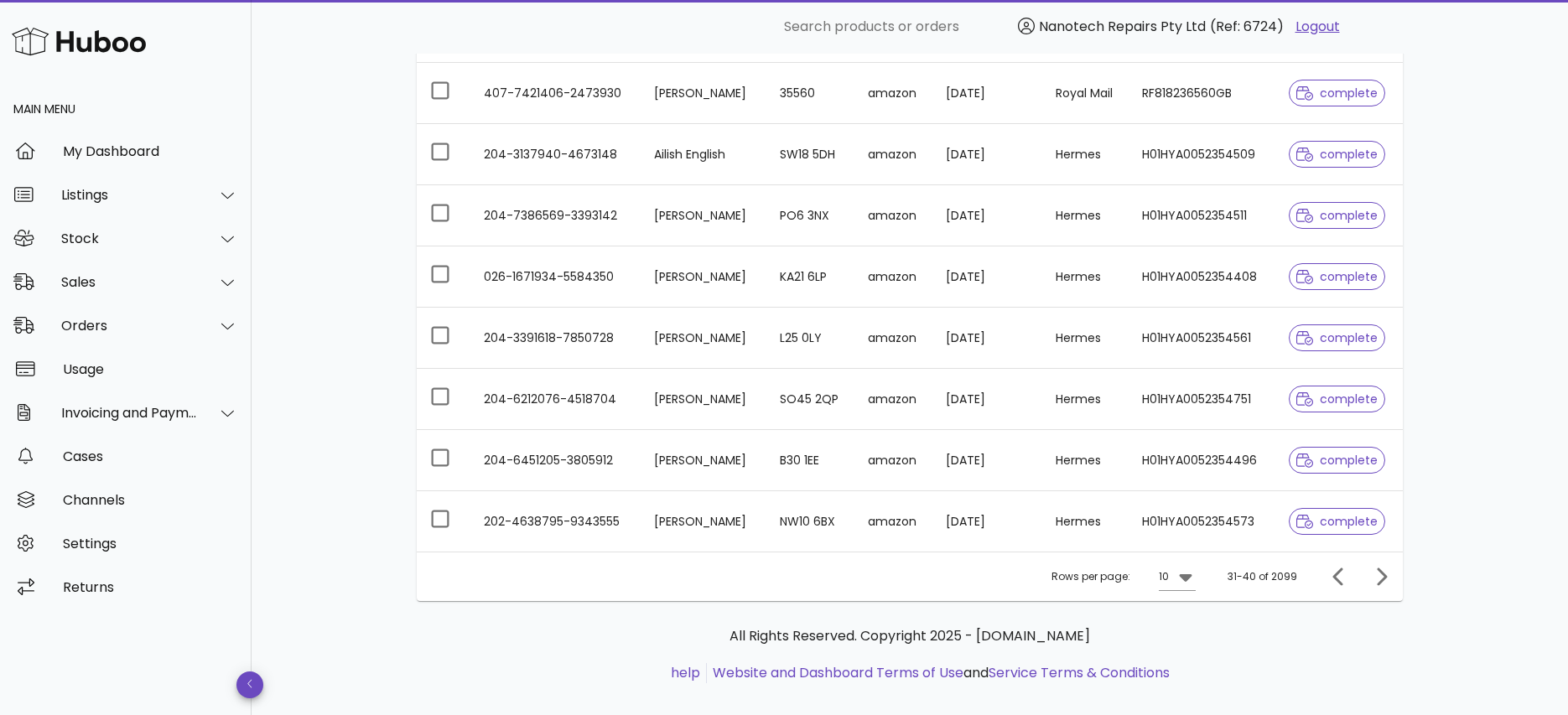
scroll to position [423, 0]
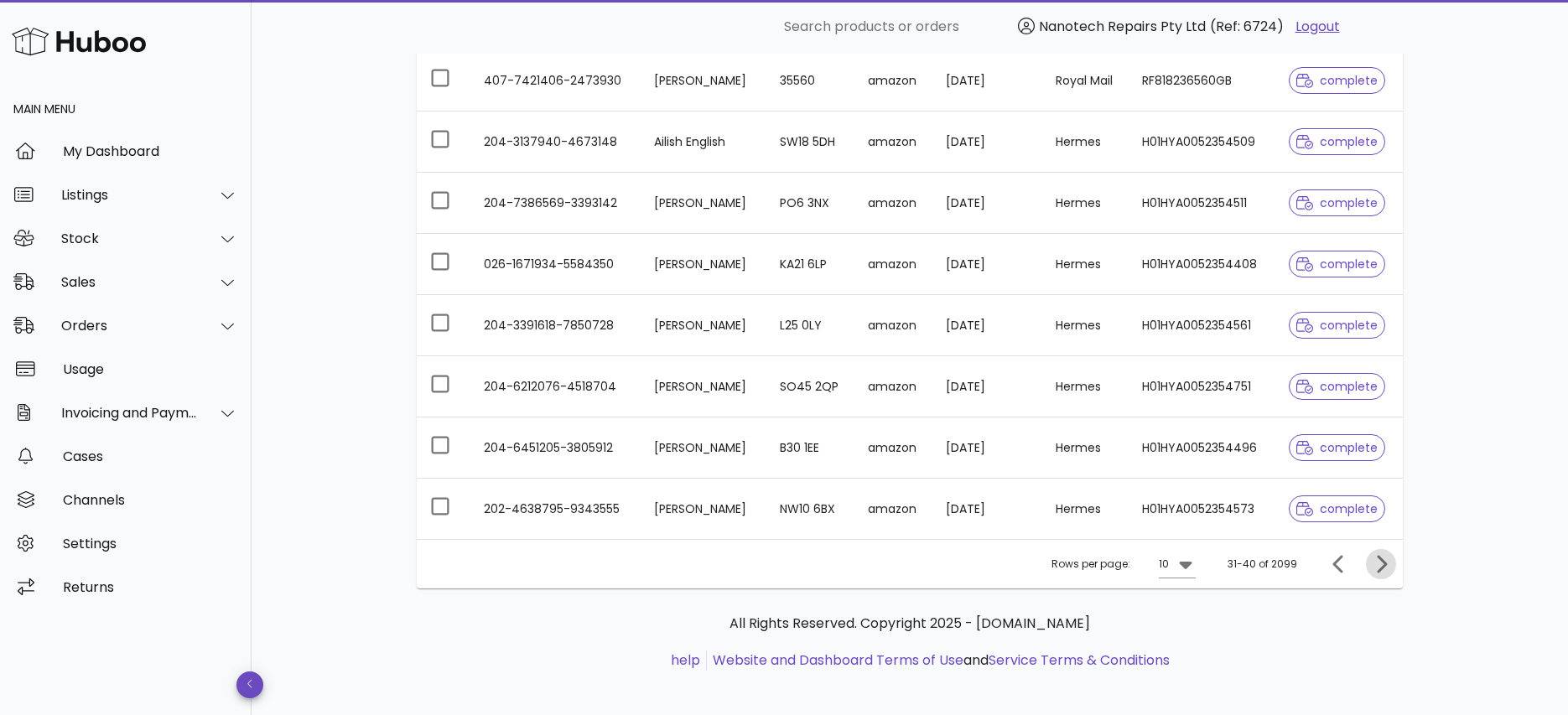
click at [1387, 564] on icon "Next page" at bounding box center [1381, 564] width 10 height 18
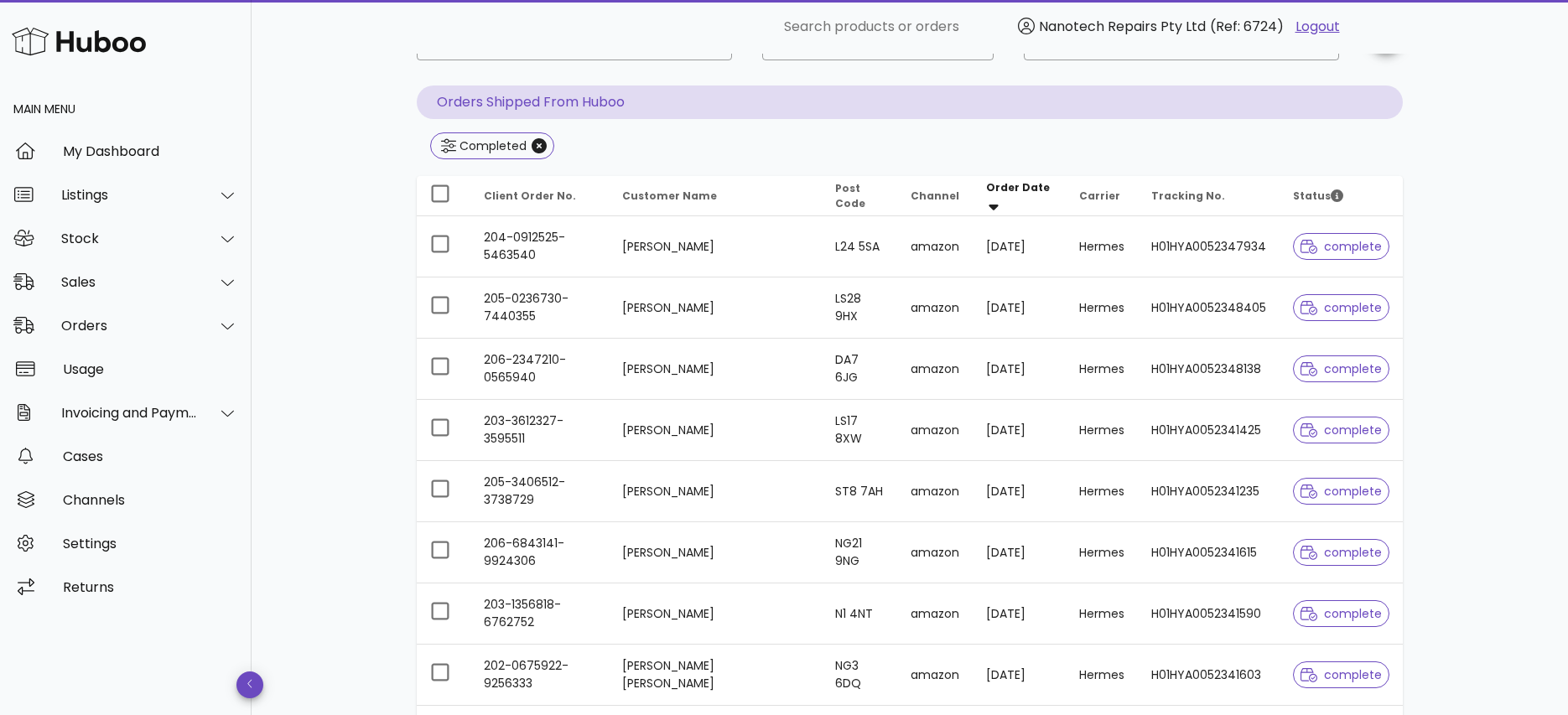
scroll to position [393, 0]
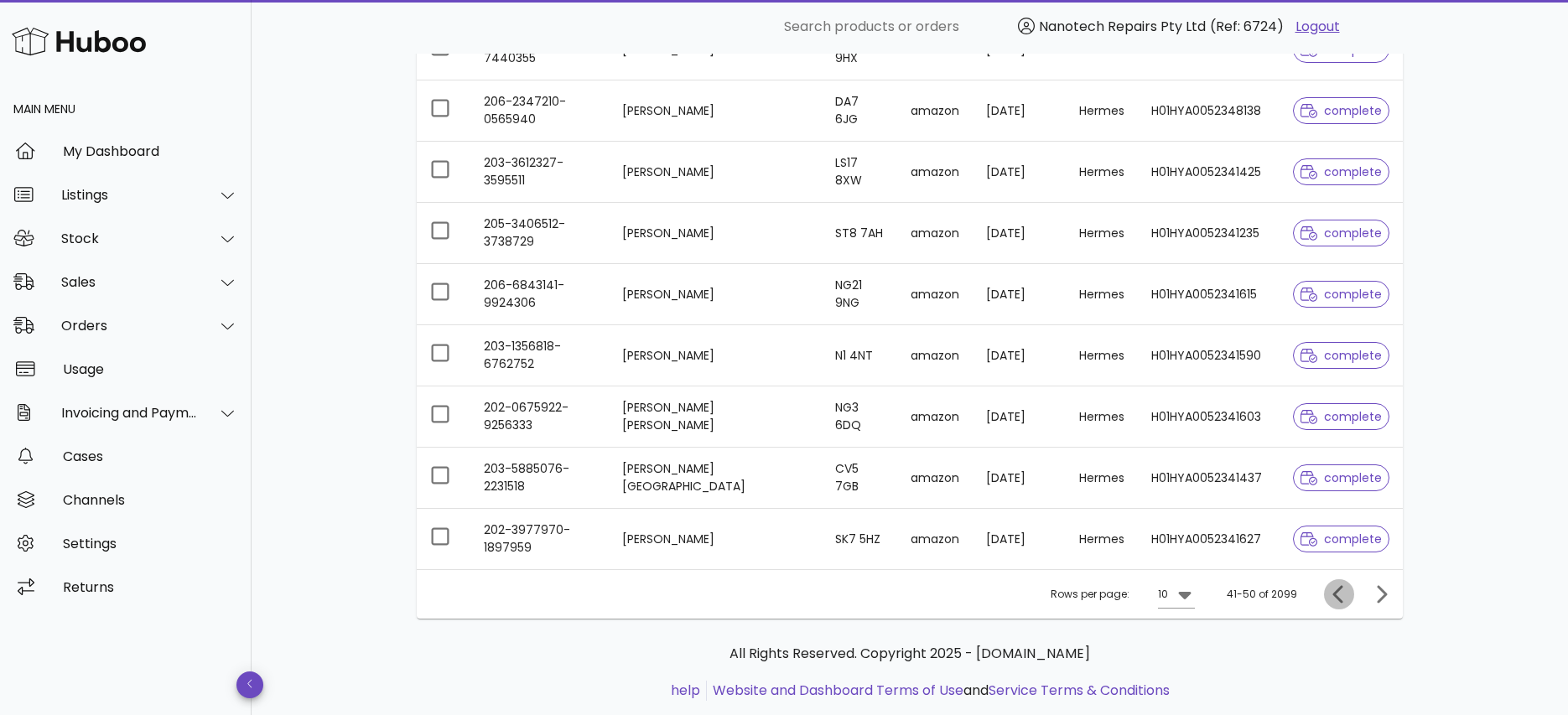
click at [1336, 594] on icon "Previous page" at bounding box center [1339, 594] width 20 height 20
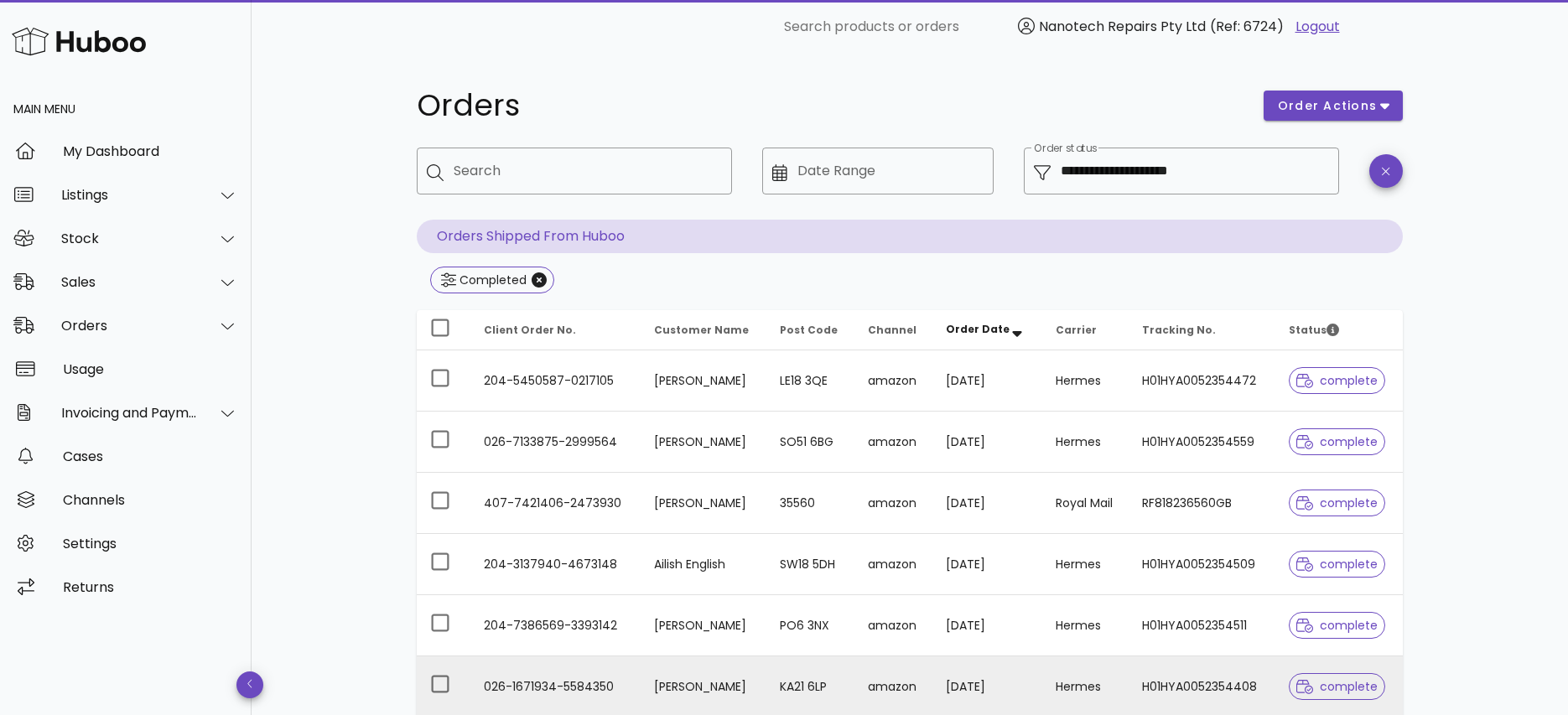
scroll to position [431, 0]
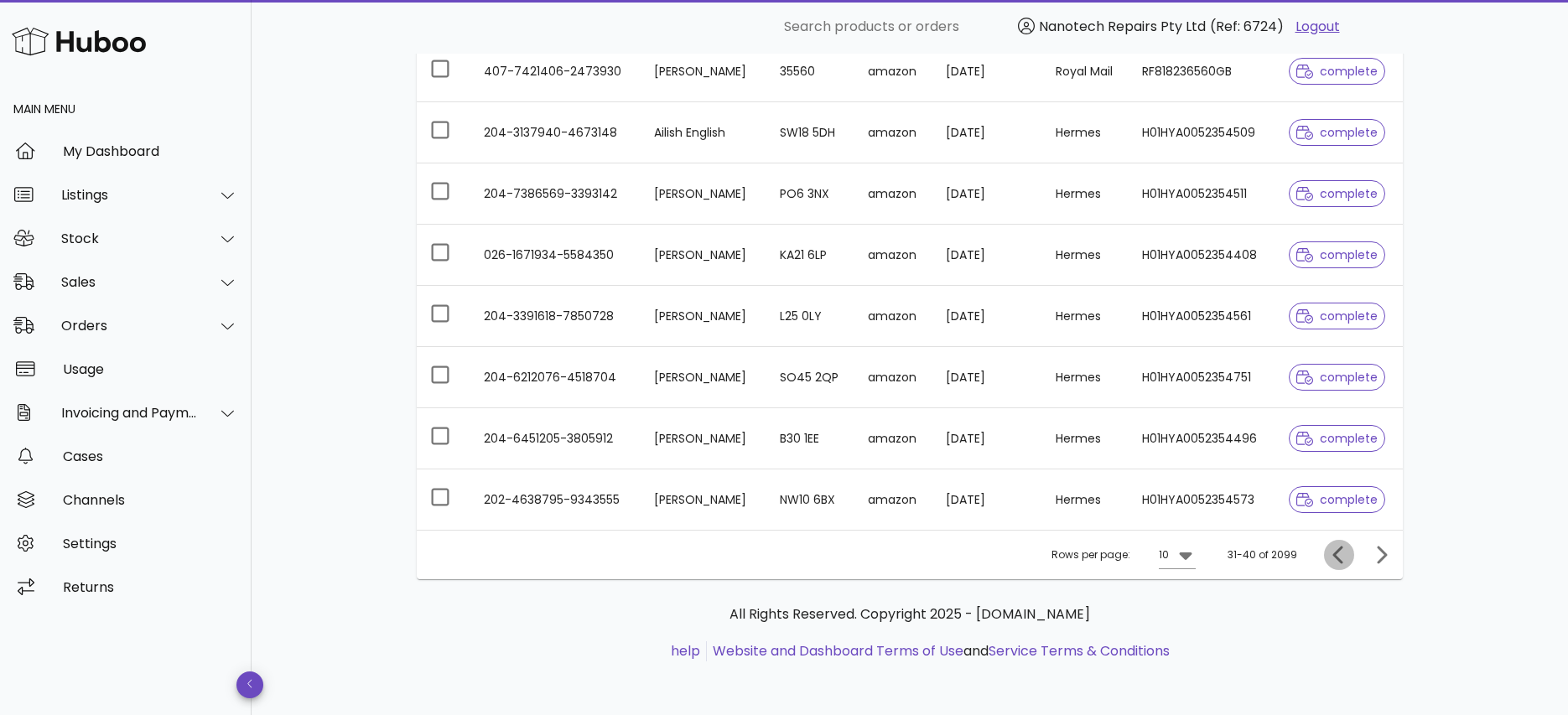
click at [1332, 557] on icon "Previous page" at bounding box center [1339, 555] width 20 height 20
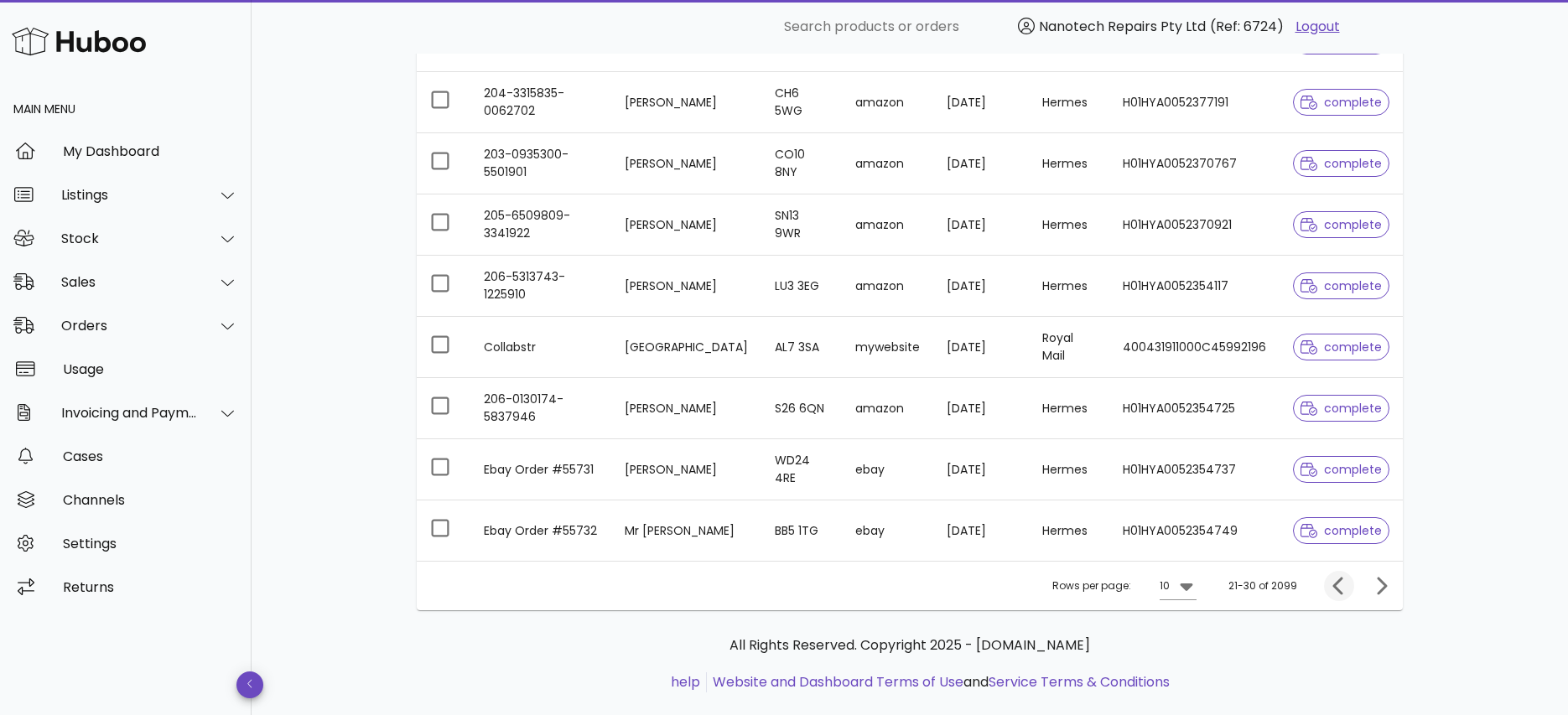
scroll to position [400, 0]
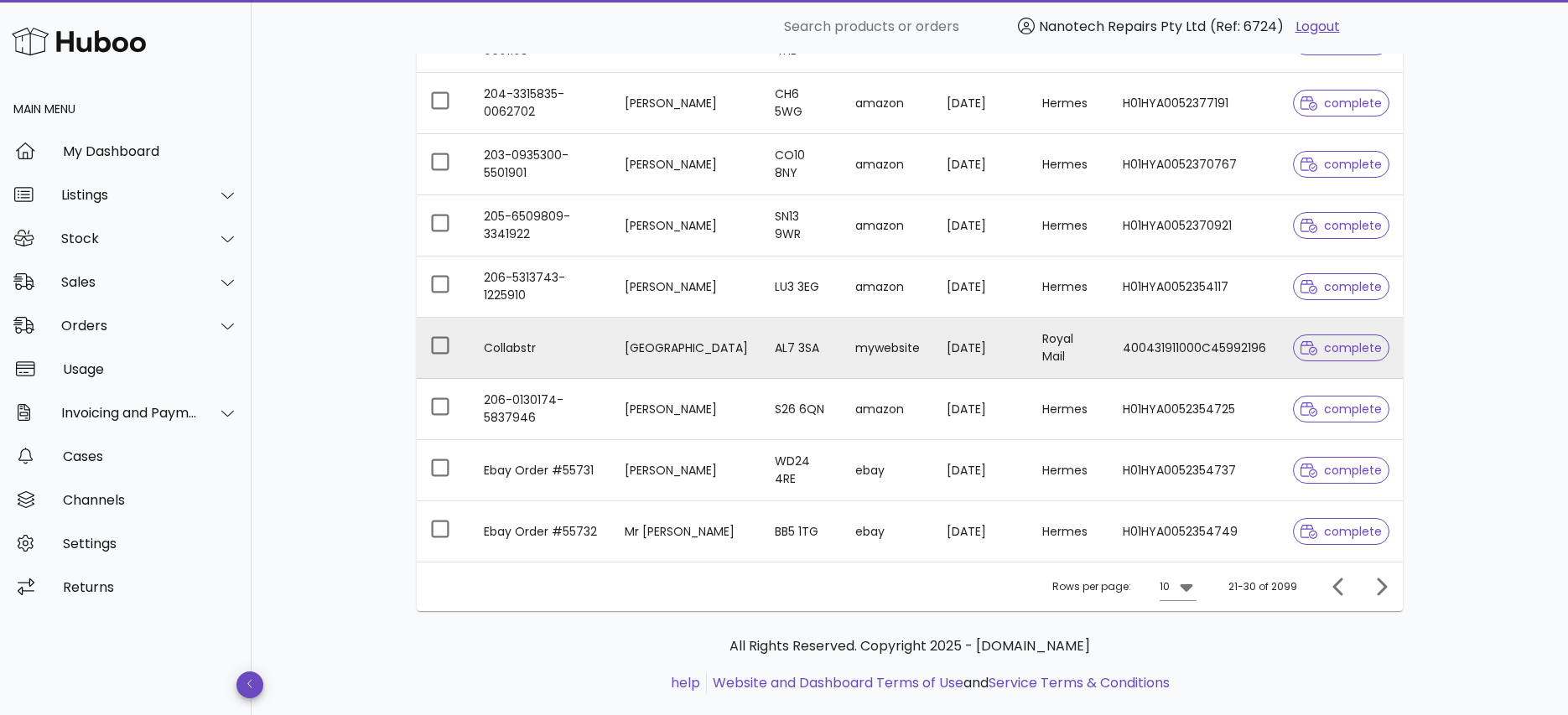
click at [535, 344] on td "Collabstr" at bounding box center [541, 348] width 141 height 61
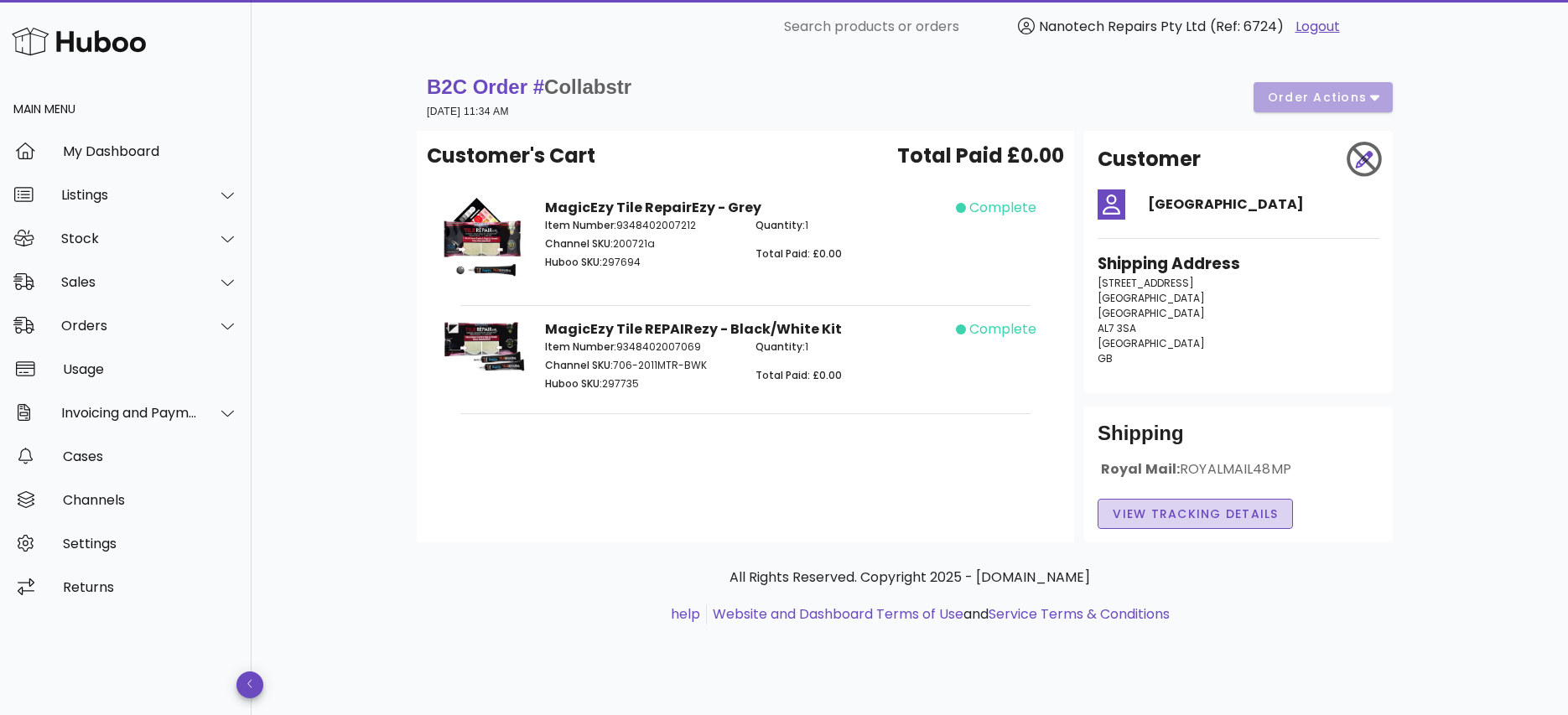
click at [1187, 520] on span "View Tracking details" at bounding box center [1194, 514] width 166 height 18
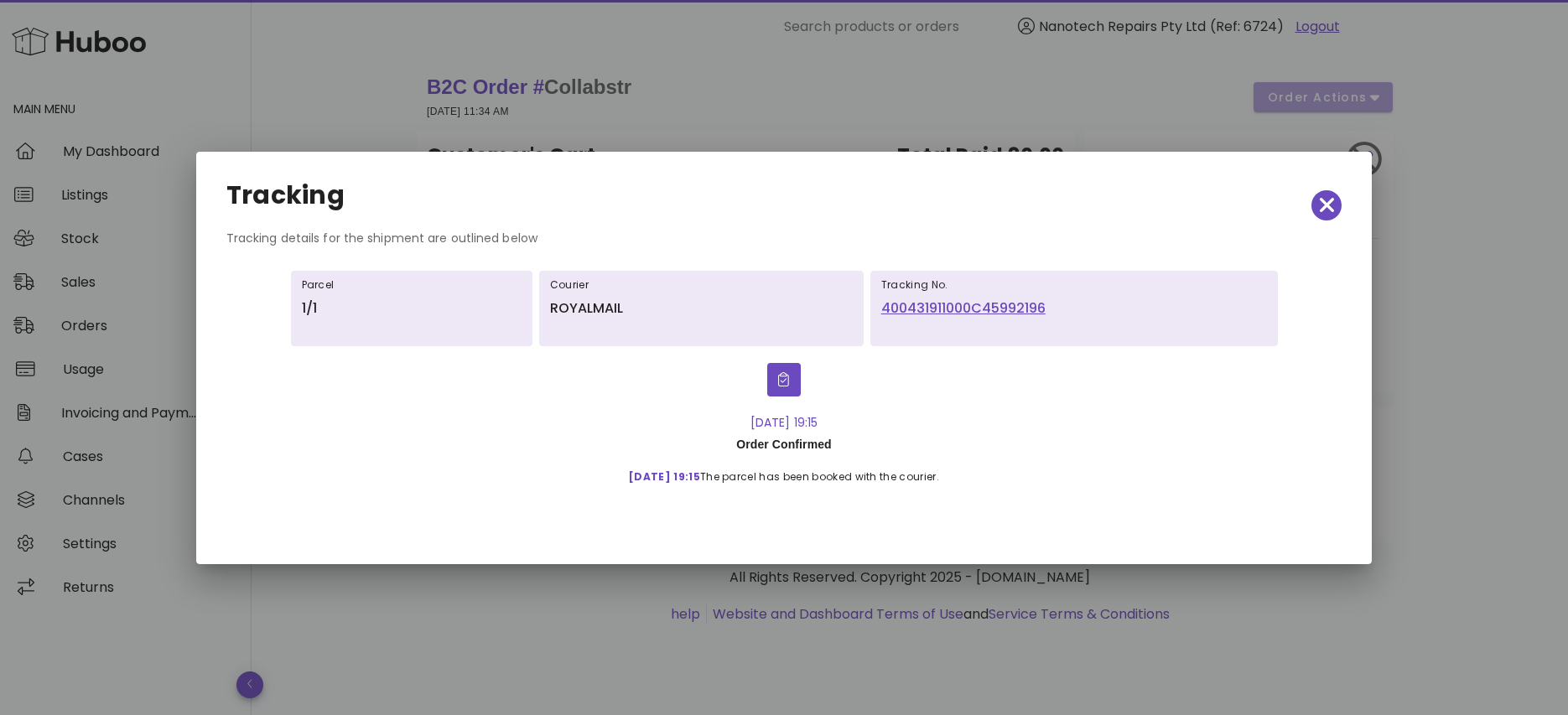
click at [953, 304] on link "400431911000C45992196" at bounding box center [1075, 308] width 386 height 20
click at [1329, 206] on icon "button" at bounding box center [1326, 205] width 15 height 15
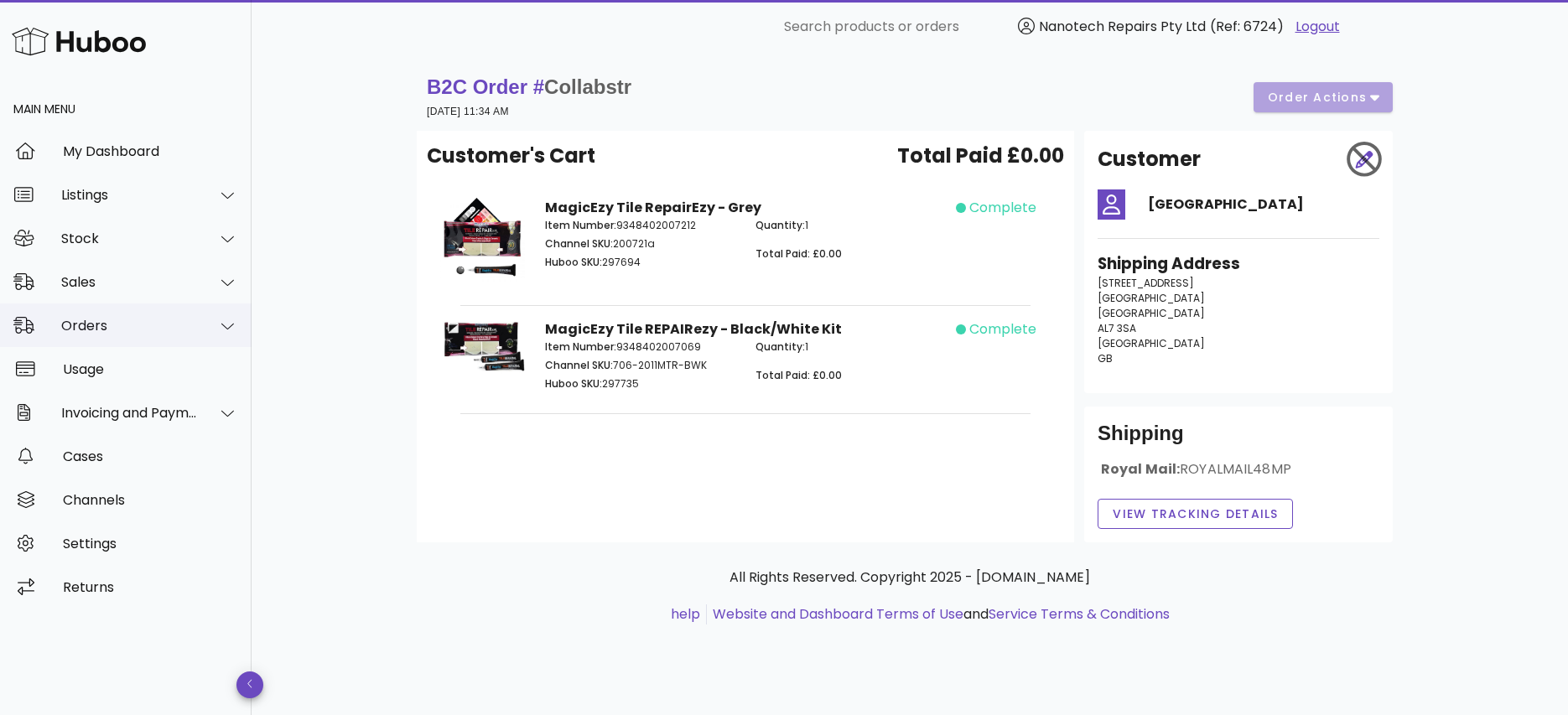
click at [126, 323] on div "Orders" at bounding box center [129, 326] width 137 height 16
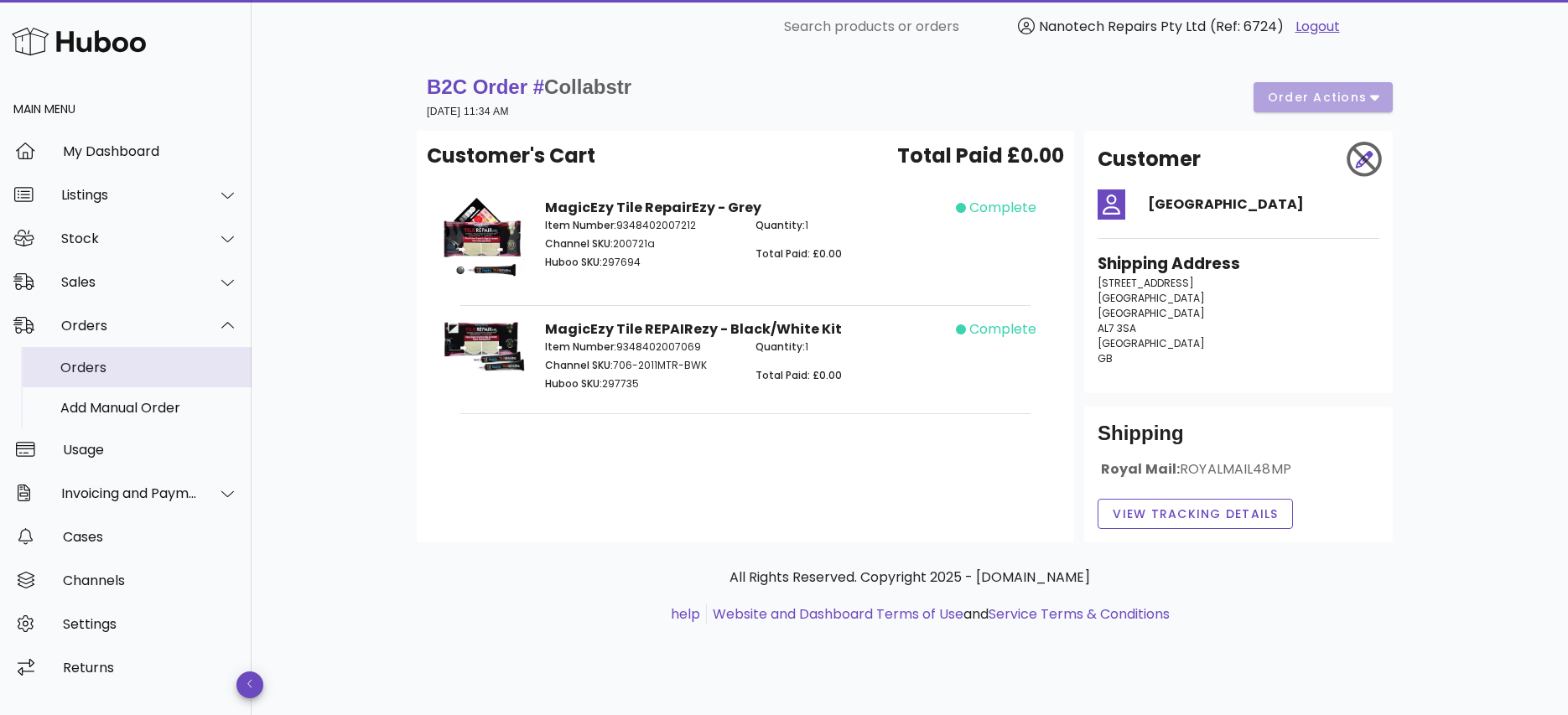
click at [155, 367] on div "Orders" at bounding box center [150, 367] width 178 height 16
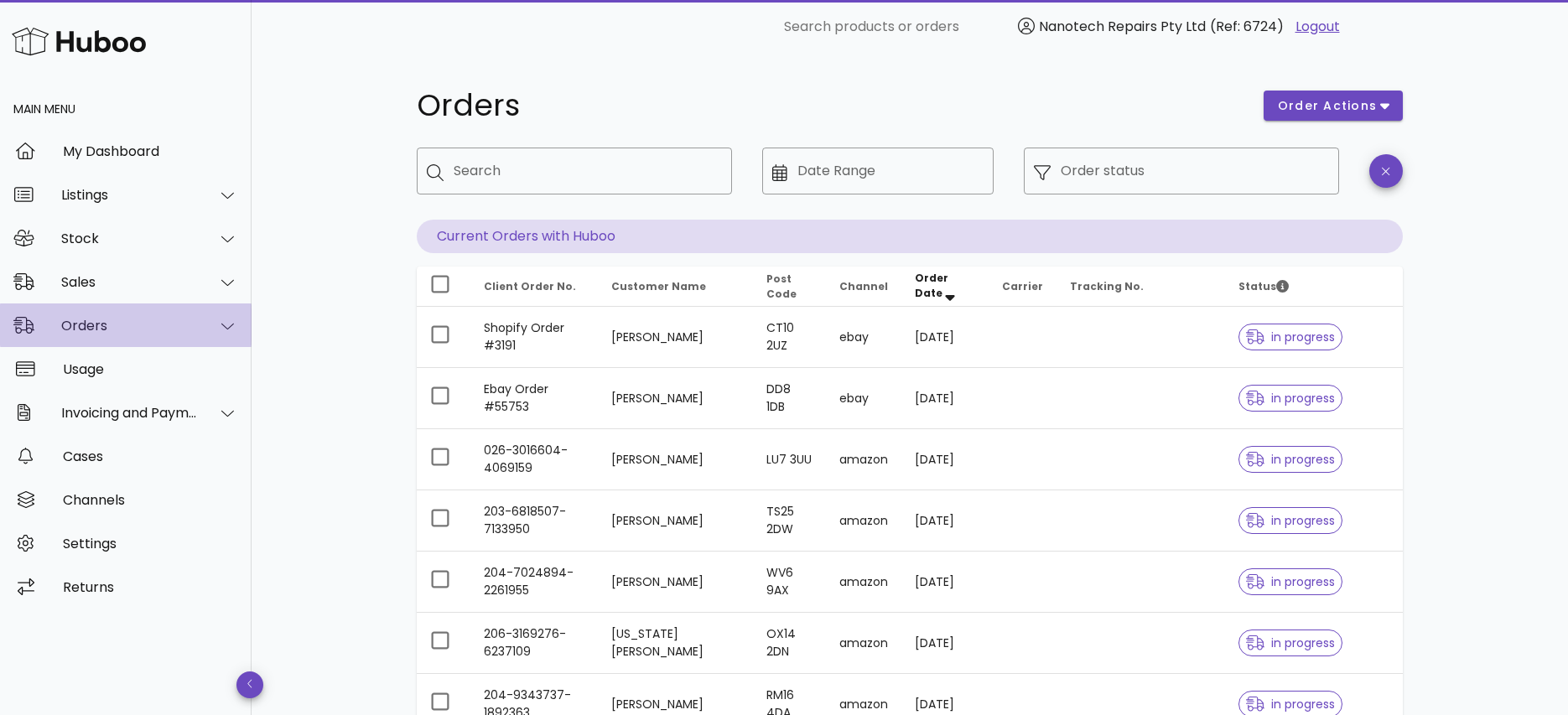
click at [129, 327] on div "Orders" at bounding box center [129, 326] width 137 height 16
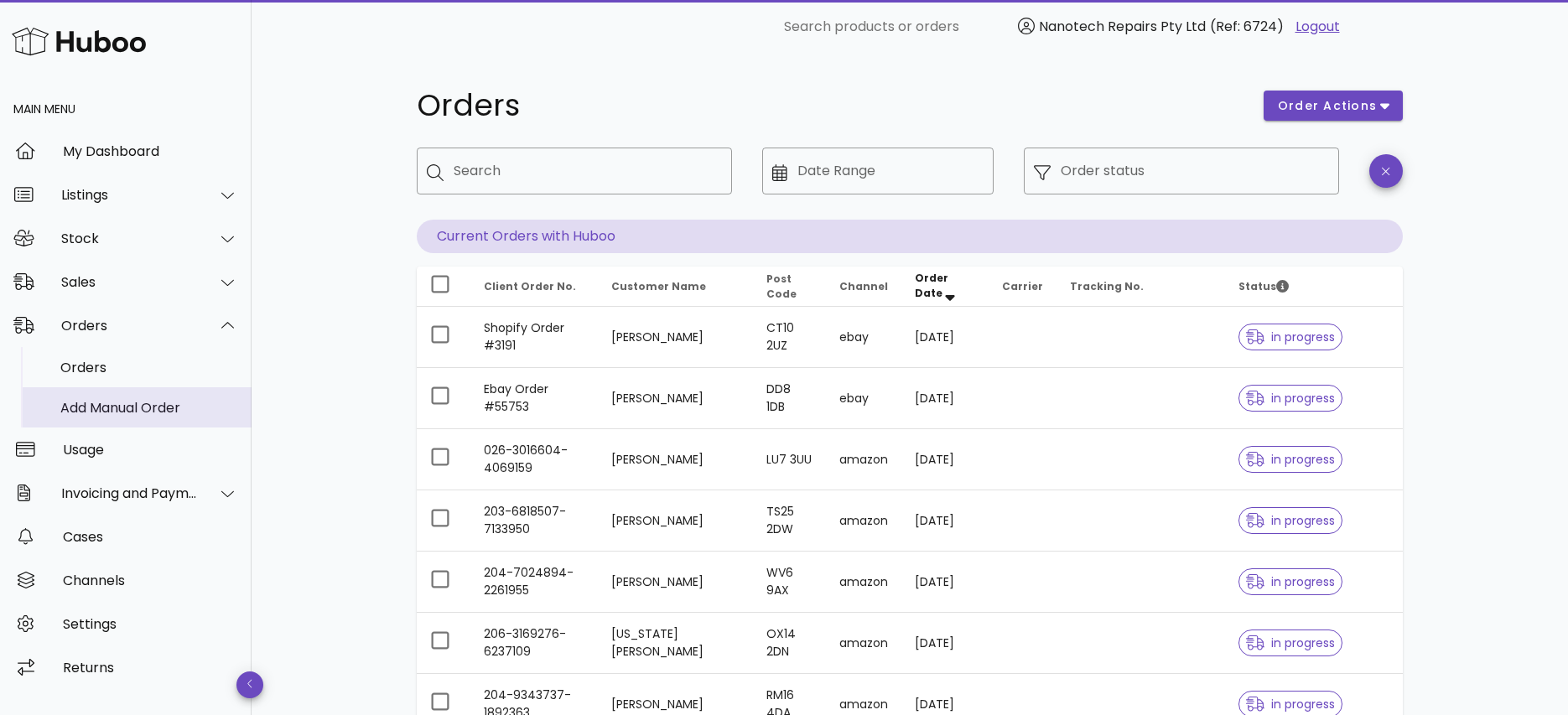
click at [147, 404] on div "Add Manual Order" at bounding box center [150, 408] width 178 height 16
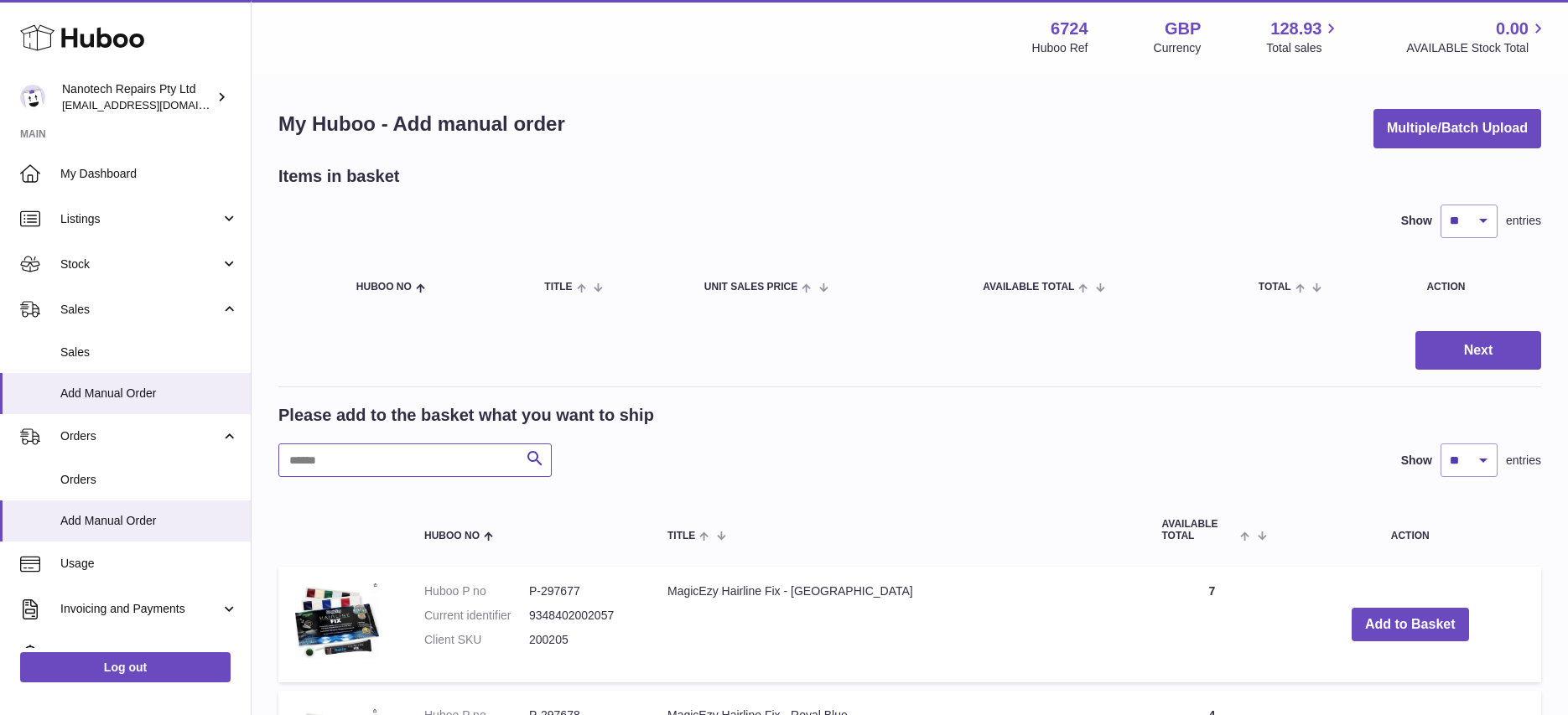
click at [394, 461] on input "text" at bounding box center [415, 461] width 273 height 33
type input "**"
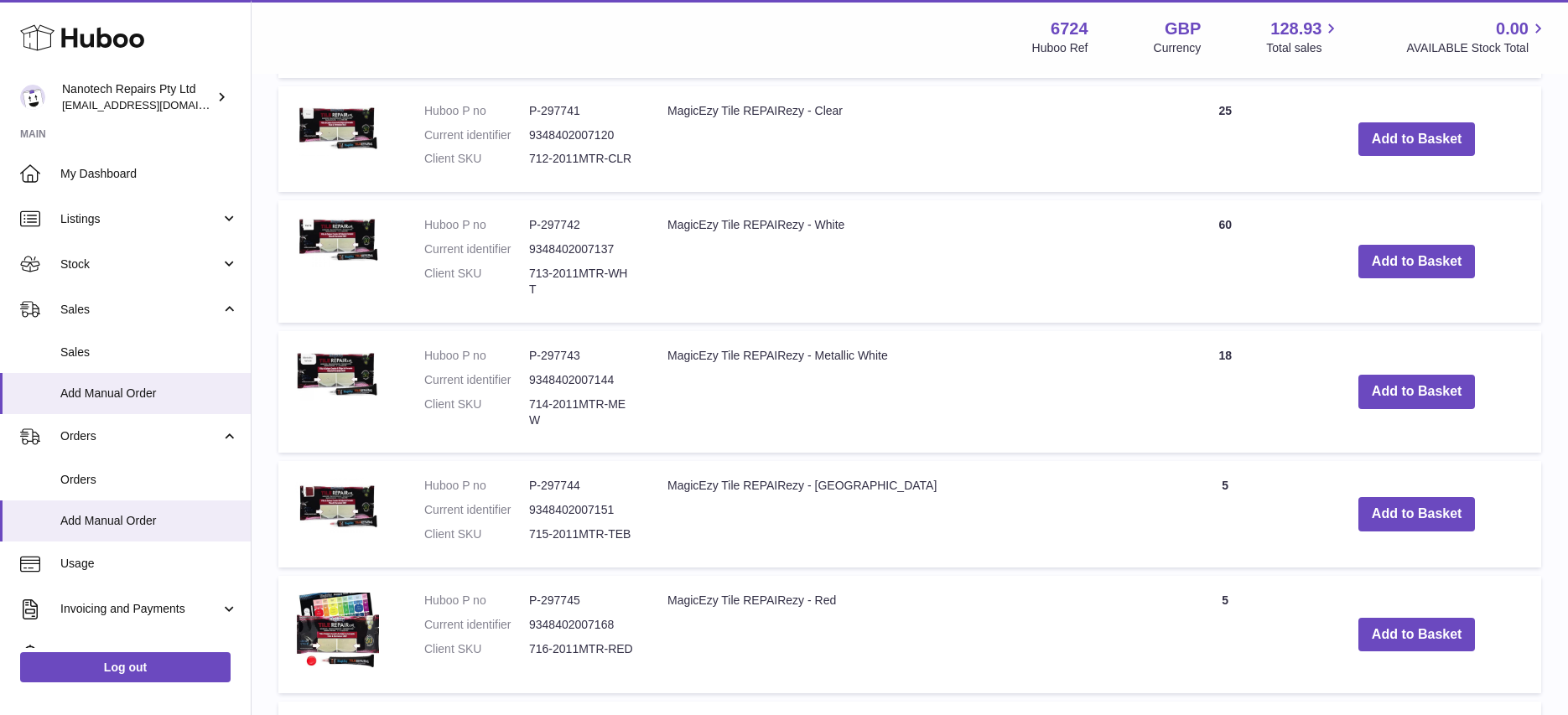
scroll to position [1183, 0]
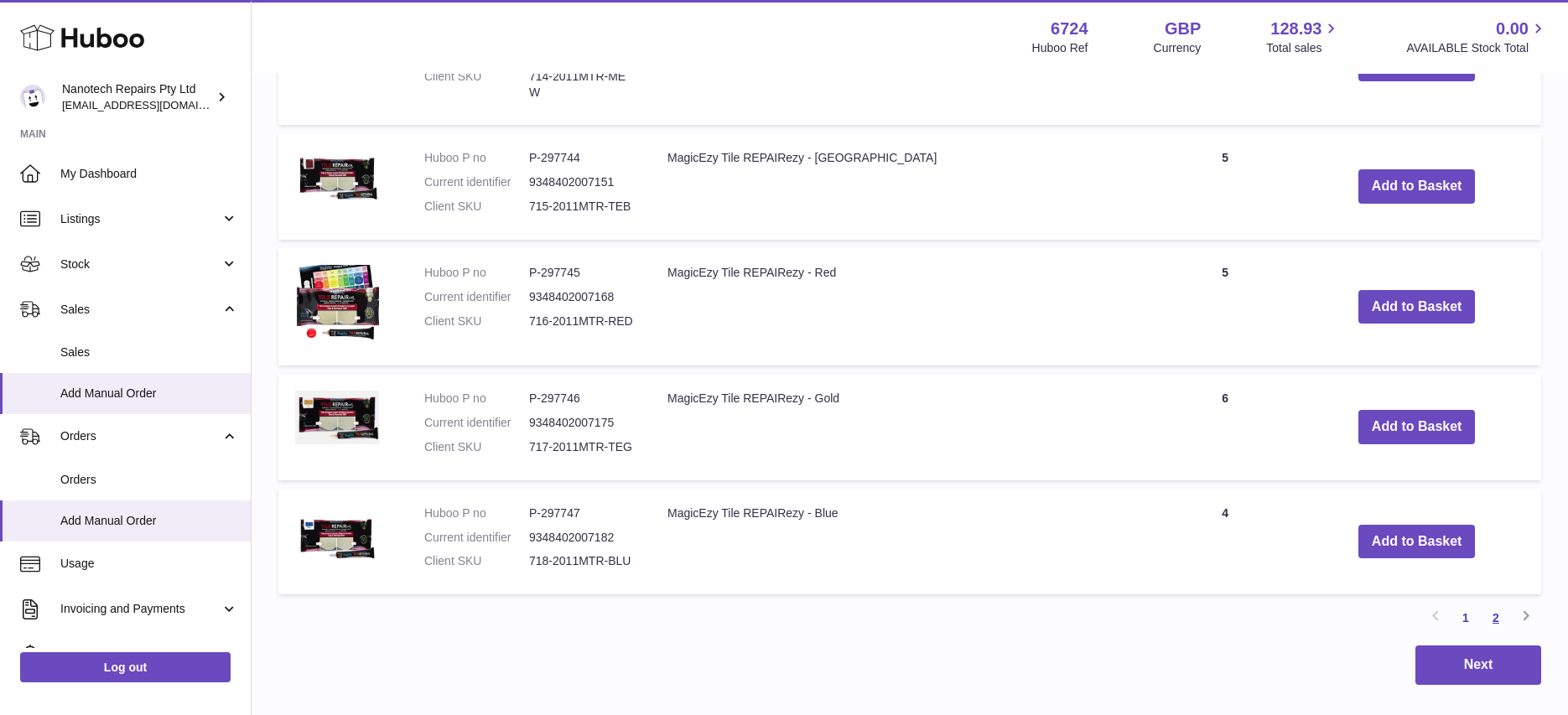
click at [1496, 602] on link "2" at bounding box center [1496, 617] width 30 height 30
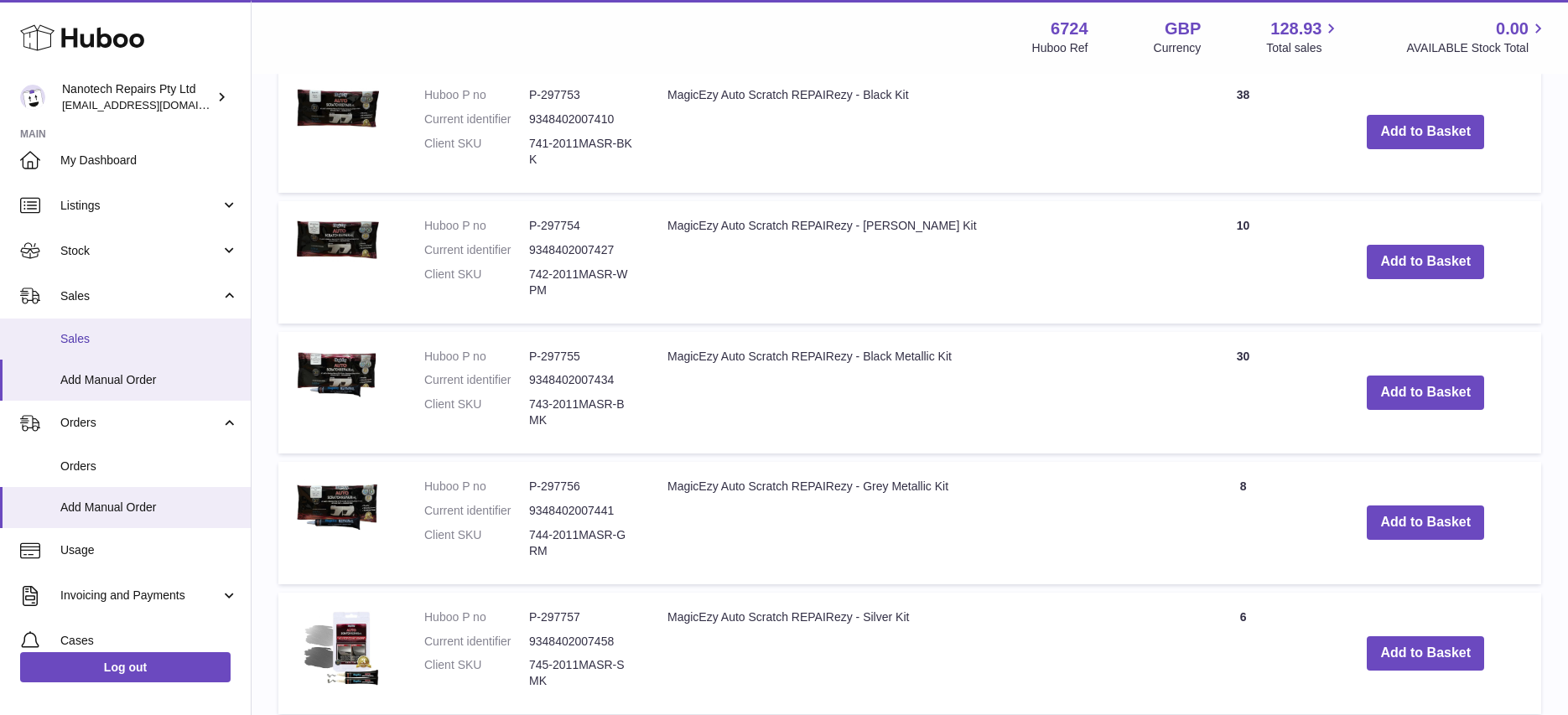
scroll to position [648, 0]
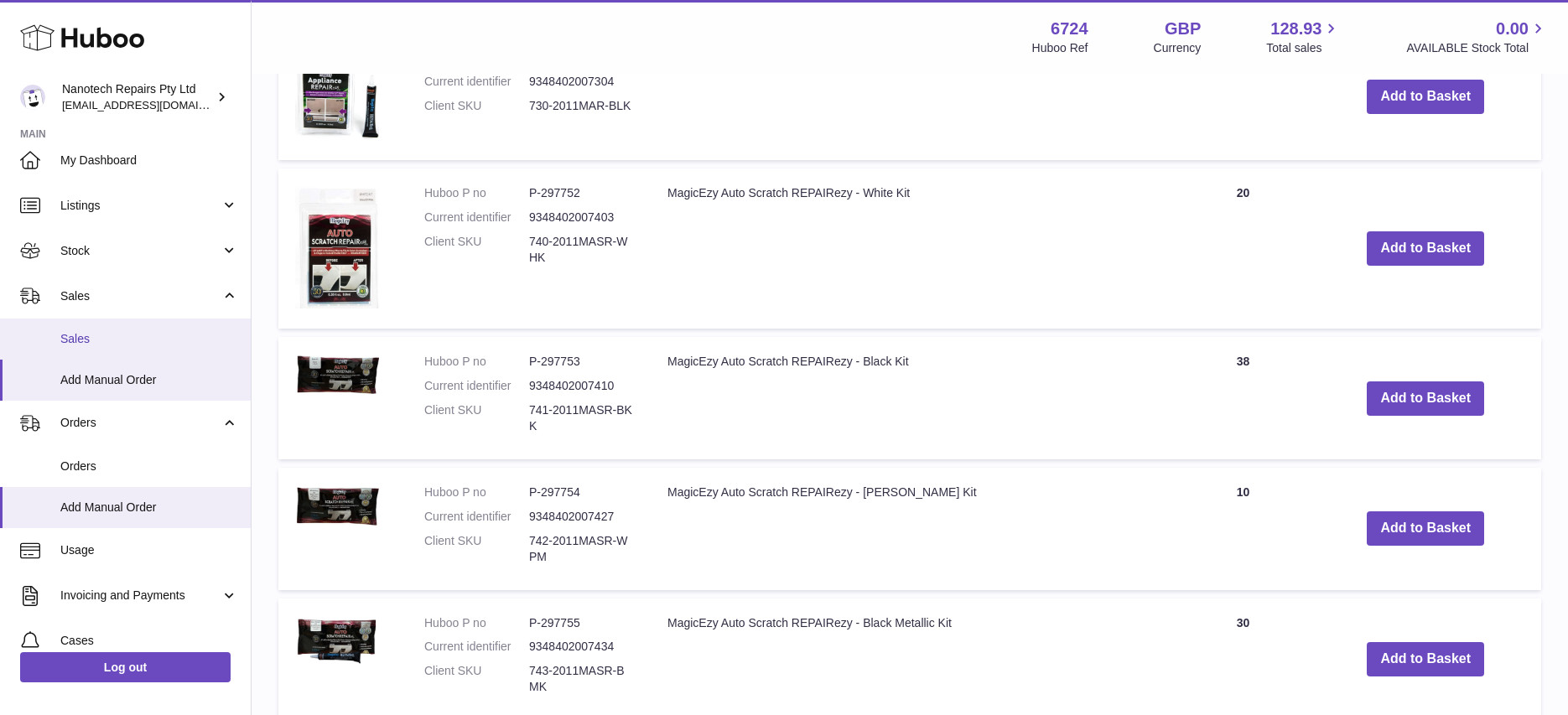
click at [151, 351] on link "Sales" at bounding box center [125, 339] width 251 height 41
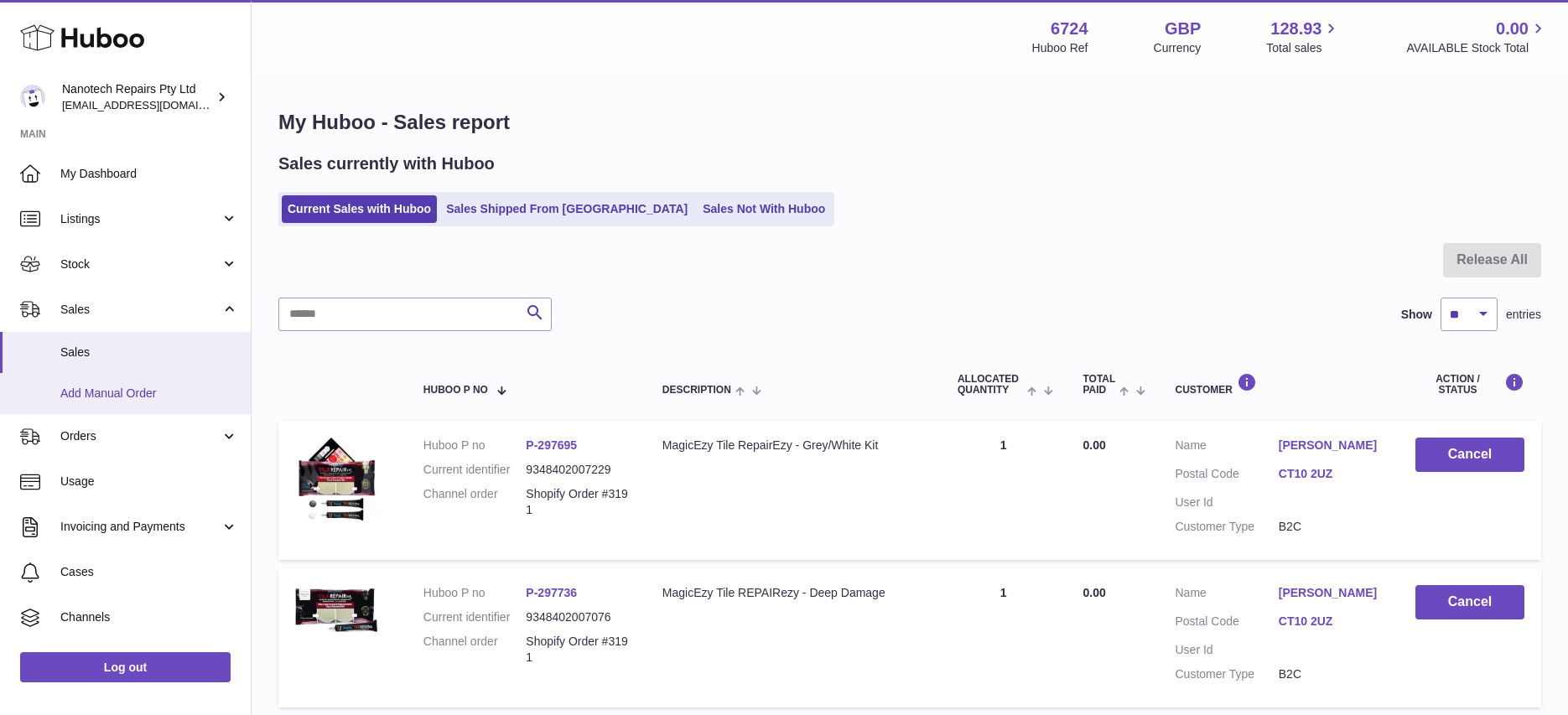
click at [125, 398] on span "Add Manual Order" at bounding box center [150, 394] width 178 height 16
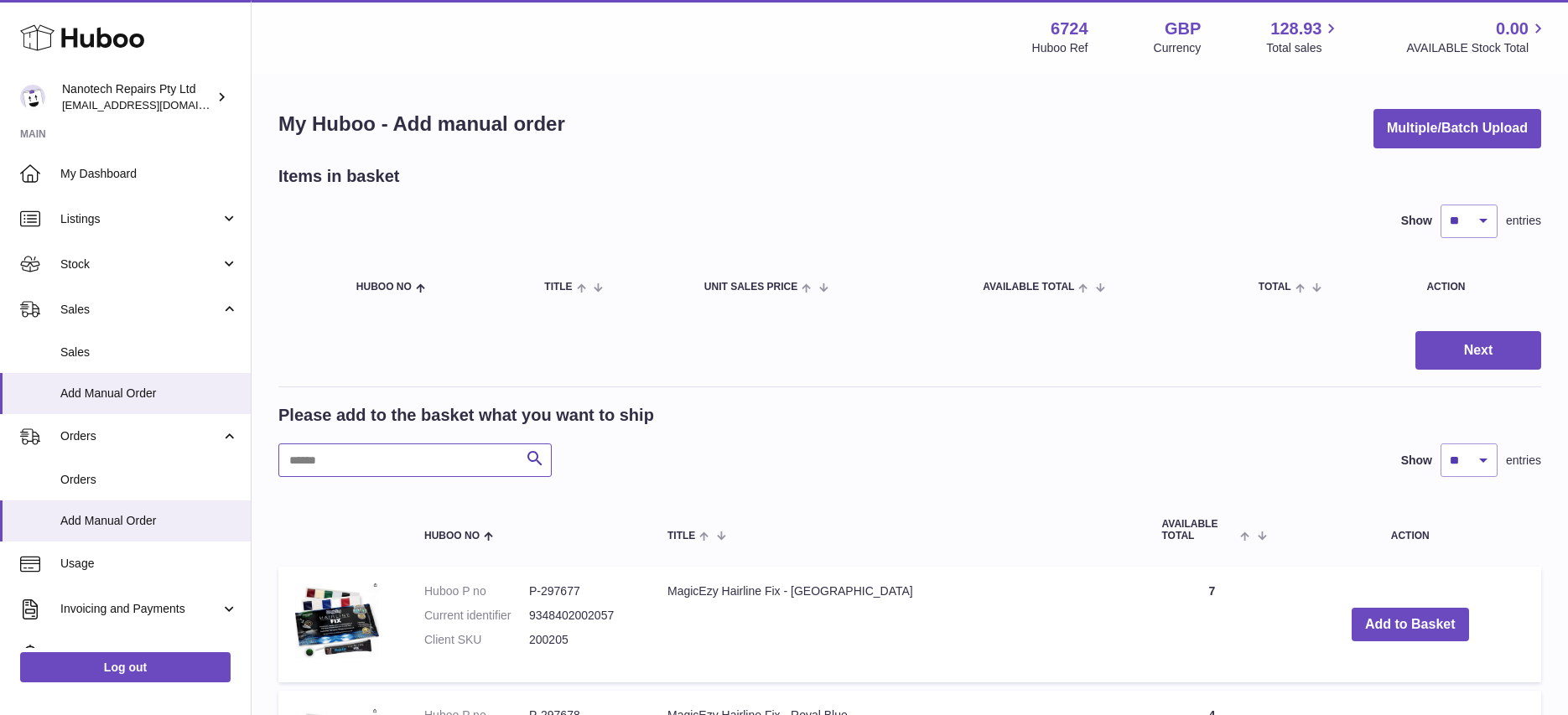
click at [396, 447] on input "text" at bounding box center [415, 461] width 273 height 33
type input "***"
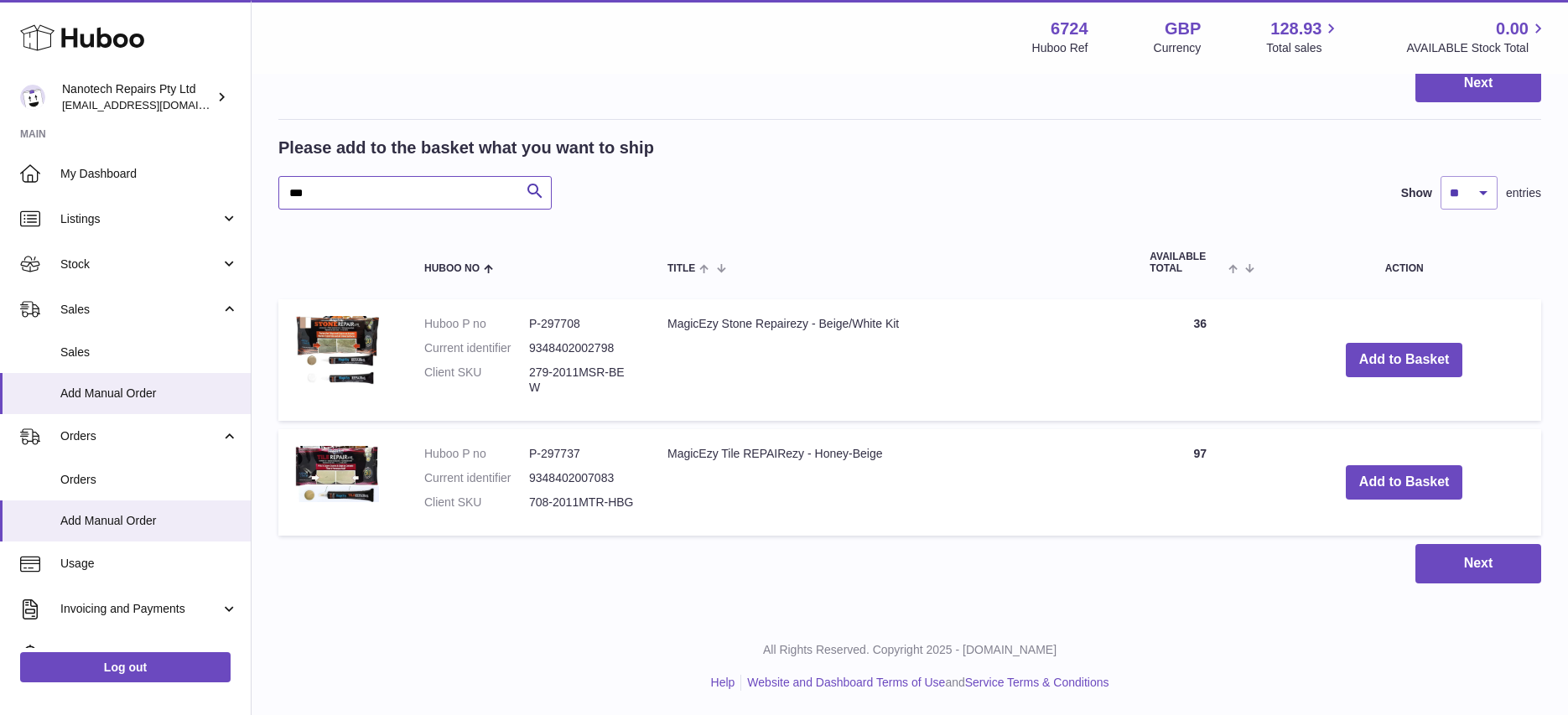
scroll to position [269, 0]
click at [1386, 484] on button "Add to Basket" at bounding box center [1404, 481] width 117 height 34
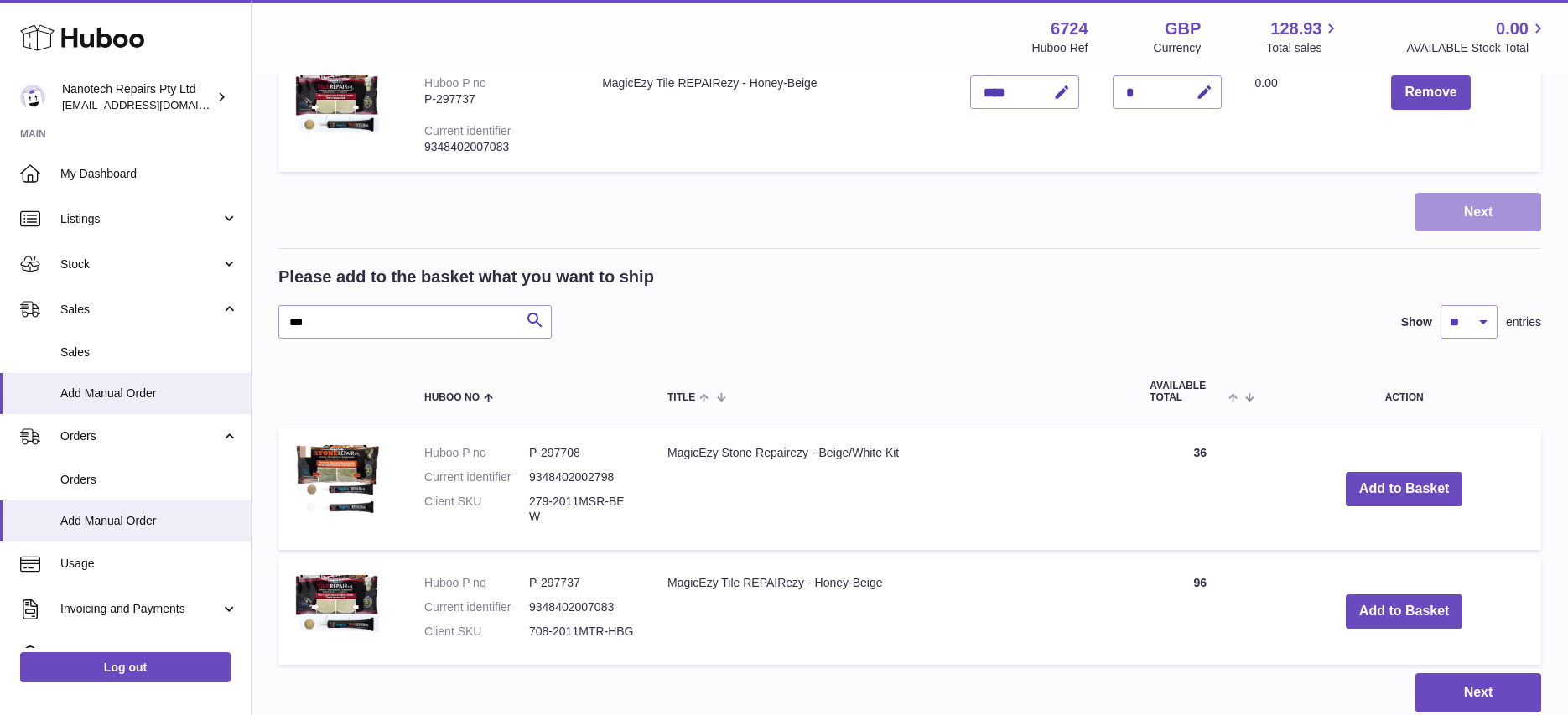
click at [1510, 203] on button "Next" at bounding box center [1478, 212] width 126 height 40
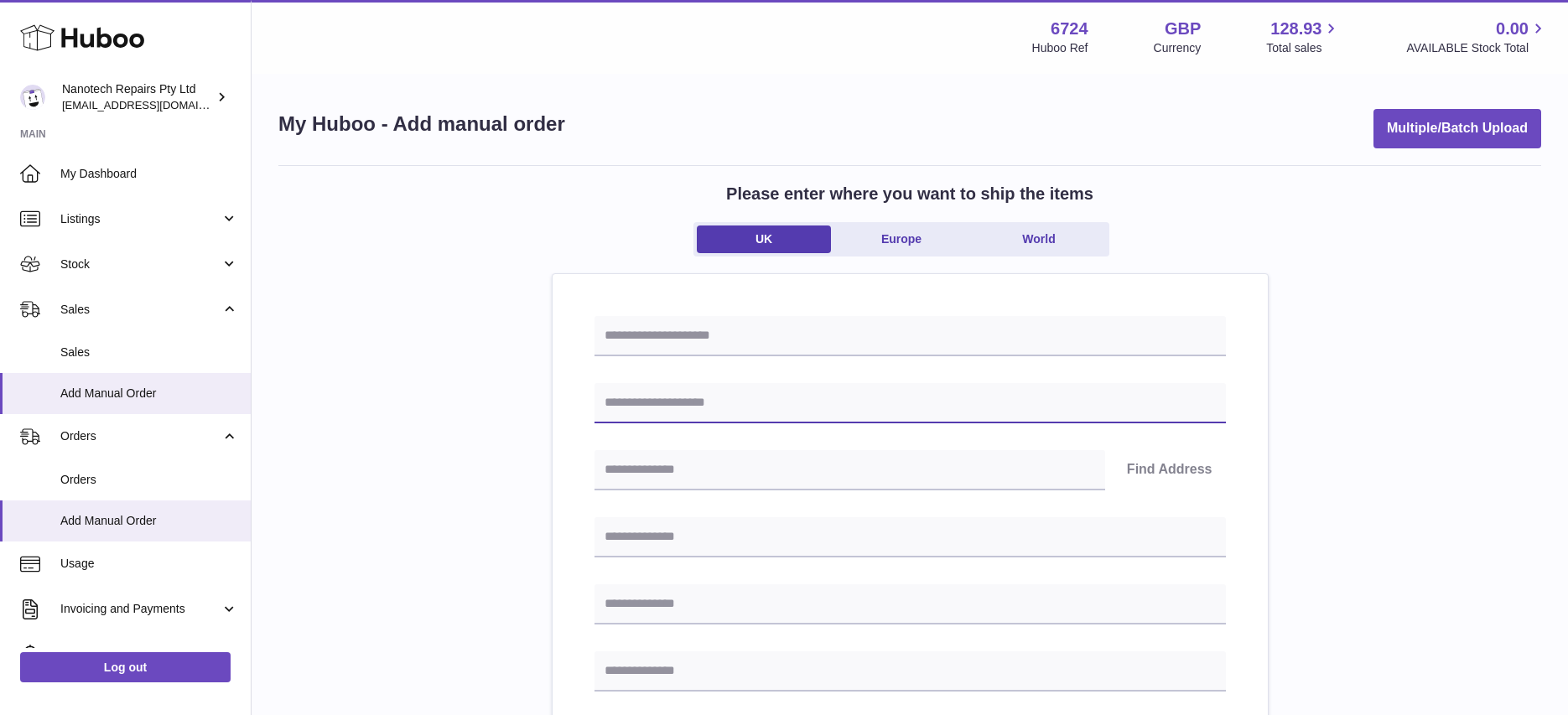
click at [650, 394] on input "text" at bounding box center [910, 403] width 632 height 41
paste input "**********"
type input "**********"
click at [662, 338] on input "text" at bounding box center [910, 336] width 632 height 41
click at [736, 334] on input "**********" at bounding box center [910, 336] width 632 height 41
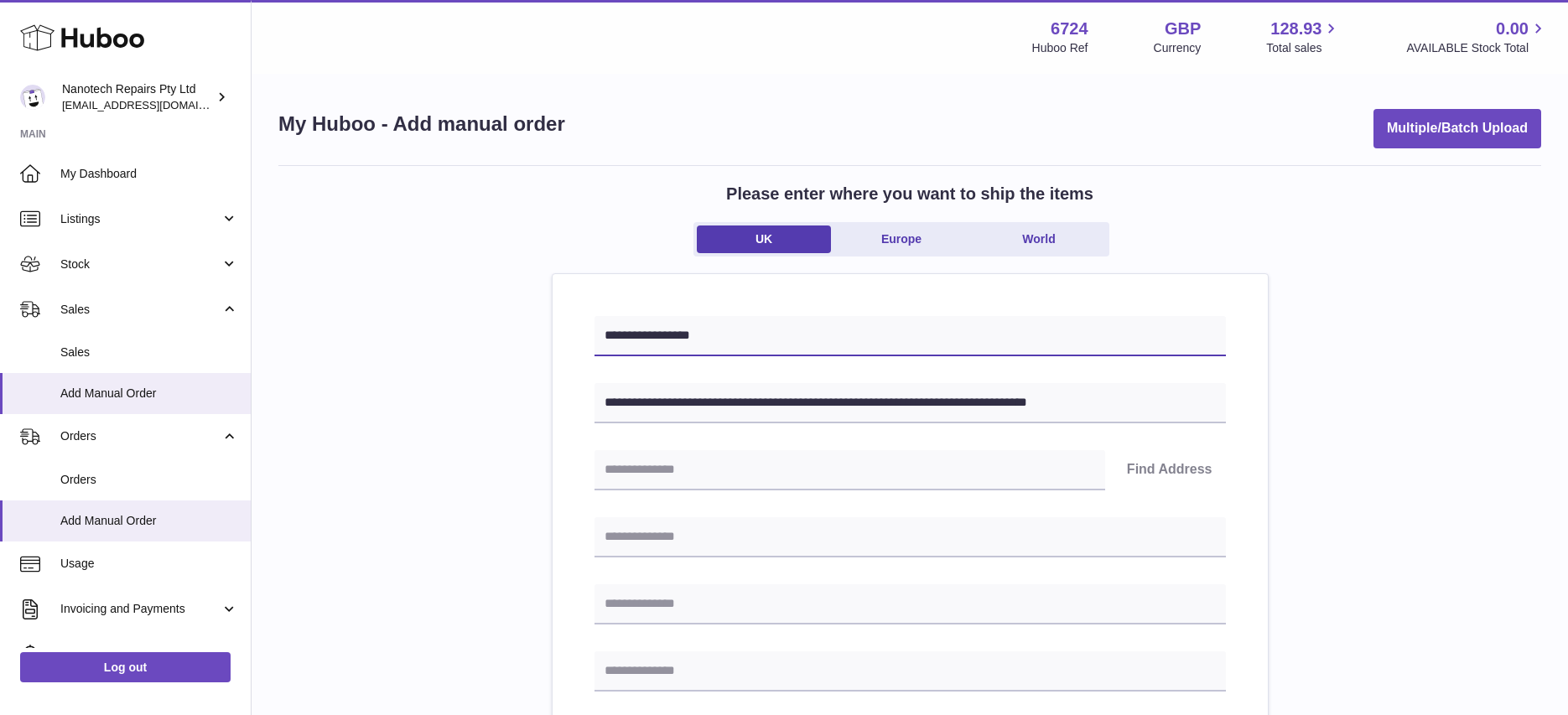
type input "**********"
drag, startPoint x: 1056, startPoint y: 403, endPoint x: 1142, endPoint y: 397, distance: 86.2
click at [1142, 397] on input "**********" at bounding box center [910, 403] width 632 height 41
type input "**********"
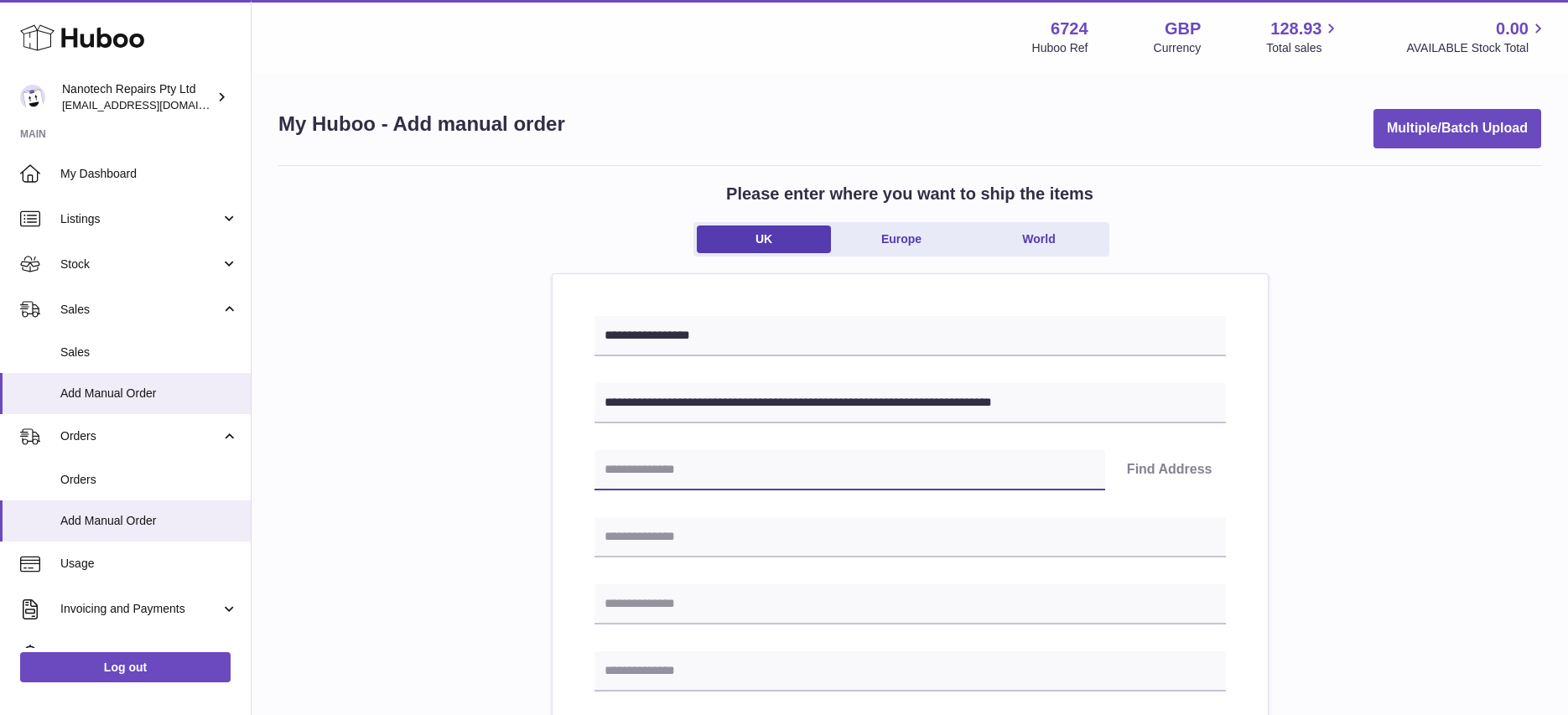
click at [721, 468] on input "text" at bounding box center [850, 470] width 511 height 41
paste input "*******"
type input "*******"
click at [1167, 472] on button "Find Address" at bounding box center [1170, 470] width 113 height 41
click at [711, 523] on select "**********" at bounding box center [910, 523] width 632 height 41
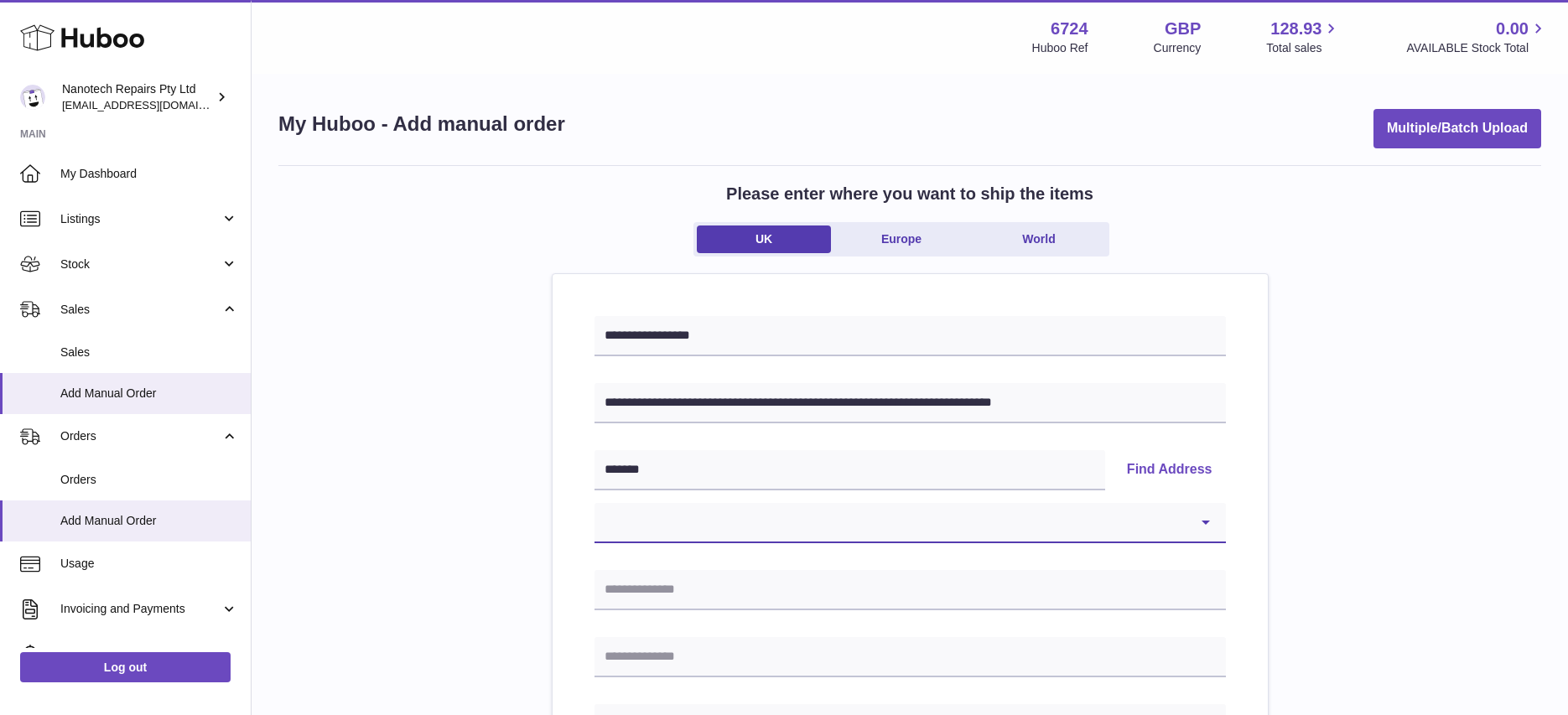
select select "**"
click at [595, 503] on select "**********" at bounding box center [910, 523] width 632 height 41
type input "**********"
type input "*******"
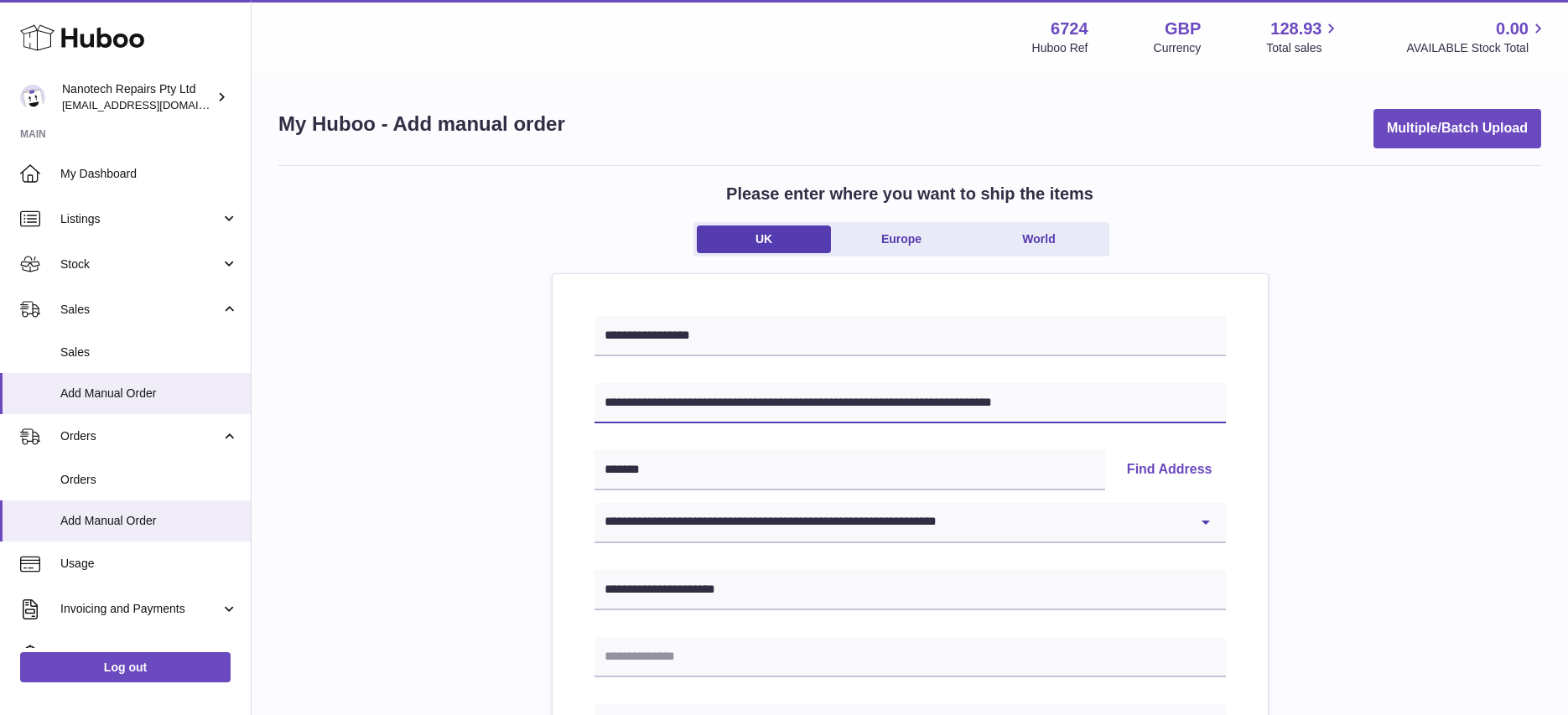
drag, startPoint x: 686, startPoint y: 406, endPoint x: 1129, endPoint y: 402, distance: 443.0
click at [1129, 402] on input "**********" at bounding box center [910, 403] width 632 height 41
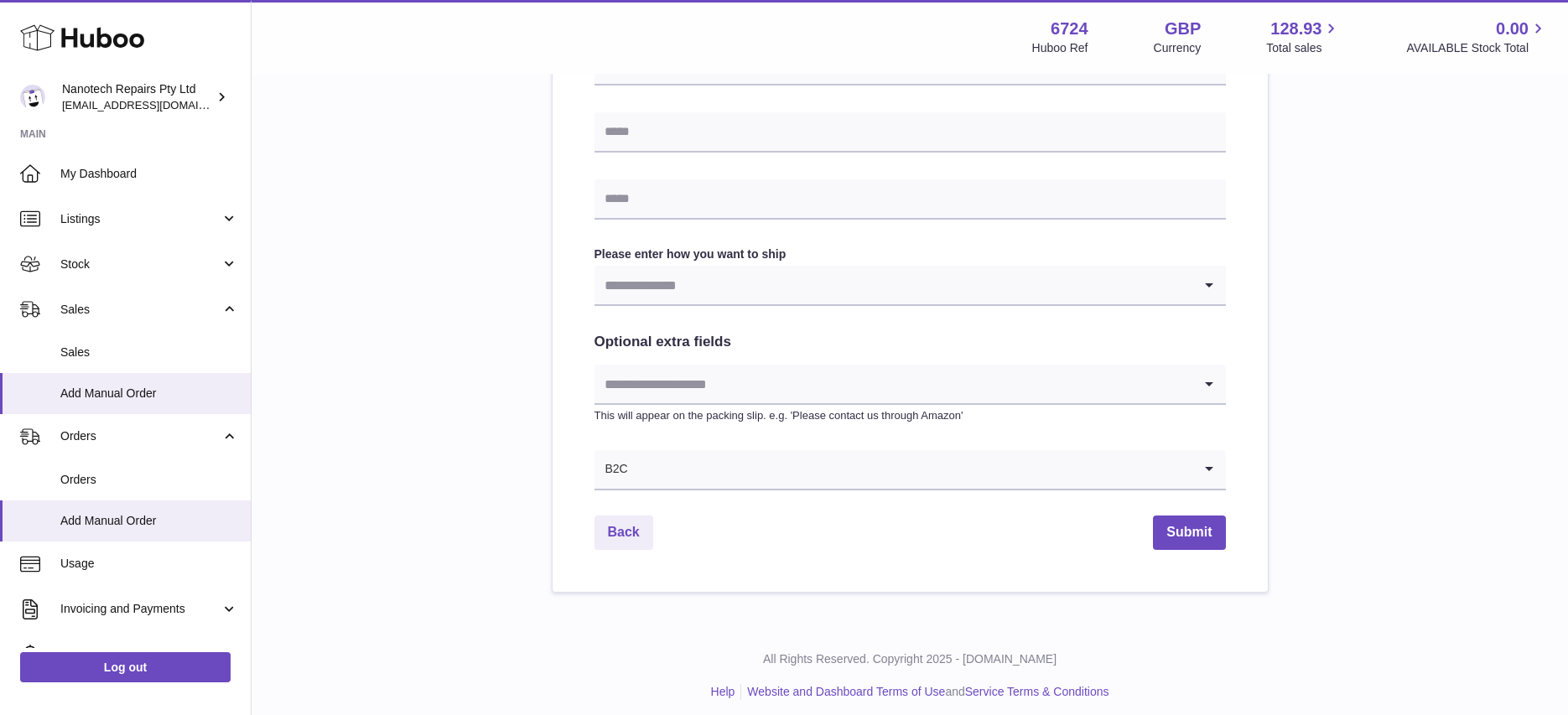
scroll to position [803, 0]
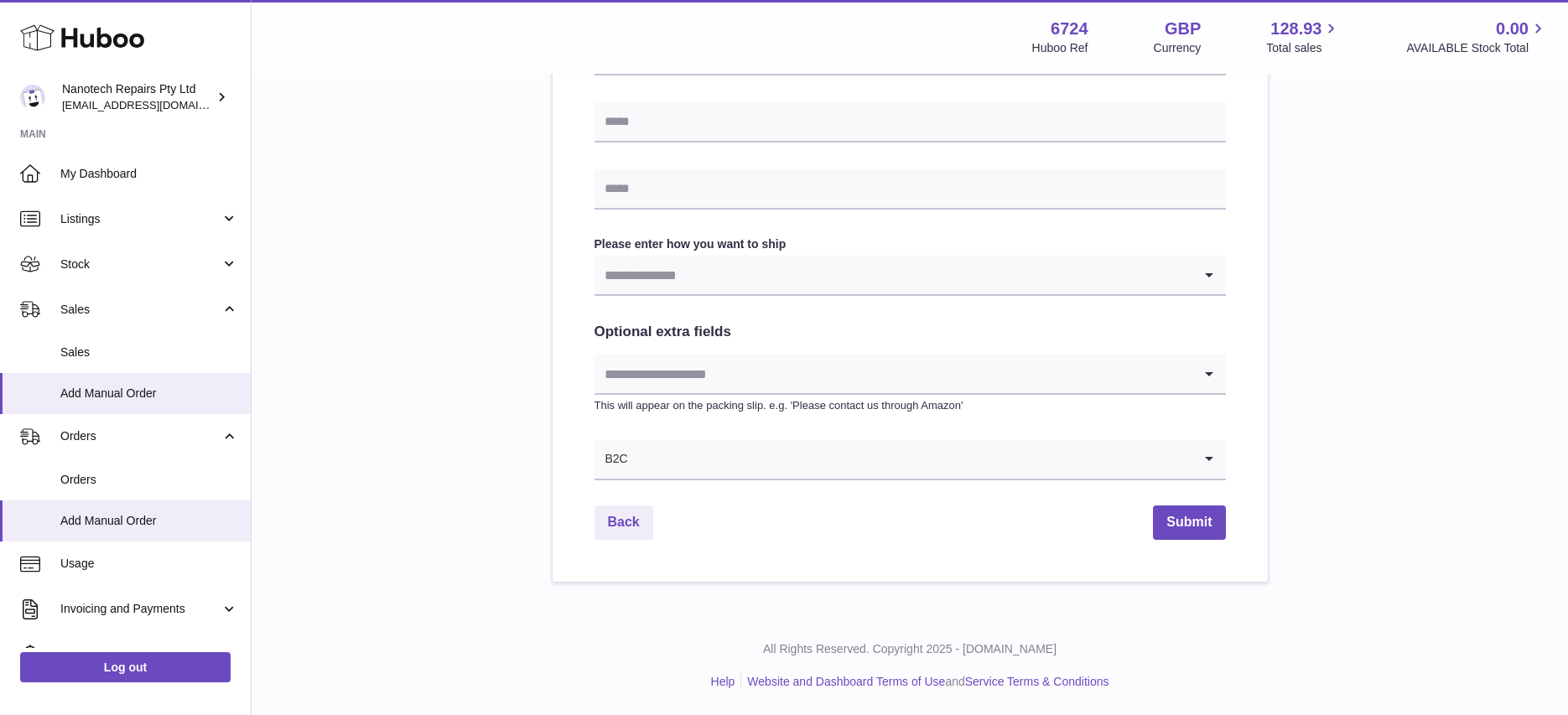
type input "**********"
click at [708, 262] on input "Search for option" at bounding box center [893, 275] width 598 height 39
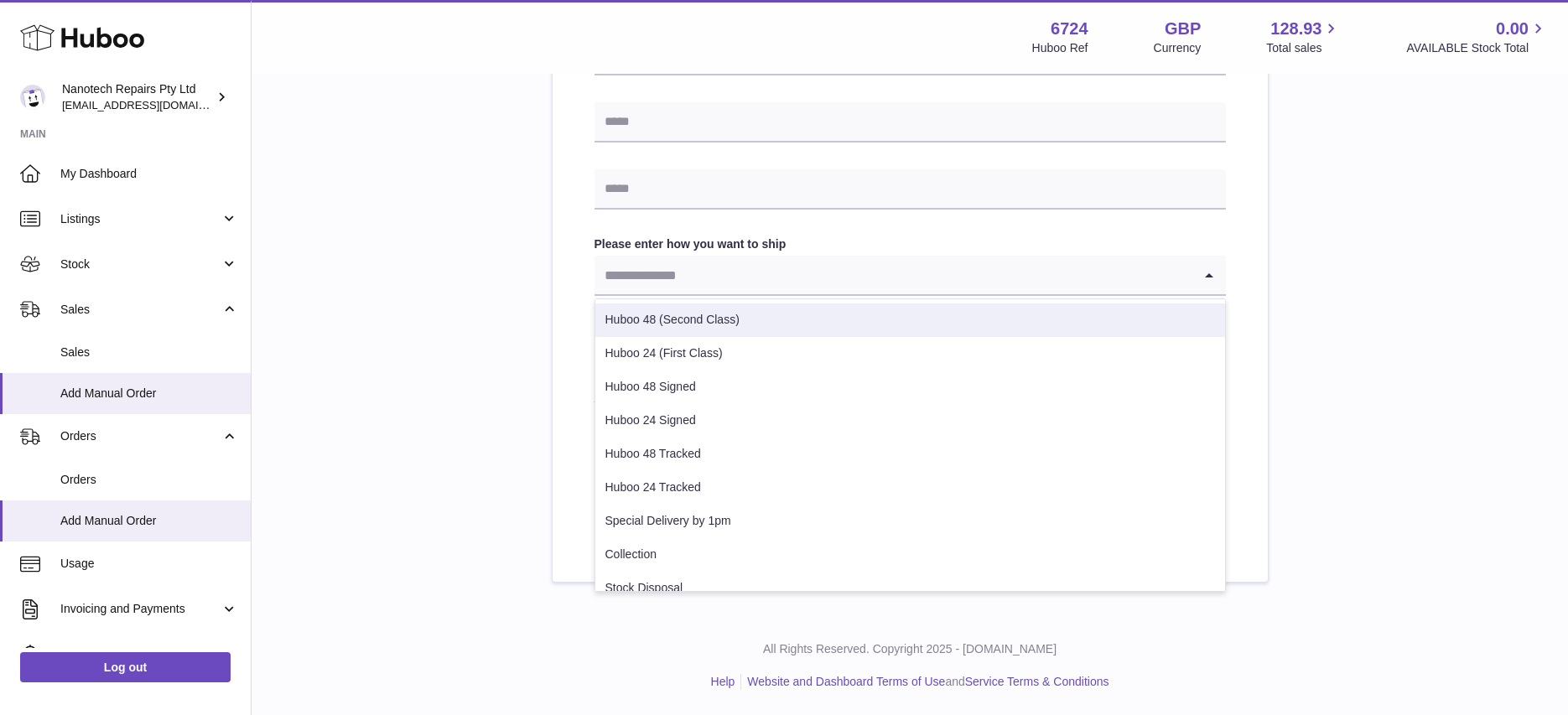
click at [706, 316] on li "Huboo 48 (Second Class)" at bounding box center [910, 321] width 630 height 33
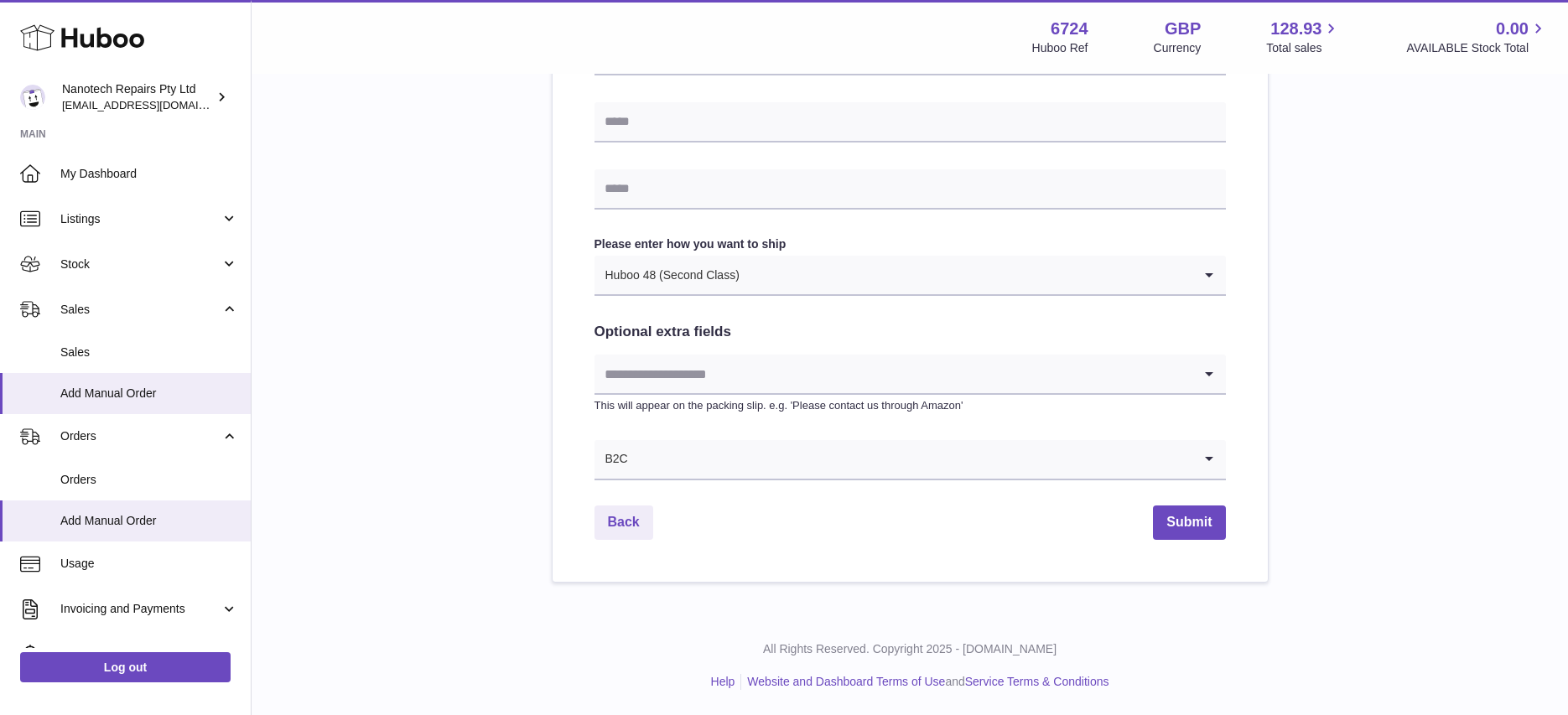
click at [669, 372] on input "Search for option" at bounding box center [893, 374] width 598 height 39
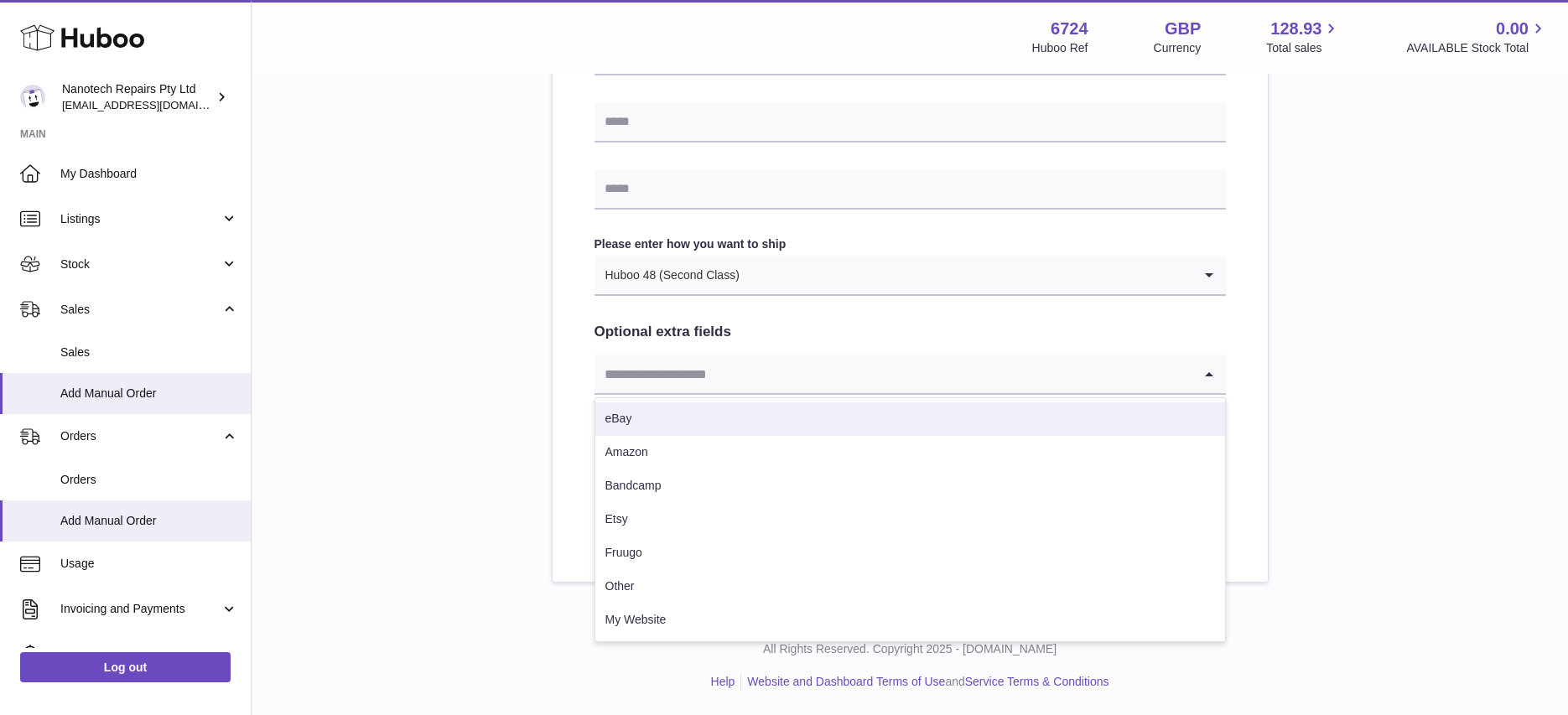
drag, startPoint x: 672, startPoint y: 418, endPoint x: 729, endPoint y: 426, distance: 57.6
click at [672, 418] on li "eBay" at bounding box center [910, 419] width 630 height 33
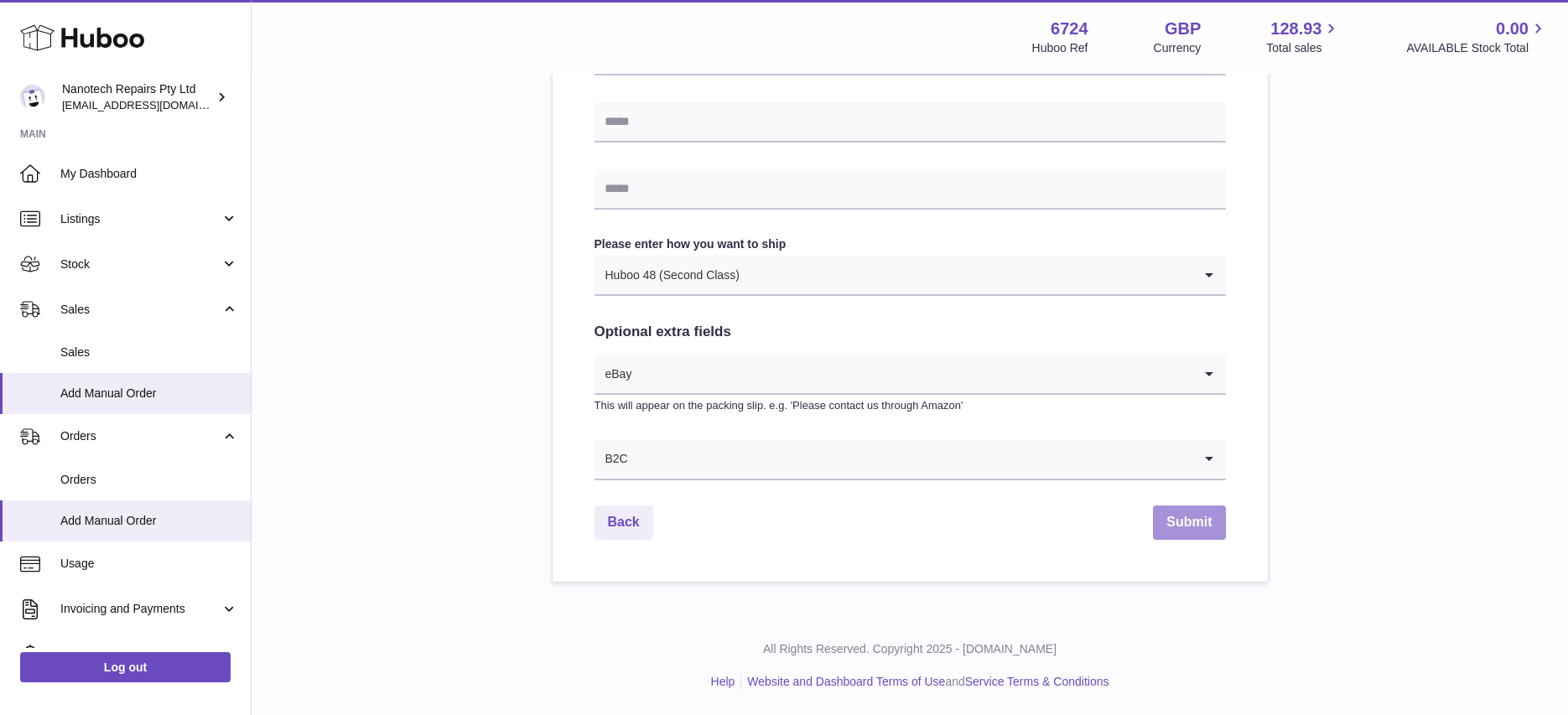
click at [1198, 517] on button "Submit" at bounding box center [1189, 522] width 72 height 34
